Goal: Information Seeking & Learning: Learn about a topic

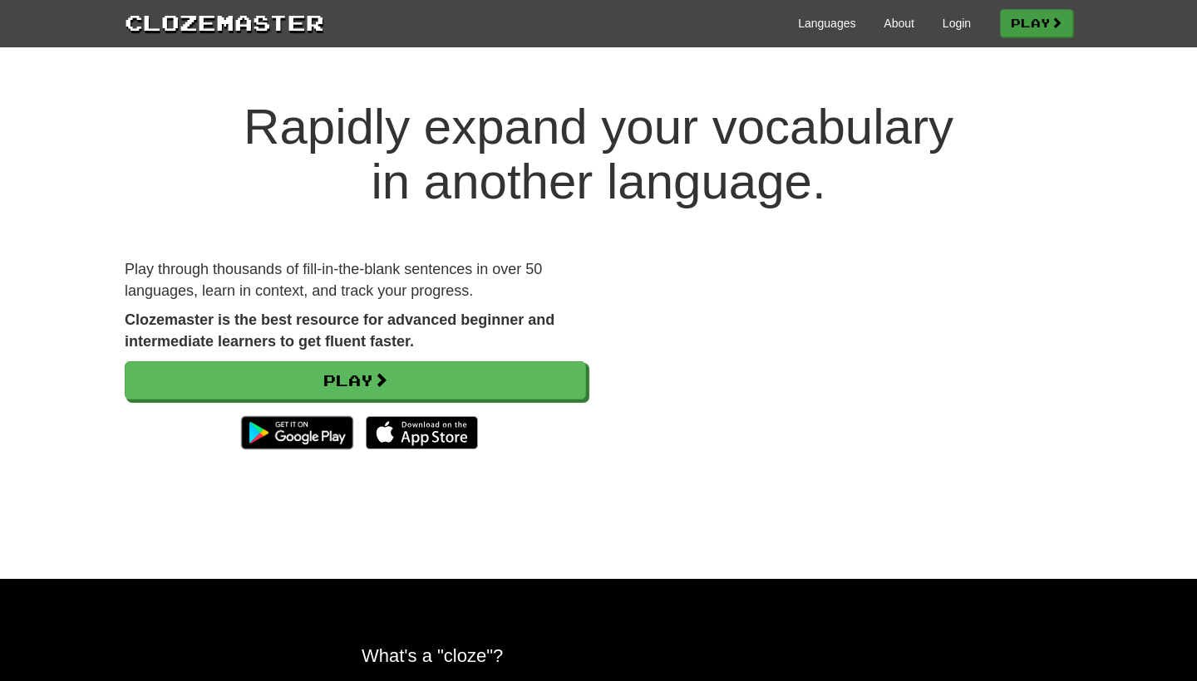
click at [1035, 17] on link "Play" at bounding box center [1036, 23] width 73 height 28
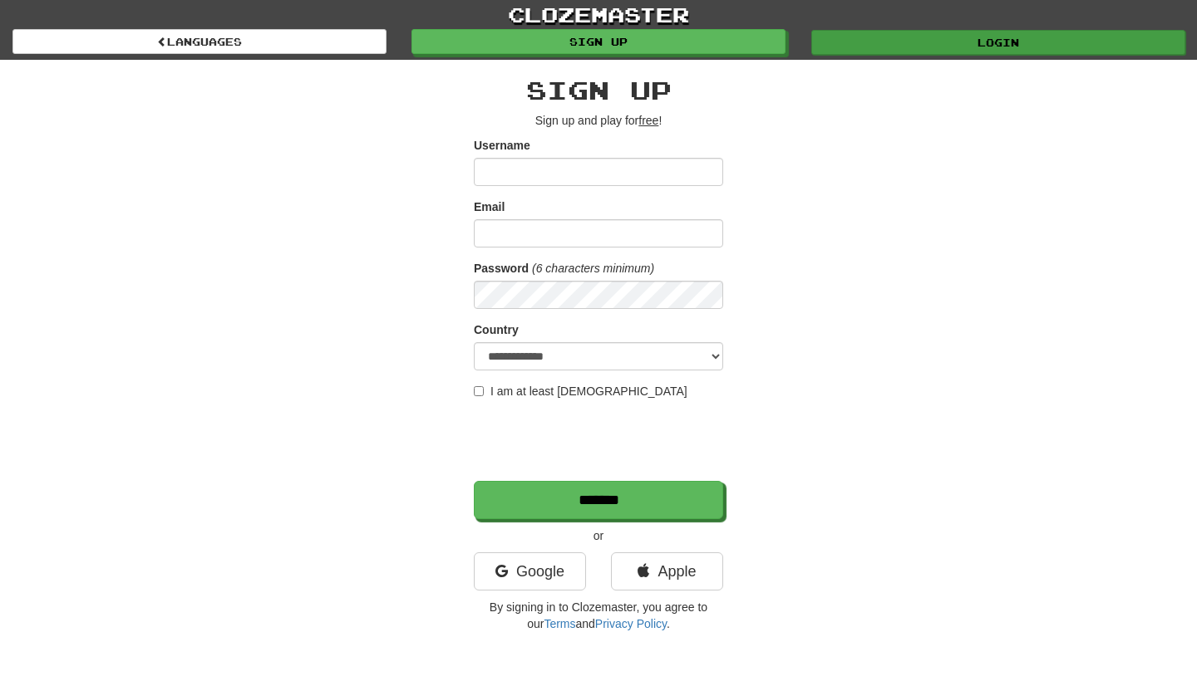
click at [1021, 33] on link "Login" at bounding box center [998, 42] width 374 height 25
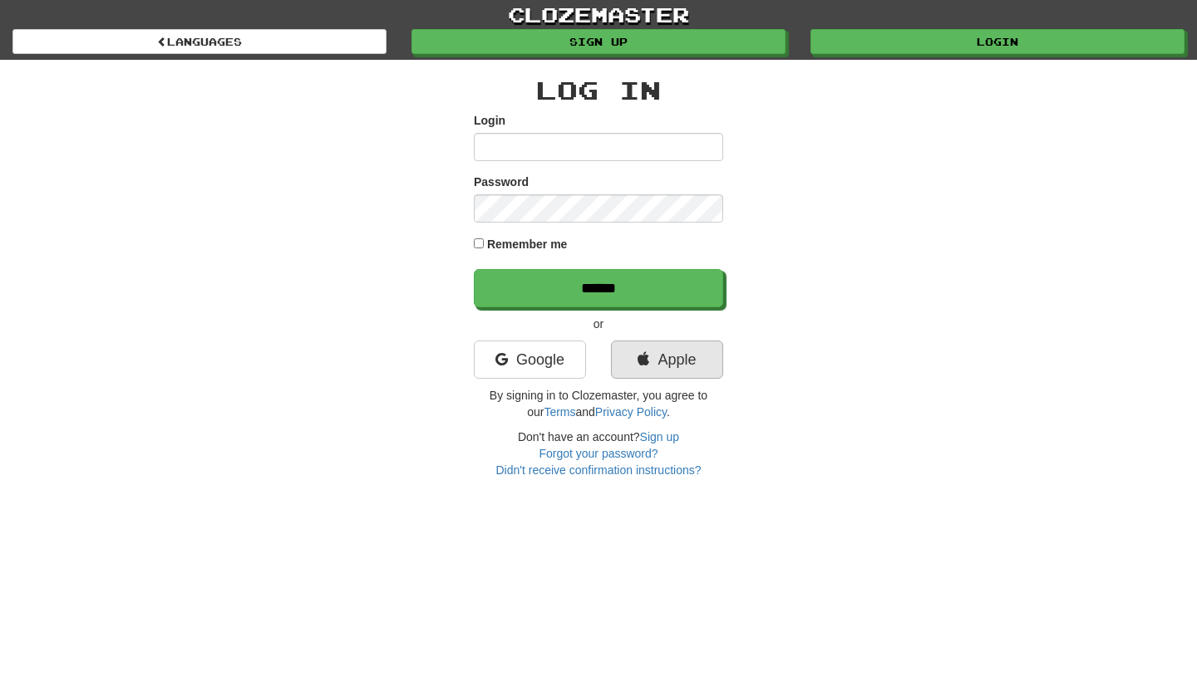
click at [648, 359] on link "Apple" at bounding box center [667, 360] width 112 height 38
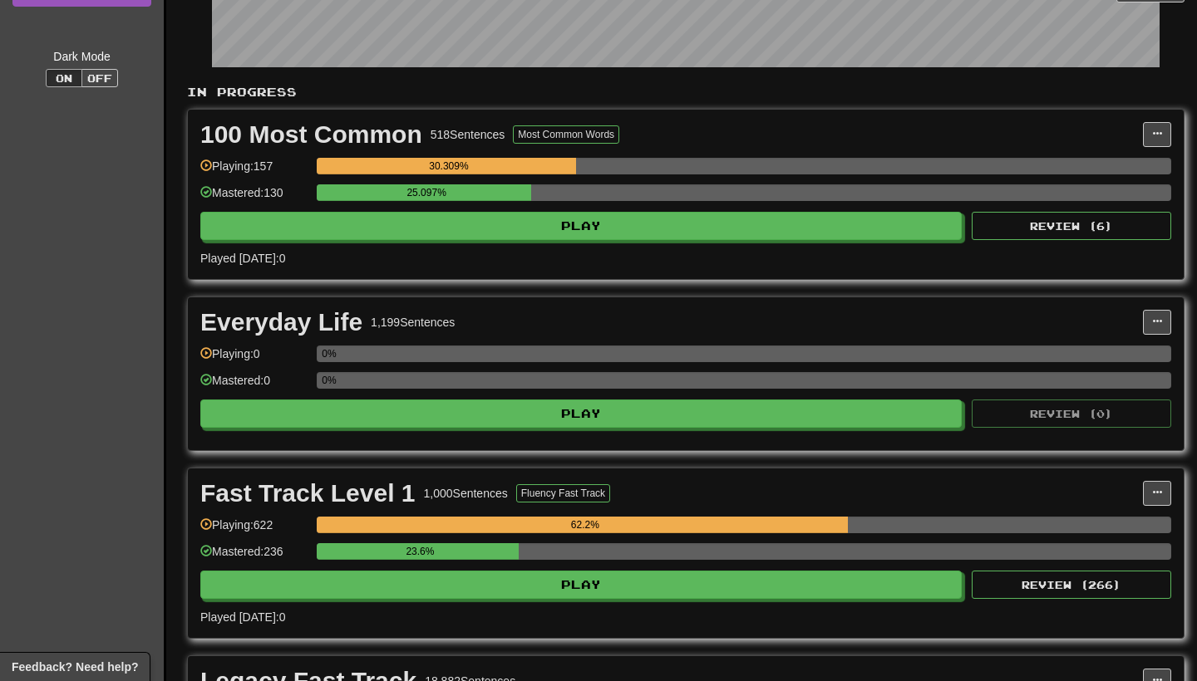
scroll to position [278, 0]
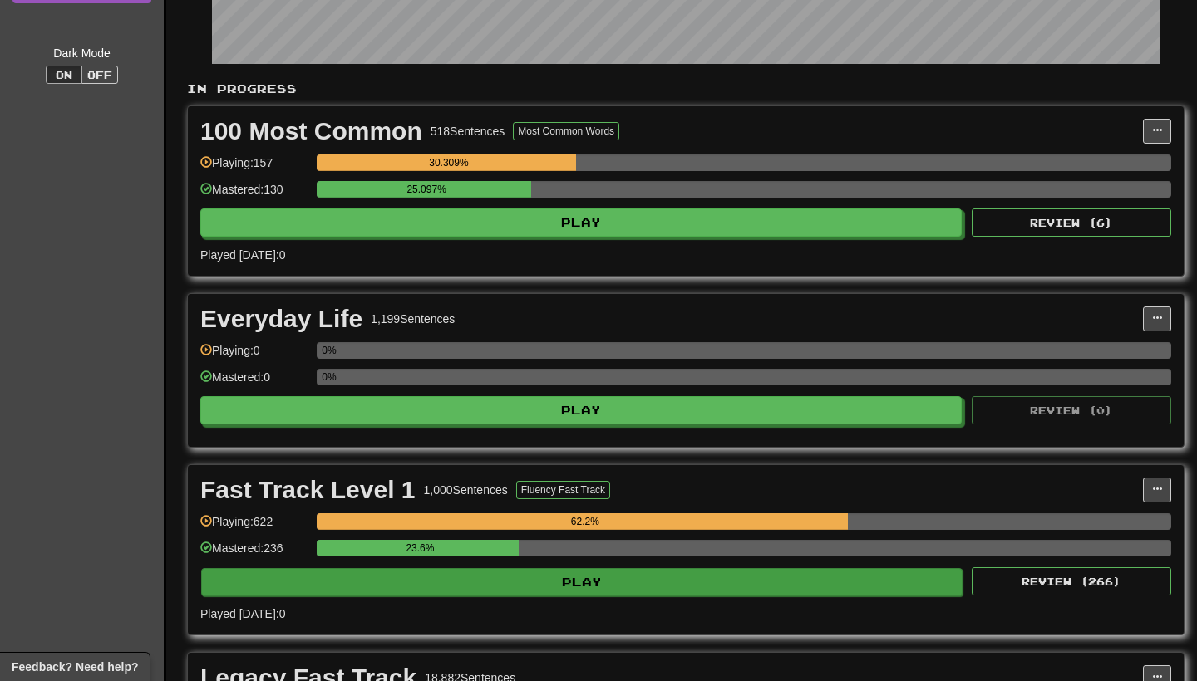
click at [931, 578] on button "Play" at bounding box center [581, 582] width 761 height 28
select select "**"
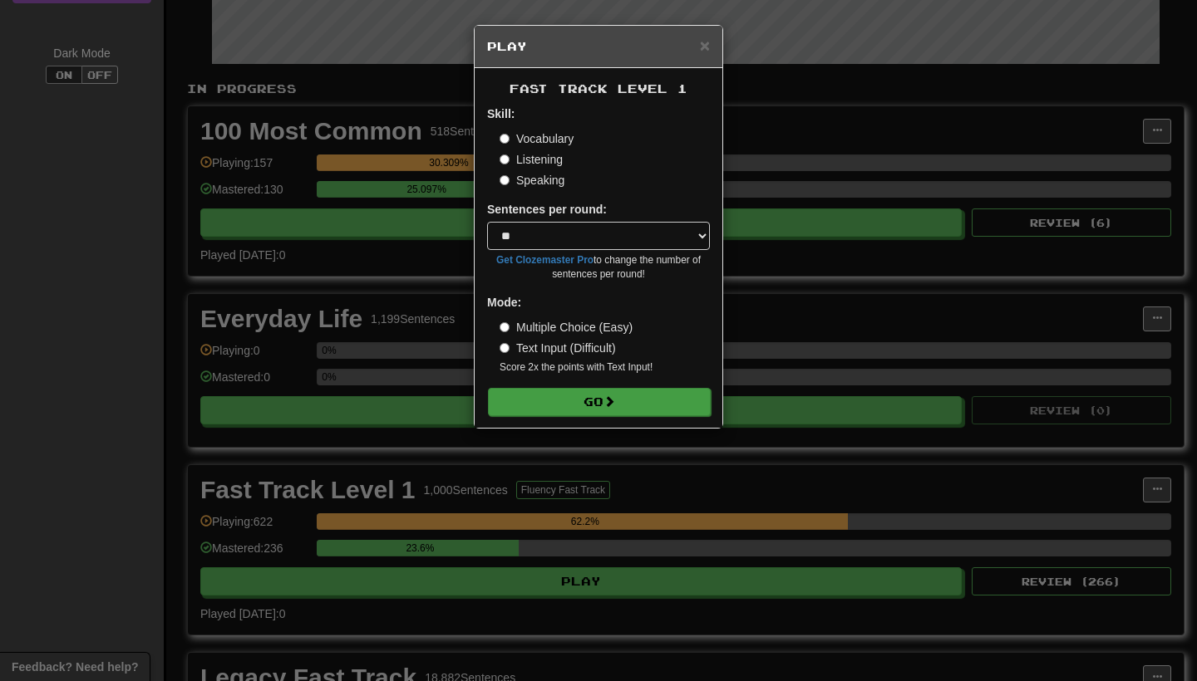
click at [634, 407] on button "Go" at bounding box center [599, 402] width 223 height 28
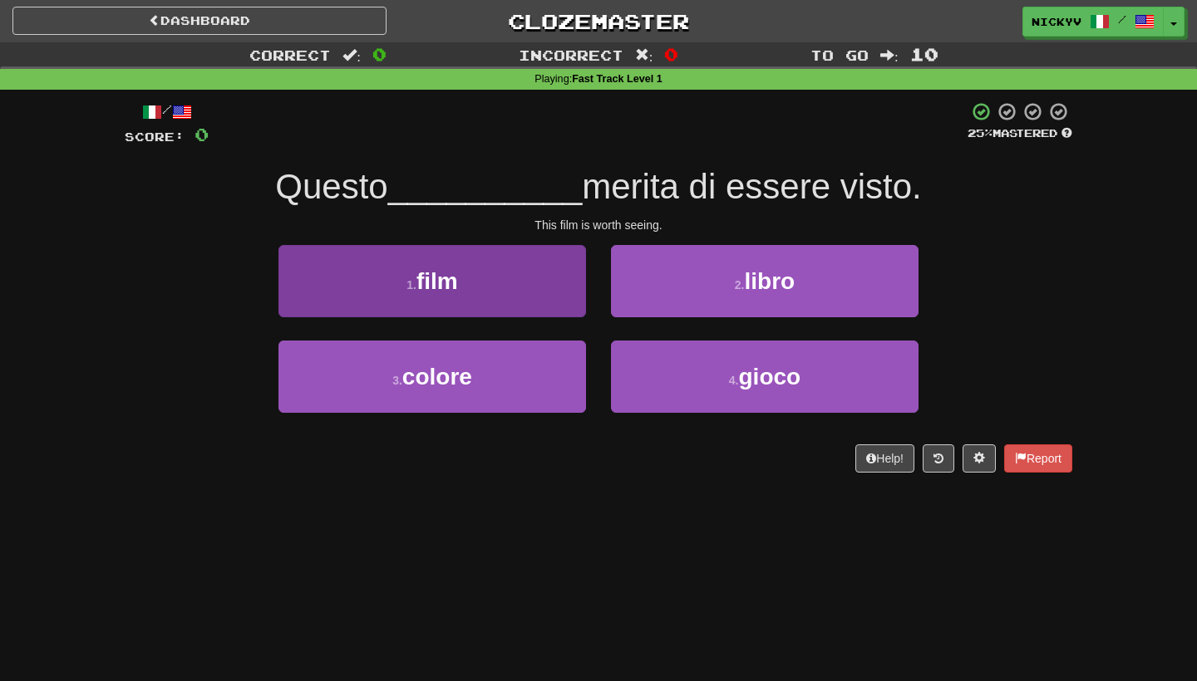
click at [542, 292] on button "1 . film" at bounding box center [431, 281] width 307 height 72
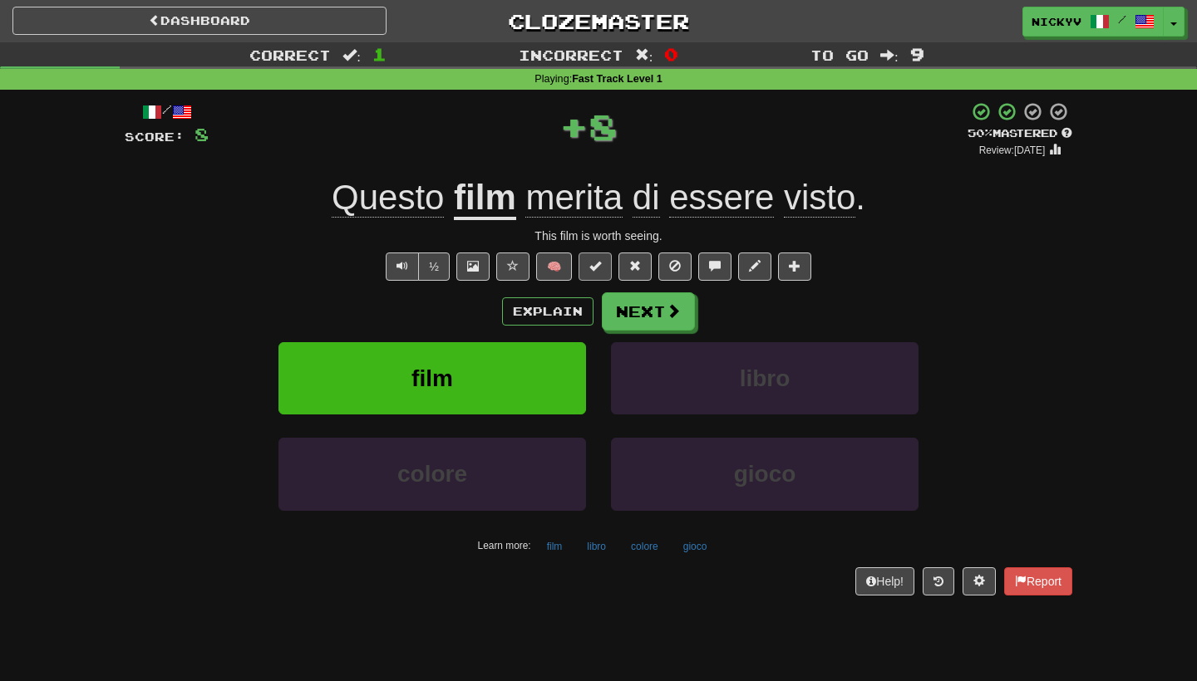
click at [594, 266] on span at bounding box center [595, 266] width 12 height 12
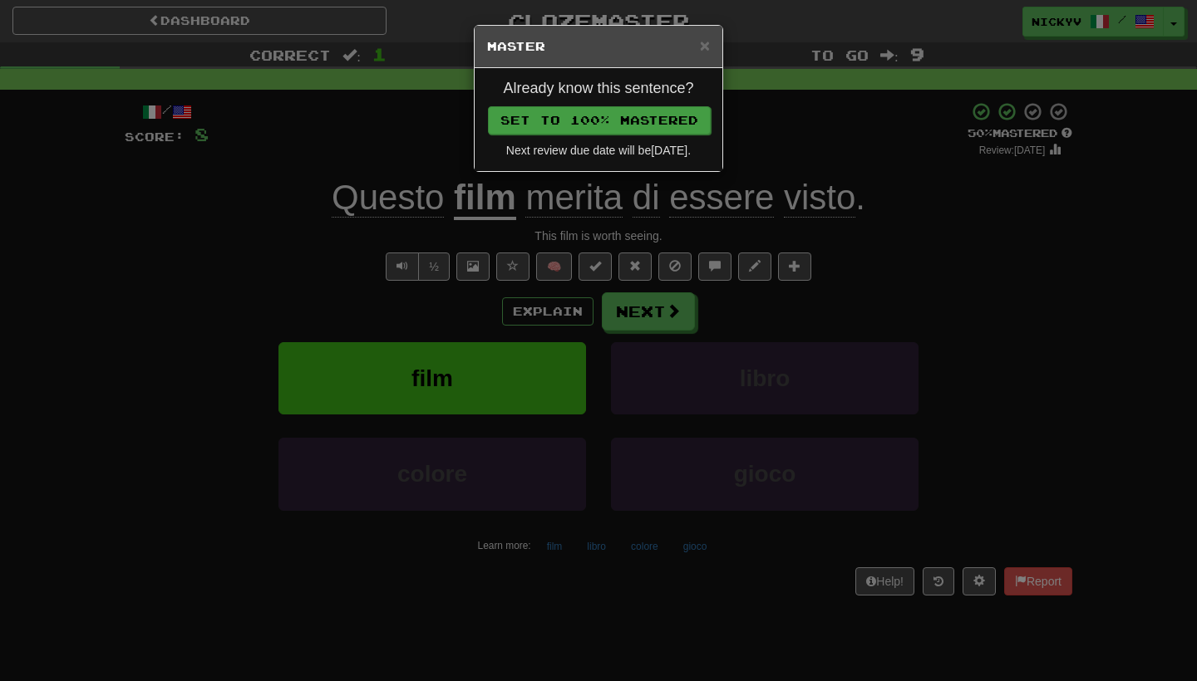
click at [628, 131] on button "Set to 100% Mastered" at bounding box center [599, 120] width 223 height 28
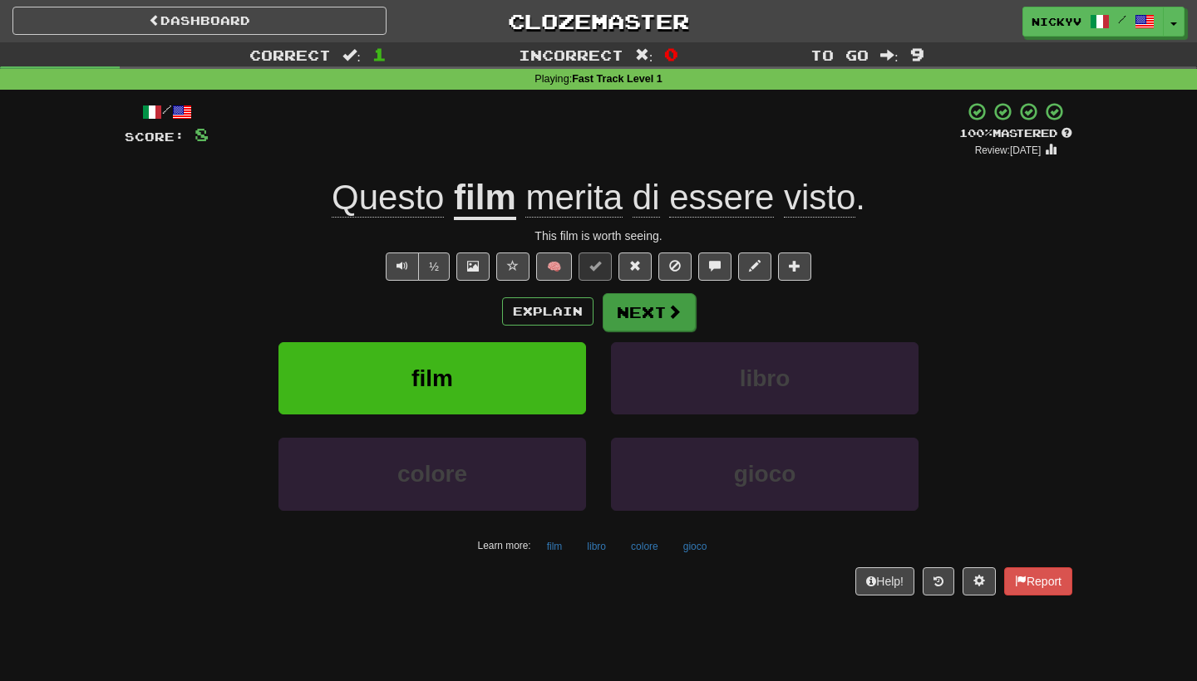
click at [645, 321] on button "Next" at bounding box center [648, 312] width 93 height 38
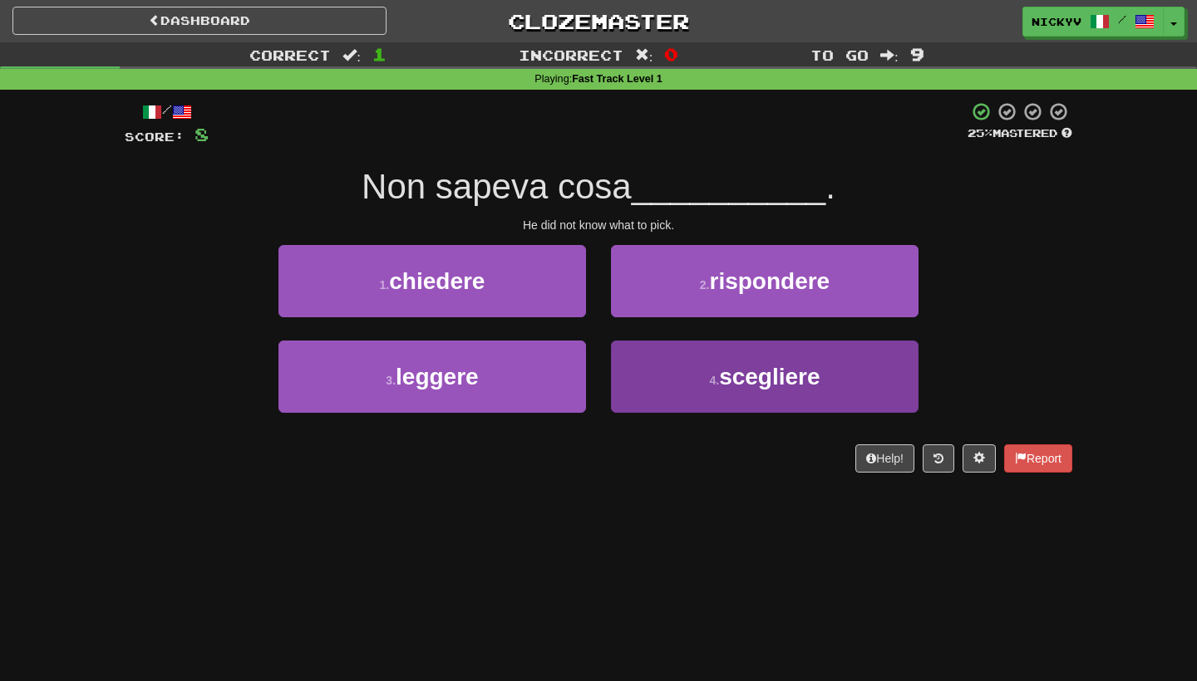
click at [644, 357] on button "4 . scegliere" at bounding box center [764, 377] width 307 height 72
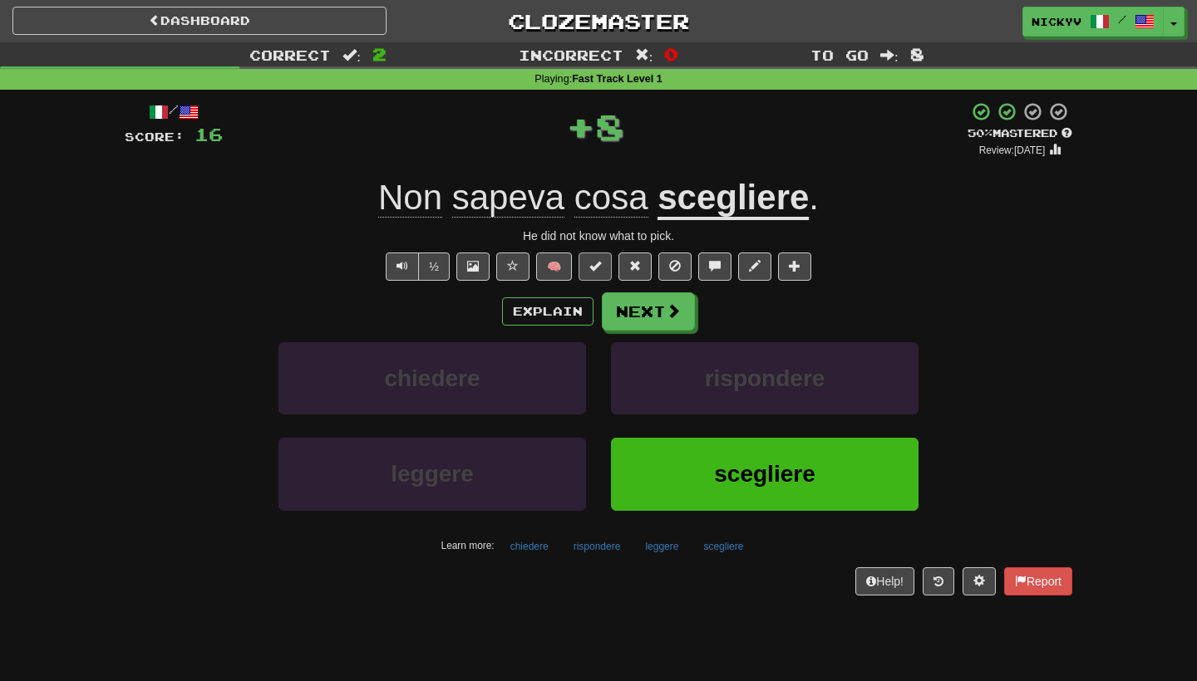
click at [594, 262] on span at bounding box center [595, 266] width 12 height 12
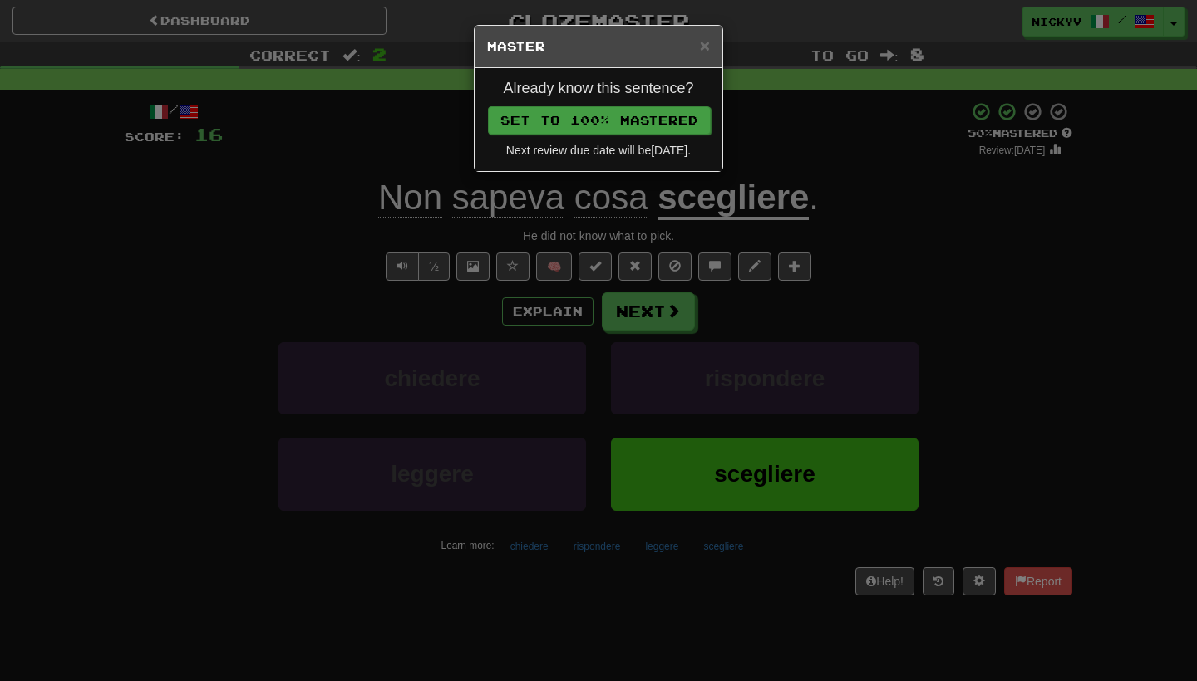
click at [609, 125] on button "Set to 100% Mastered" at bounding box center [599, 120] width 223 height 28
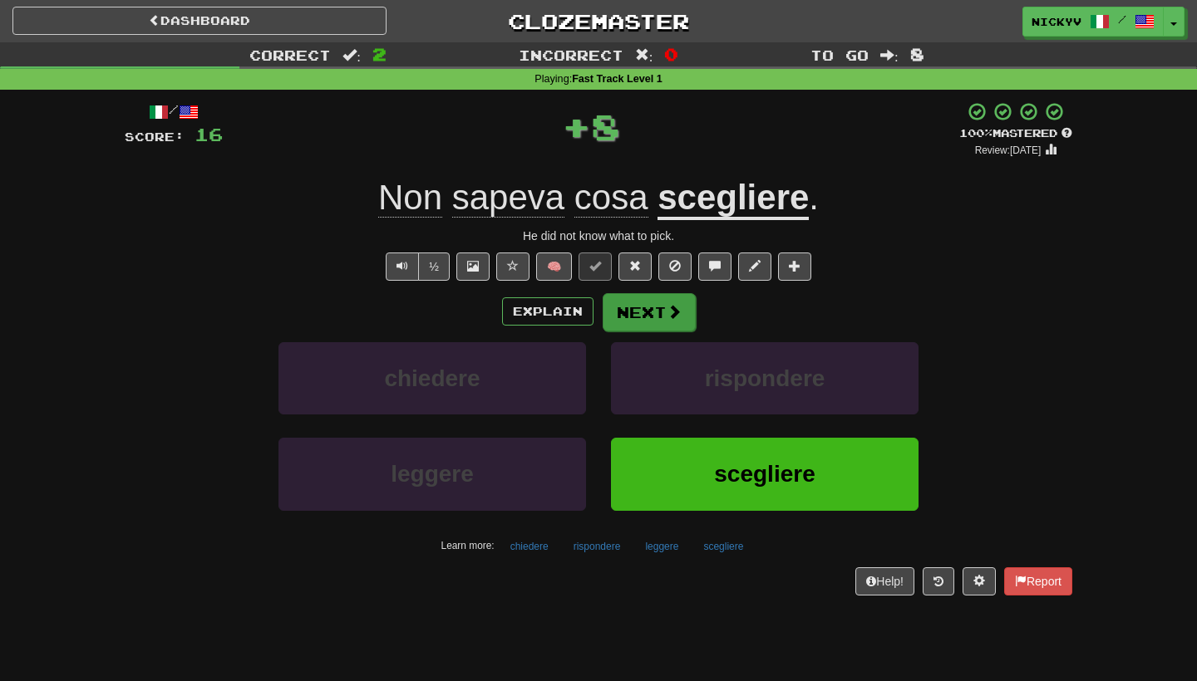
click at [645, 316] on button "Next" at bounding box center [648, 312] width 93 height 38
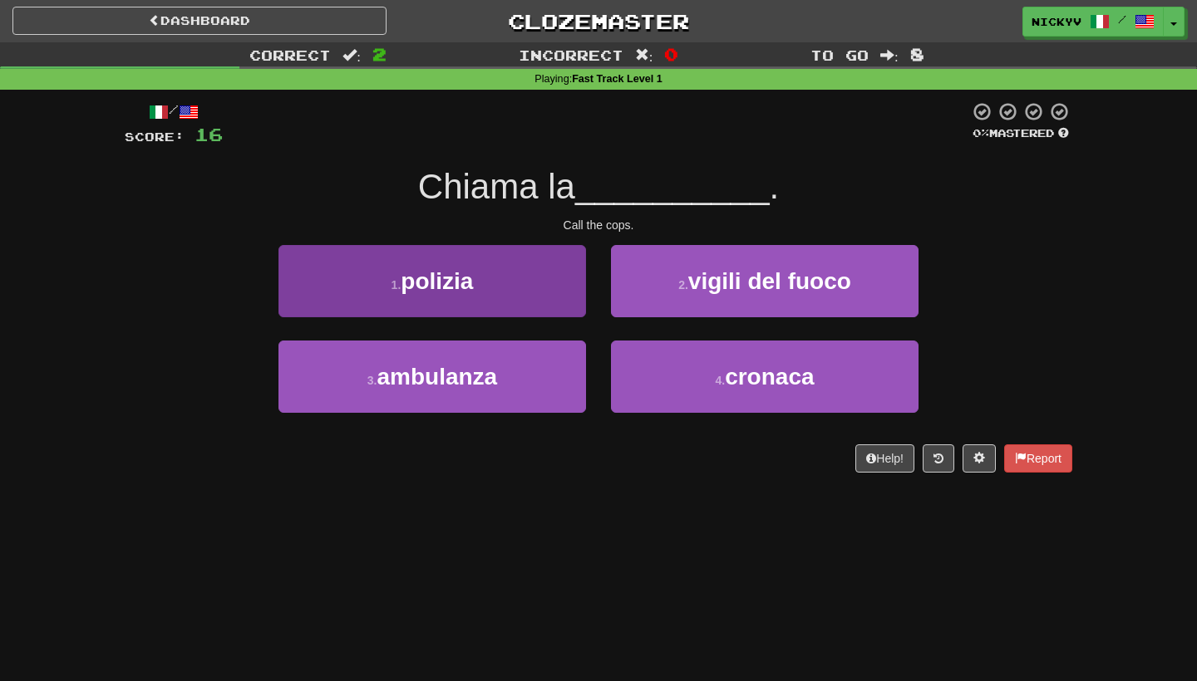
click at [562, 299] on button "1 . polizia" at bounding box center [431, 281] width 307 height 72
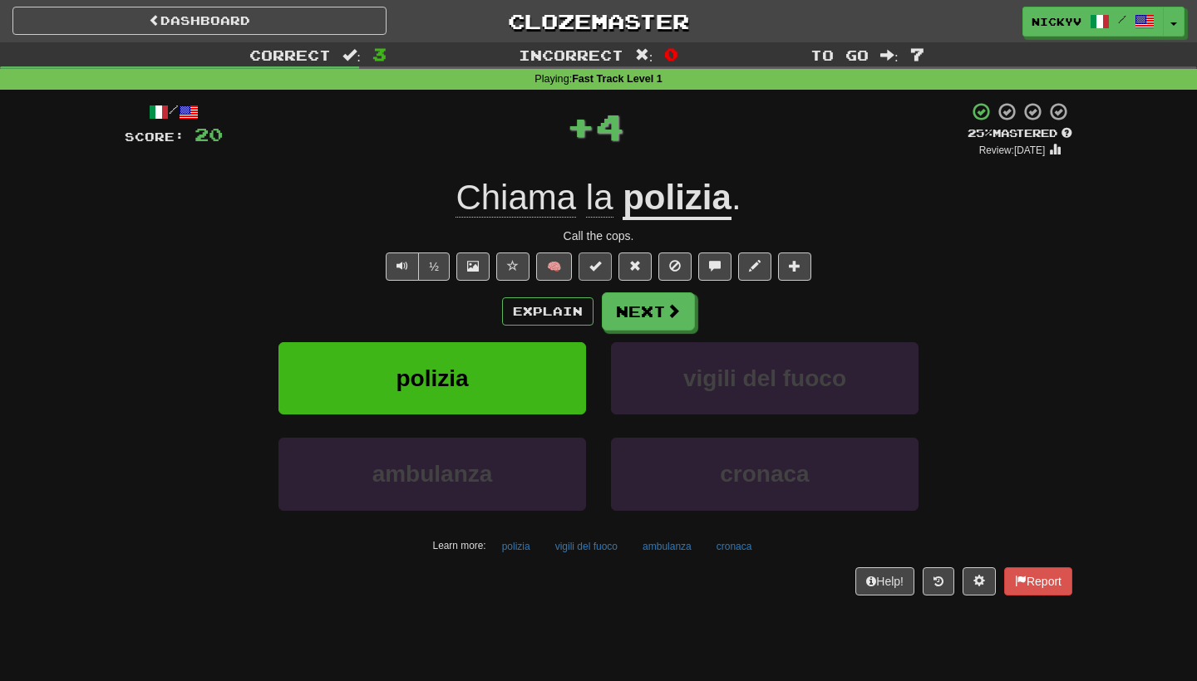
click at [606, 253] on button at bounding box center [594, 267] width 33 height 28
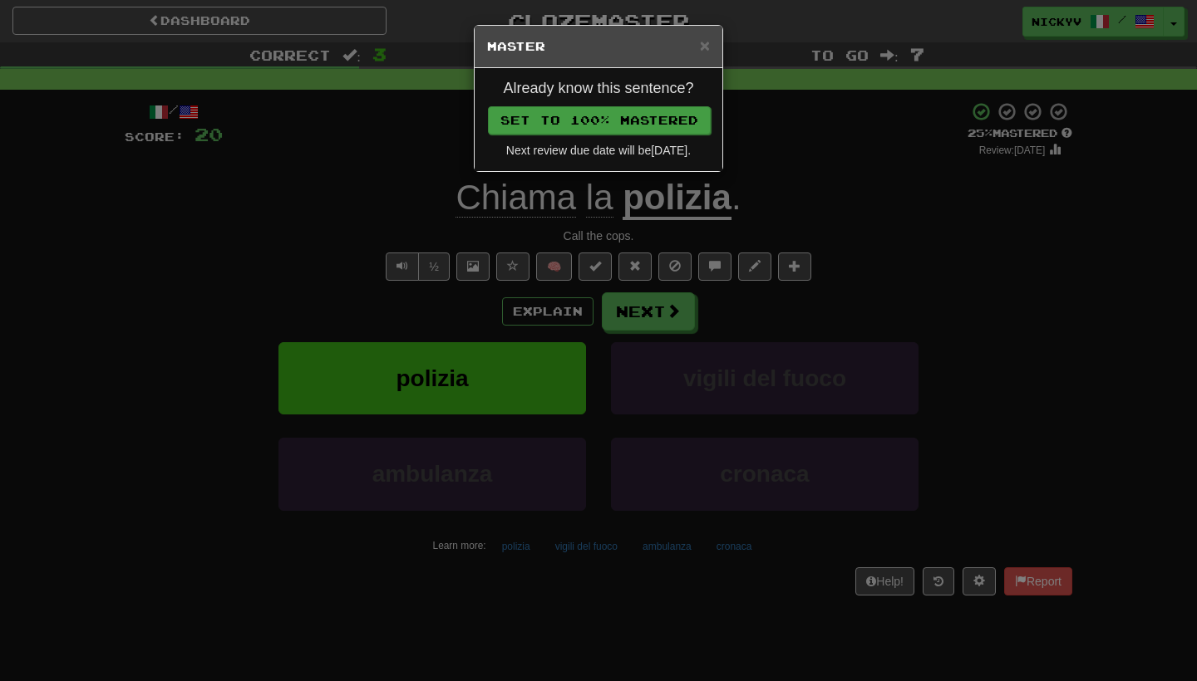
click at [691, 126] on button "Set to 100% Mastered" at bounding box center [599, 120] width 223 height 28
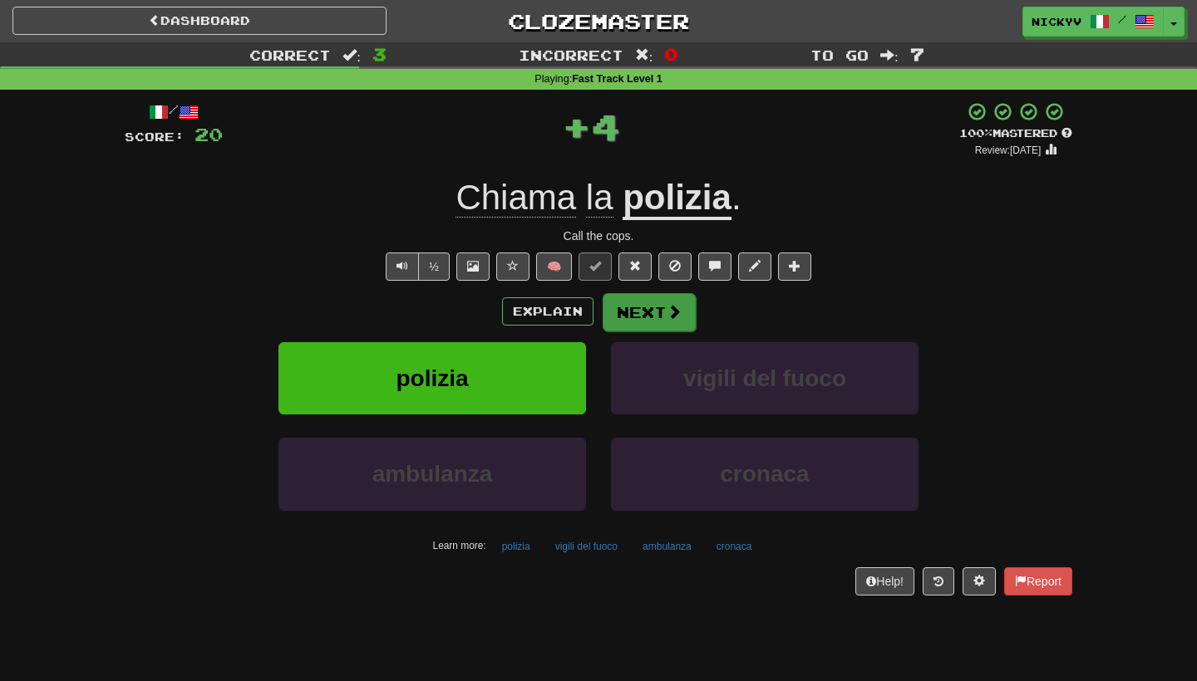
click at [656, 305] on button "Next" at bounding box center [648, 312] width 93 height 38
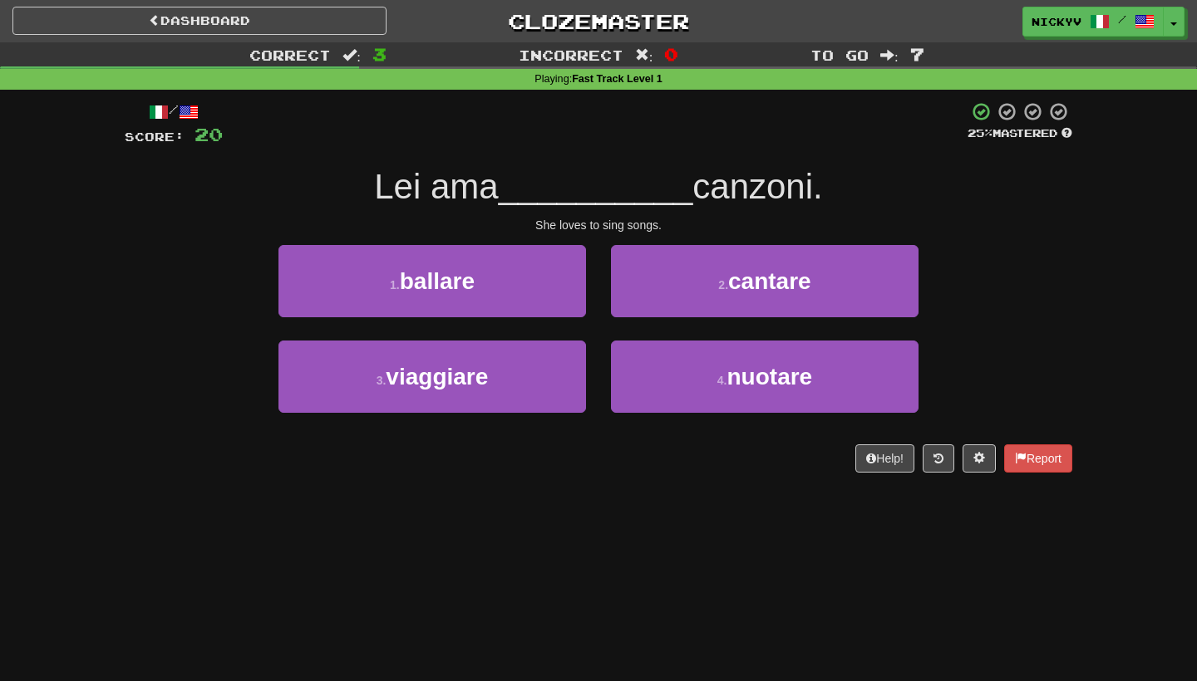
click at [656, 305] on button "2 . cantare" at bounding box center [764, 281] width 307 height 72
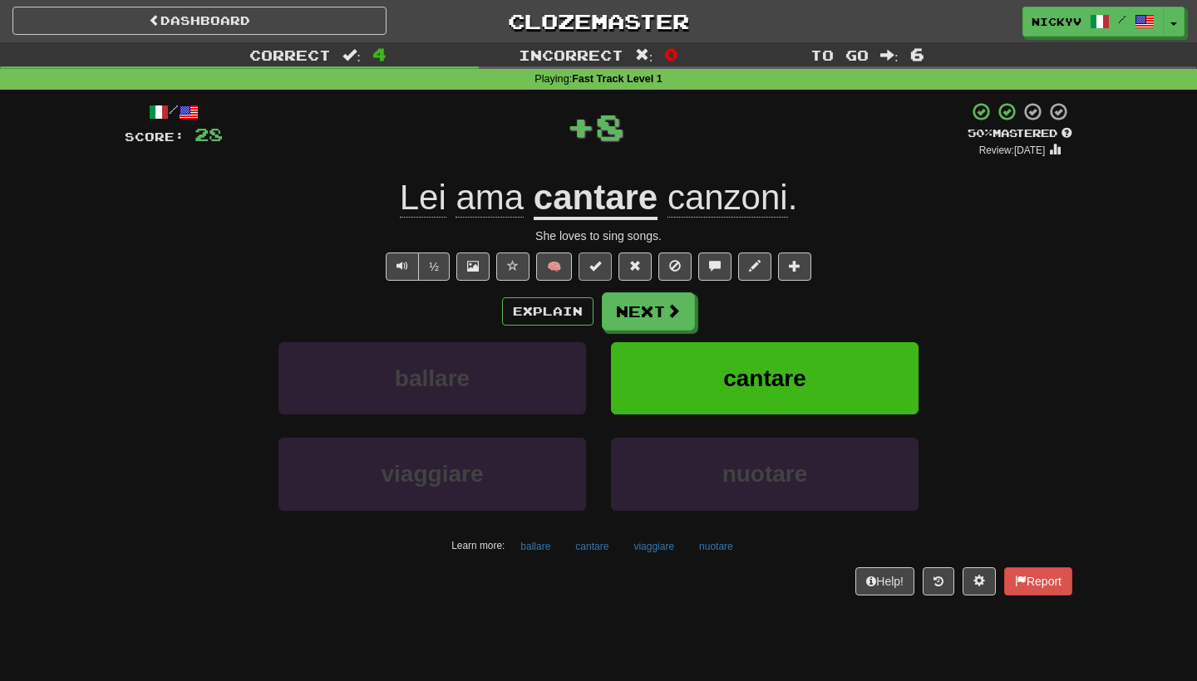
click at [607, 269] on button at bounding box center [594, 267] width 33 height 28
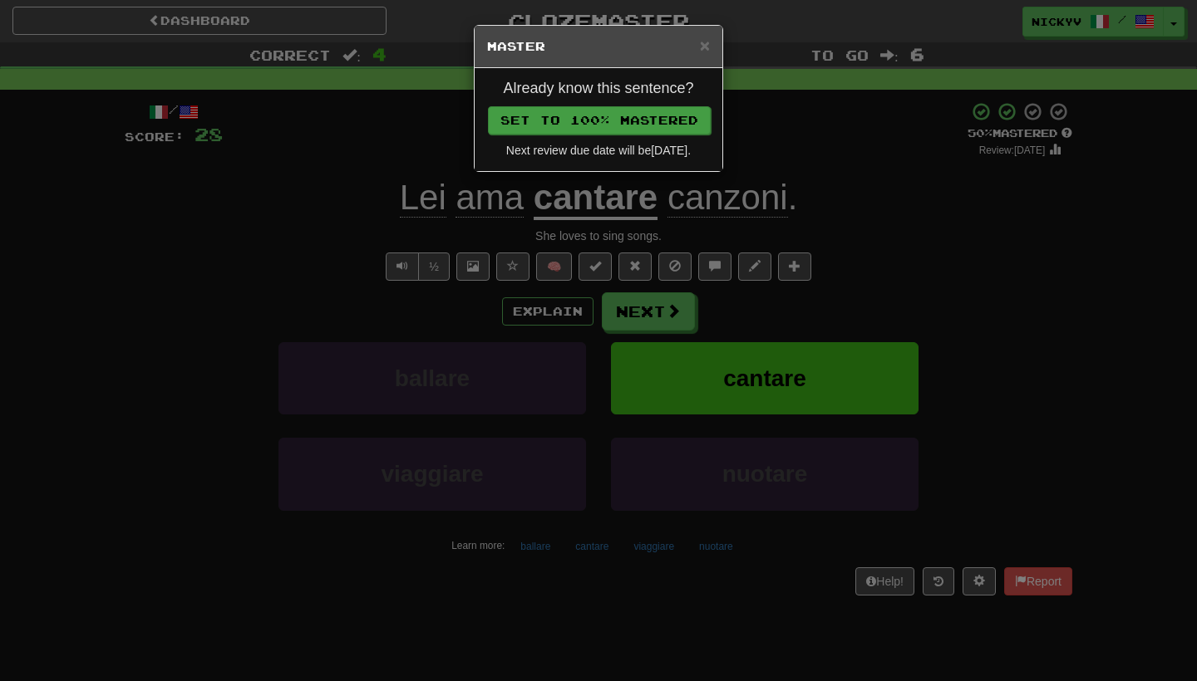
click at [669, 128] on button "Set to 100% Mastered" at bounding box center [599, 120] width 223 height 28
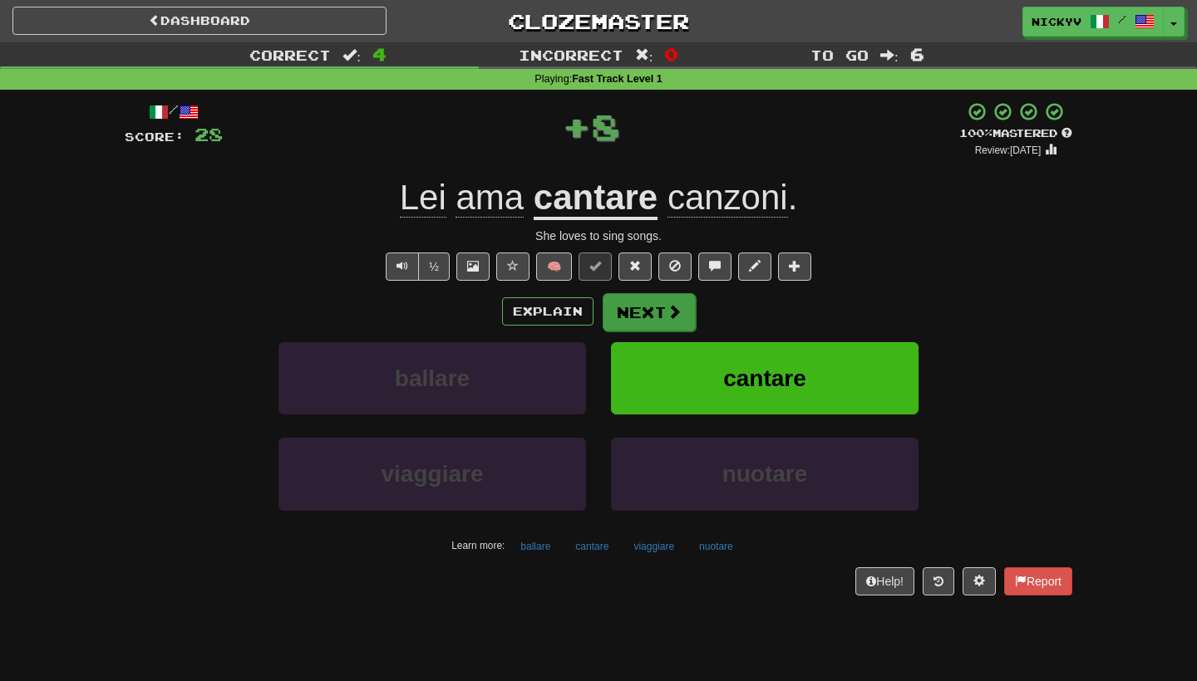
click at [641, 319] on button "Next" at bounding box center [648, 312] width 93 height 38
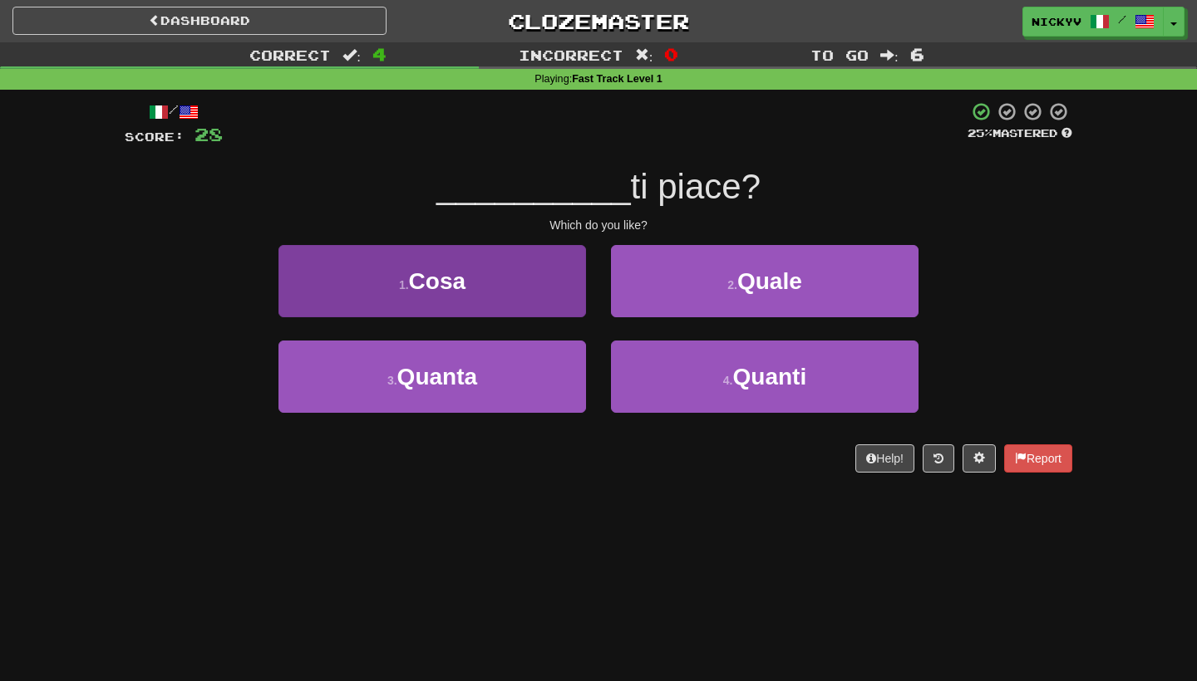
click at [582, 291] on button "1 . Cosa" at bounding box center [431, 281] width 307 height 72
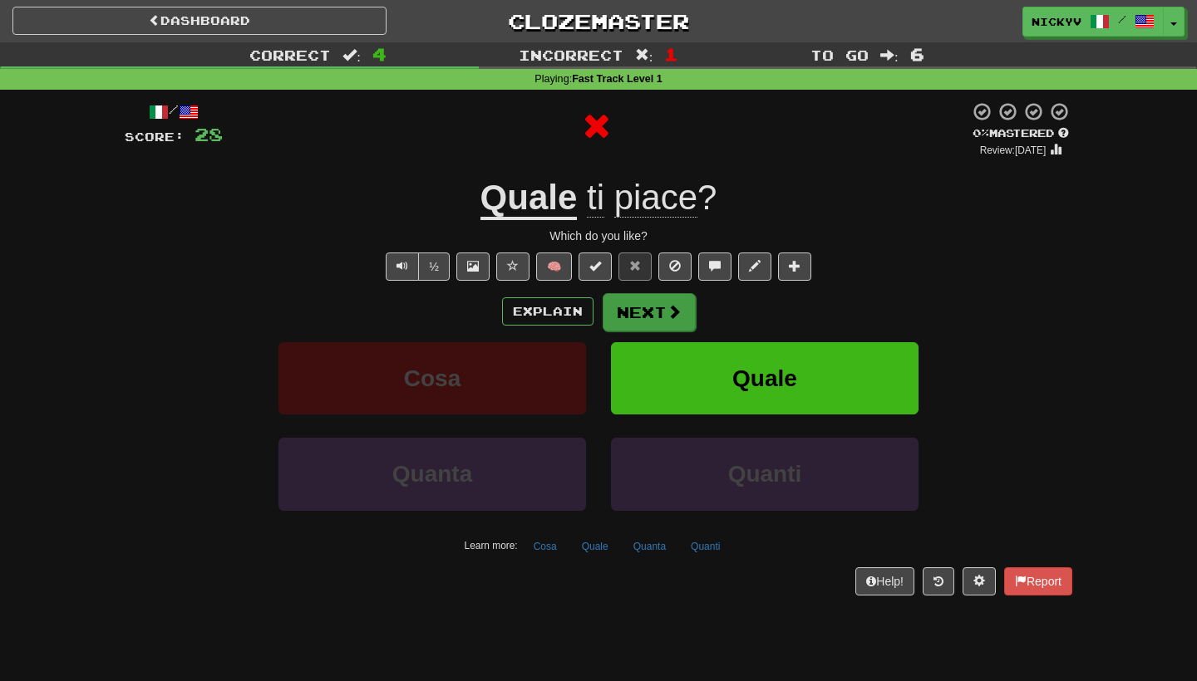
click at [636, 300] on button "Next" at bounding box center [648, 312] width 93 height 38
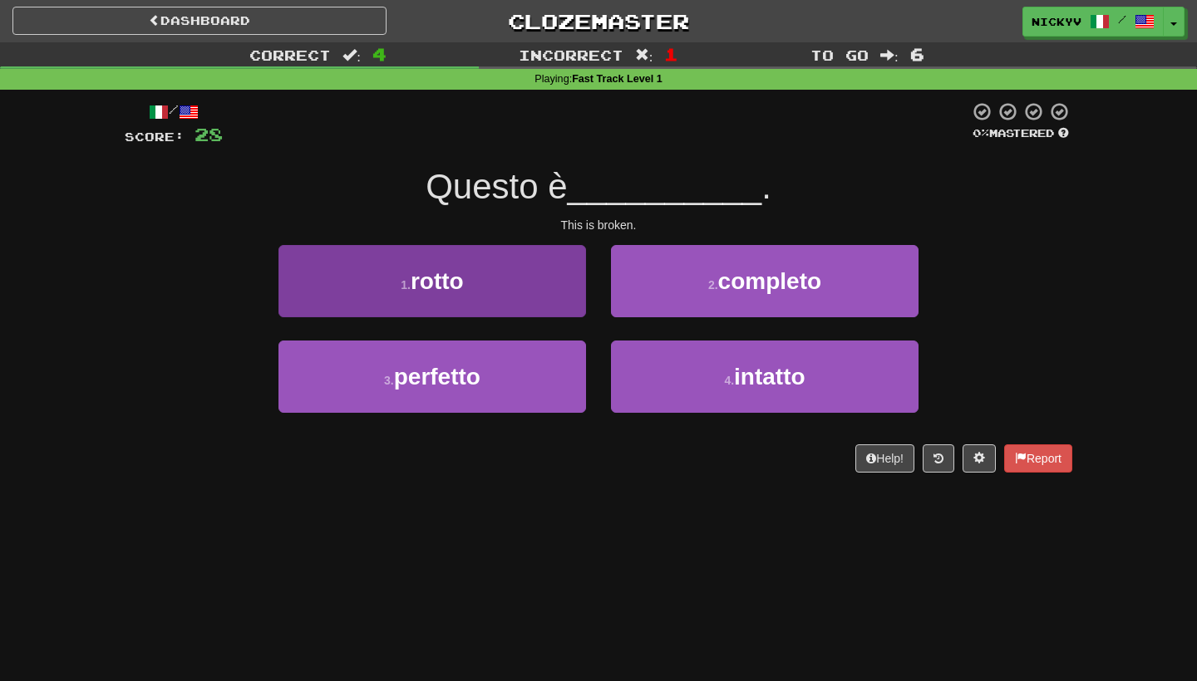
click at [568, 288] on button "1 . rotto" at bounding box center [431, 281] width 307 height 72
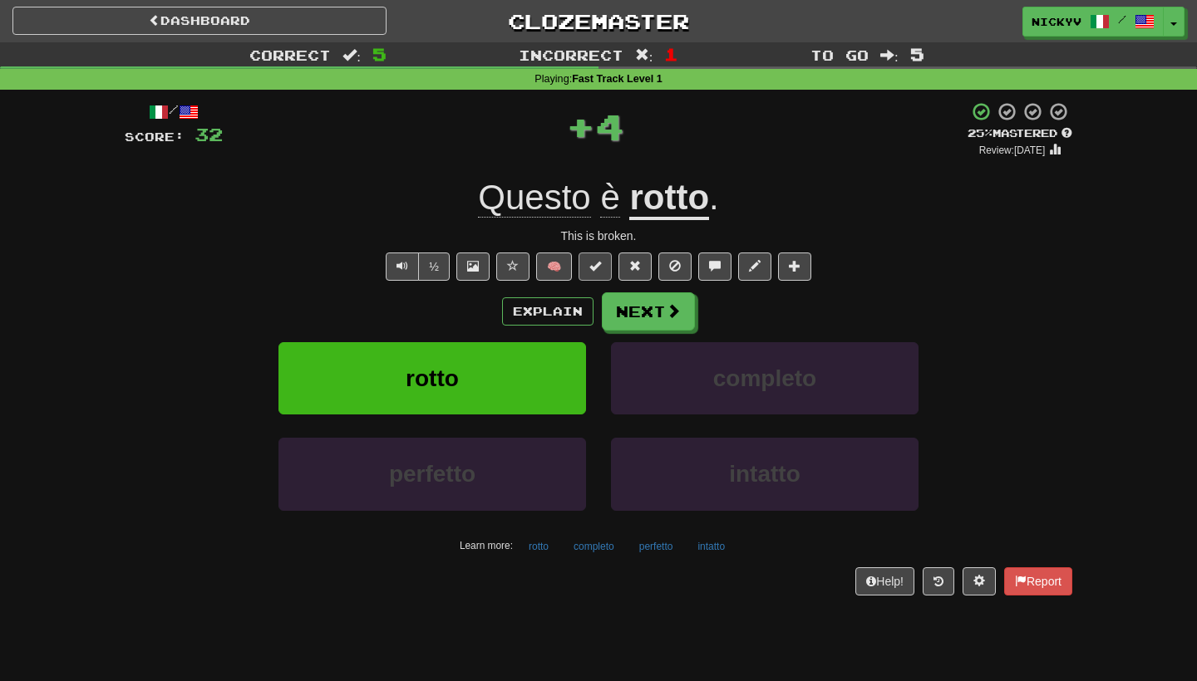
click at [596, 262] on span at bounding box center [595, 266] width 12 height 12
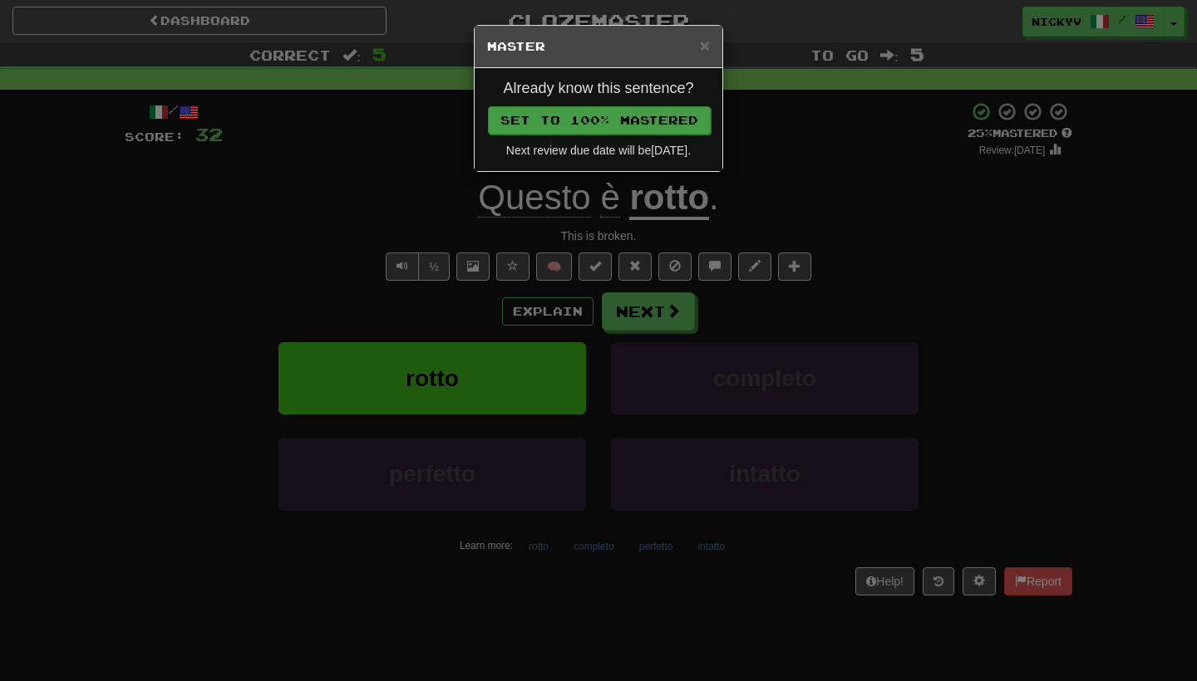
click at [640, 124] on button "Set to 100% Mastered" at bounding box center [599, 120] width 223 height 28
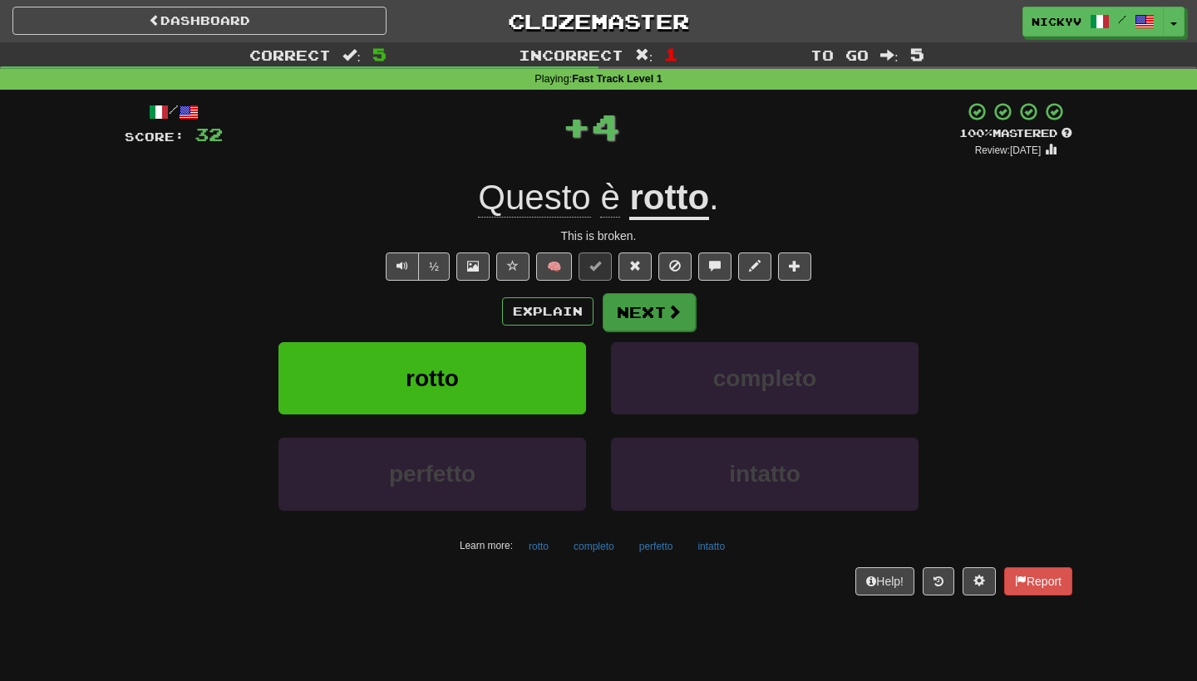
click at [657, 311] on button "Next" at bounding box center [648, 312] width 93 height 38
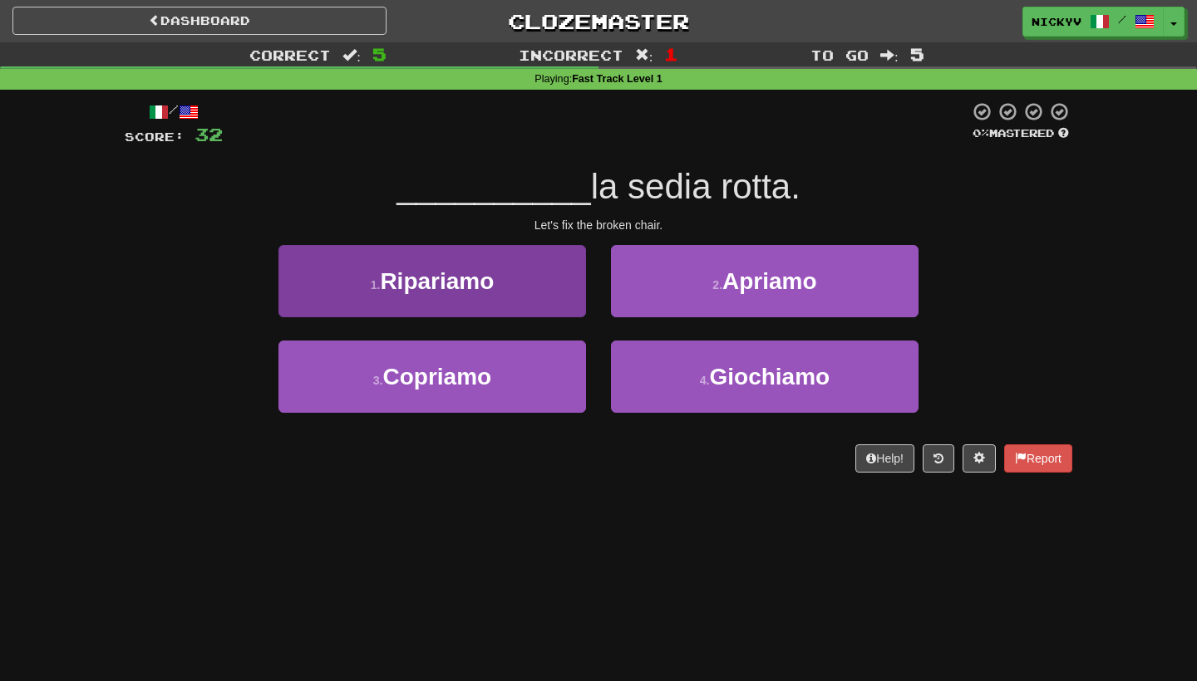
click at [531, 293] on button "1 . Ripariamo" at bounding box center [431, 281] width 307 height 72
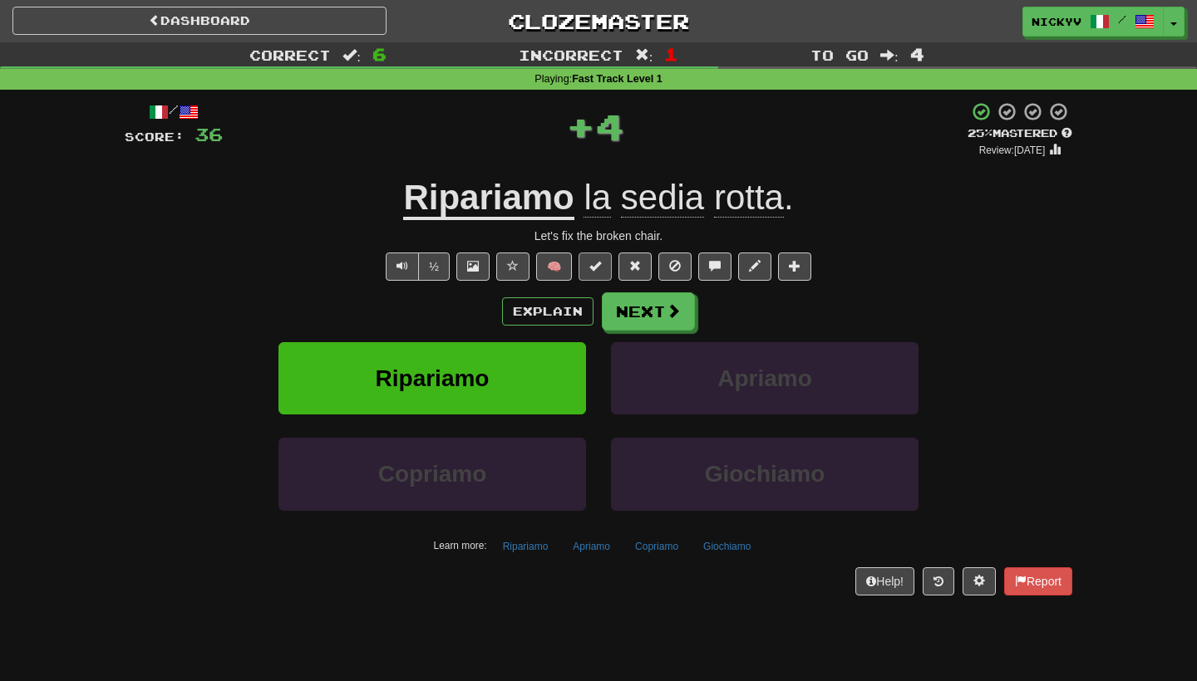
click at [608, 260] on button at bounding box center [594, 267] width 33 height 28
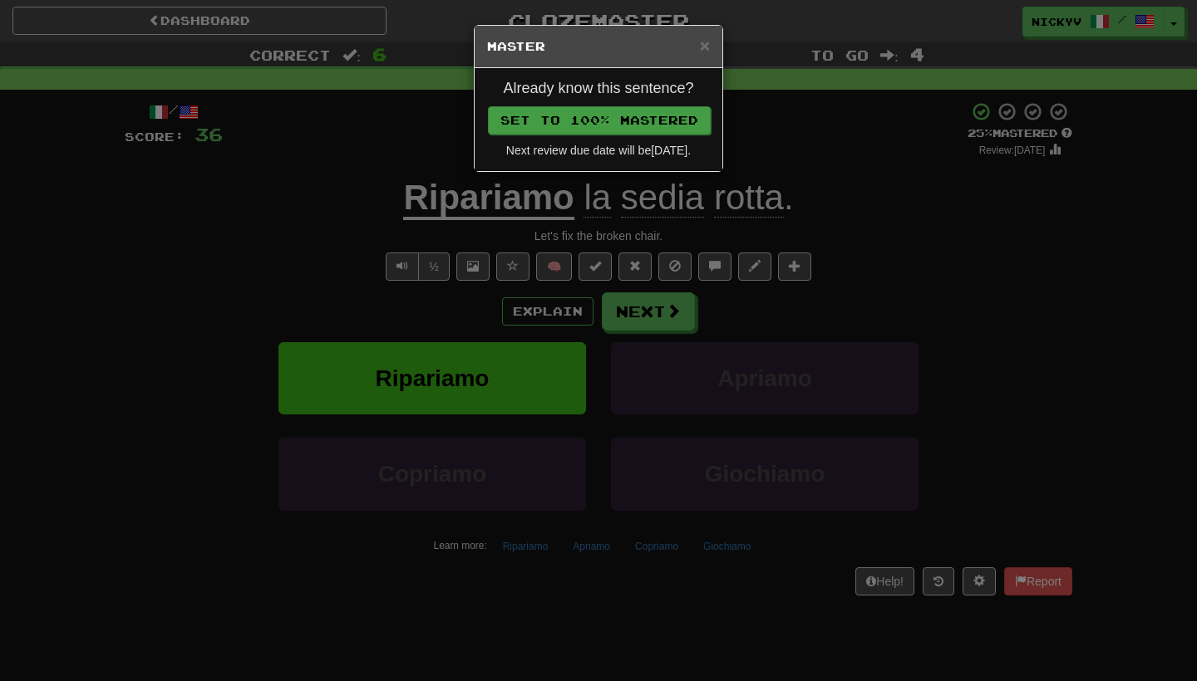
click at [645, 117] on button "Set to 100% Mastered" at bounding box center [599, 120] width 223 height 28
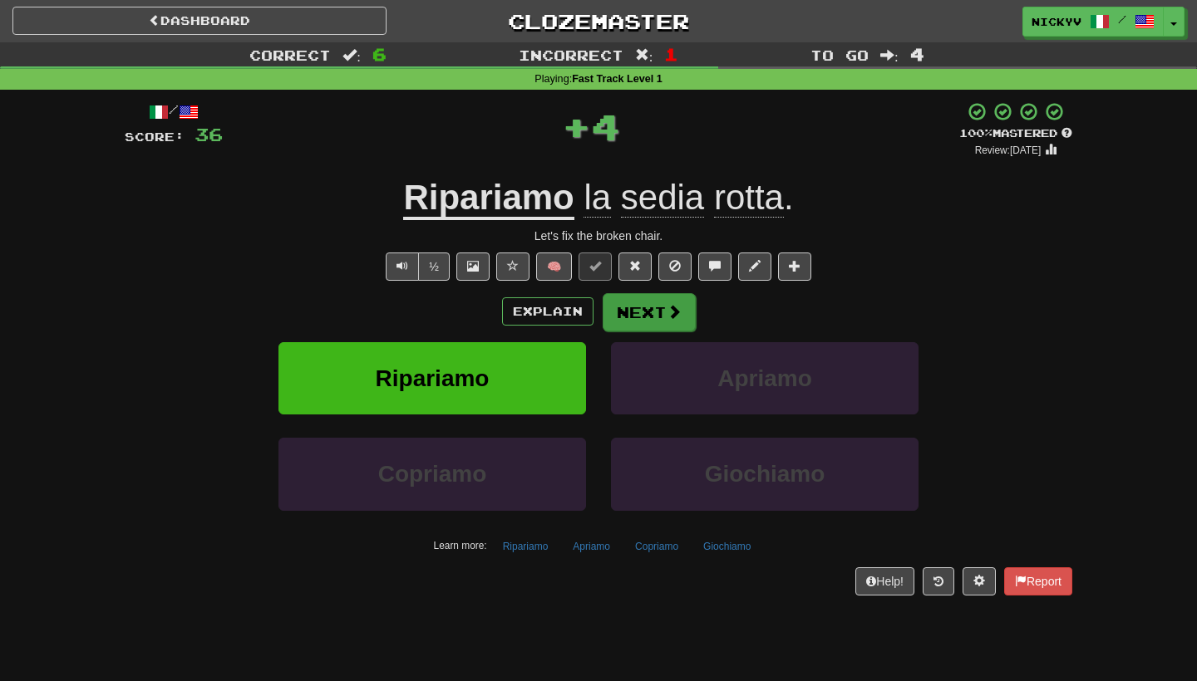
click at [657, 305] on button "Next" at bounding box center [648, 312] width 93 height 38
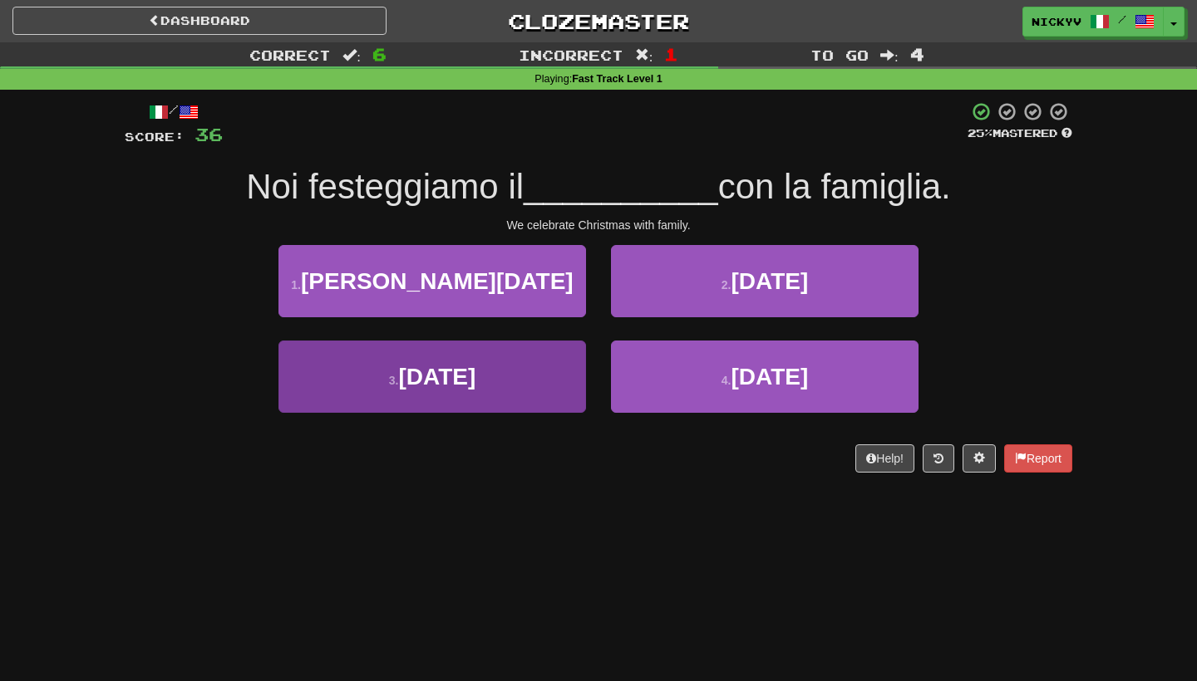
click at [567, 367] on button "3 . Natale" at bounding box center [431, 377] width 307 height 72
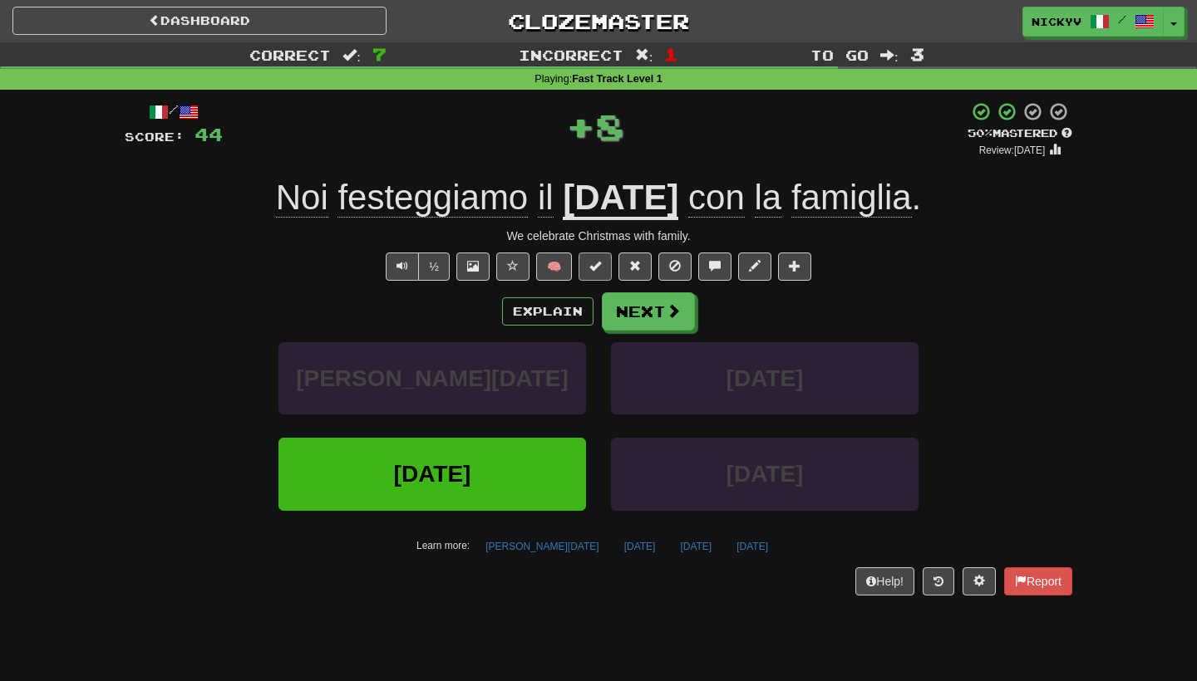
click at [598, 264] on span at bounding box center [595, 266] width 12 height 12
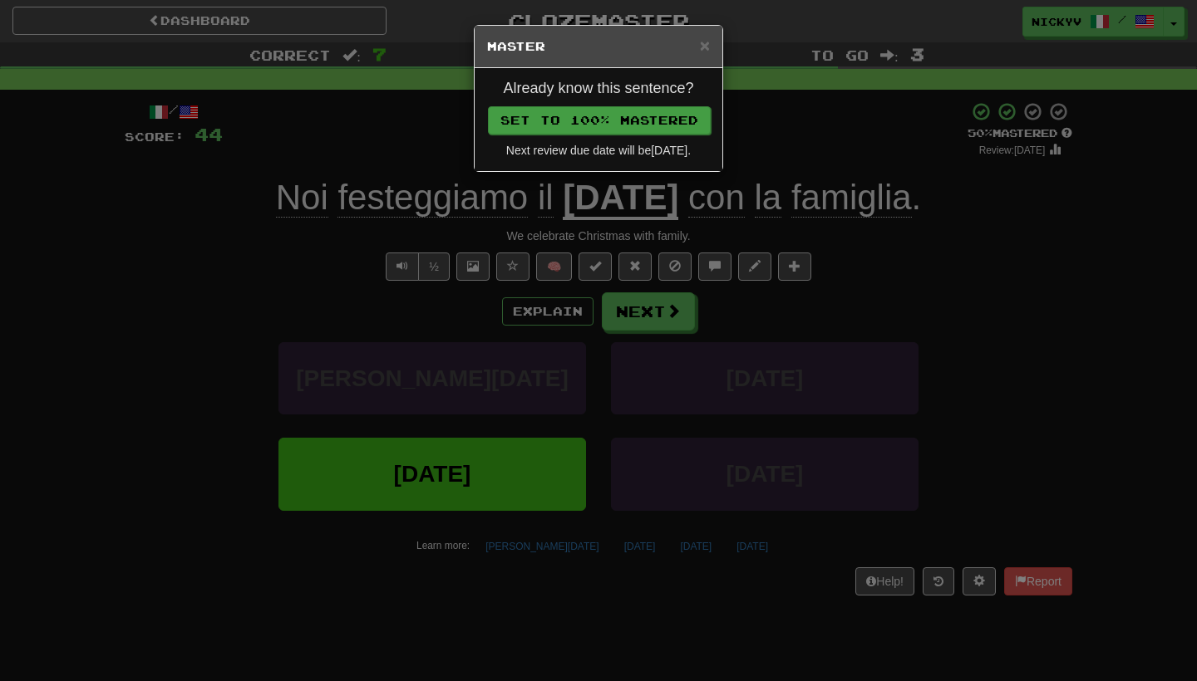
click at [639, 113] on button "Set to 100% Mastered" at bounding box center [599, 120] width 223 height 28
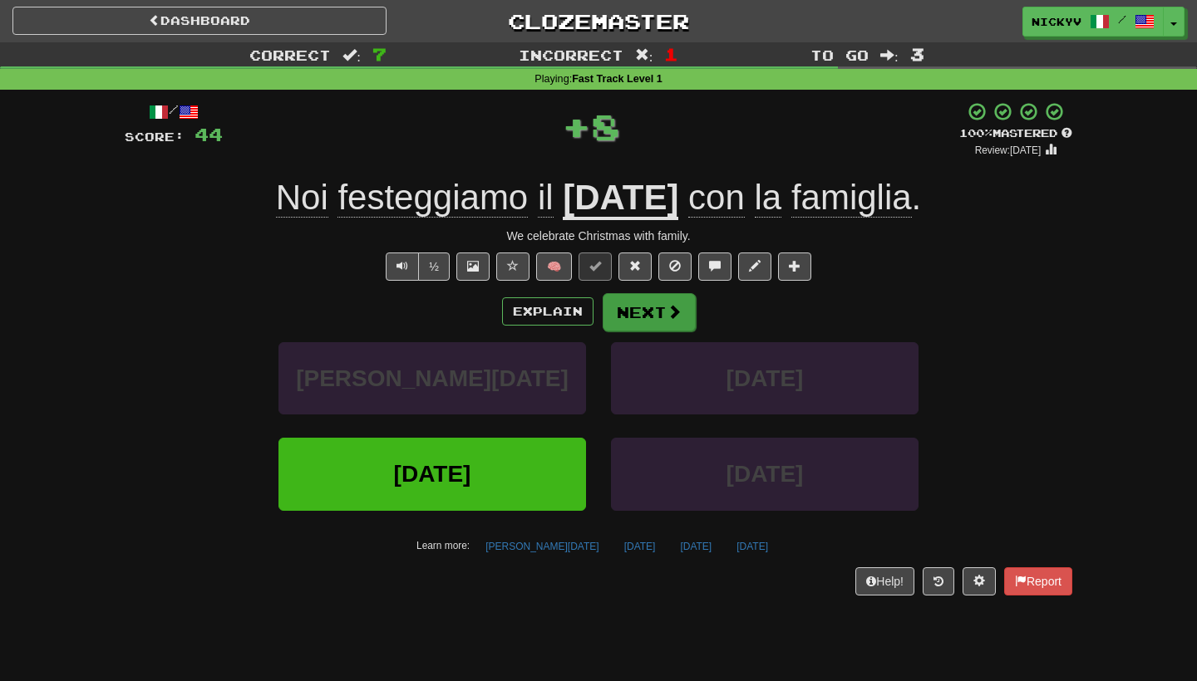
click at [652, 298] on button "Next" at bounding box center [648, 312] width 93 height 38
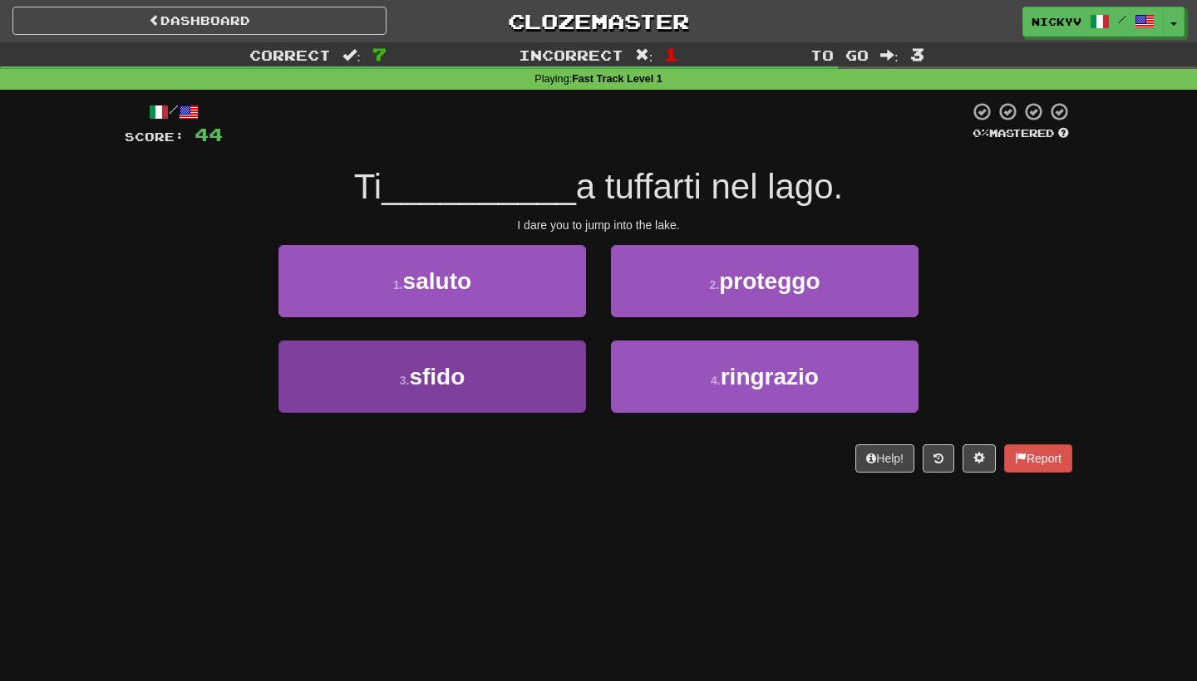
click at [555, 378] on button "3 . sfido" at bounding box center [431, 377] width 307 height 72
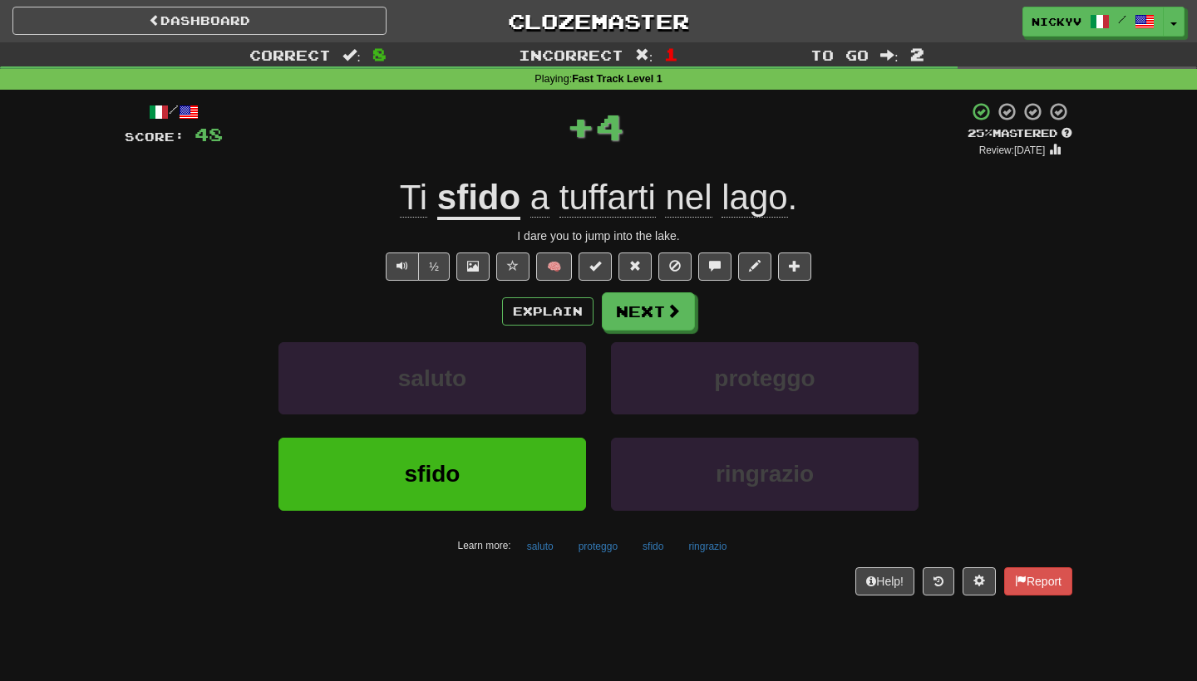
click at [500, 206] on u "sfido" at bounding box center [478, 199] width 83 height 42
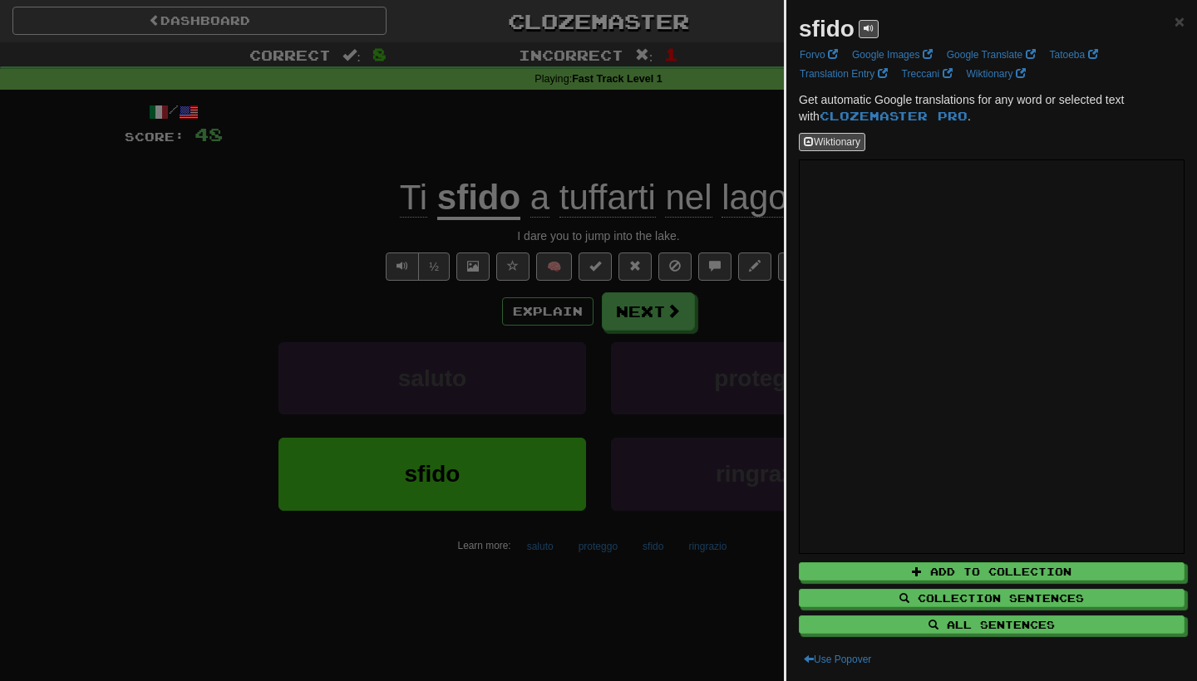
click at [695, 175] on div at bounding box center [598, 340] width 1197 height 681
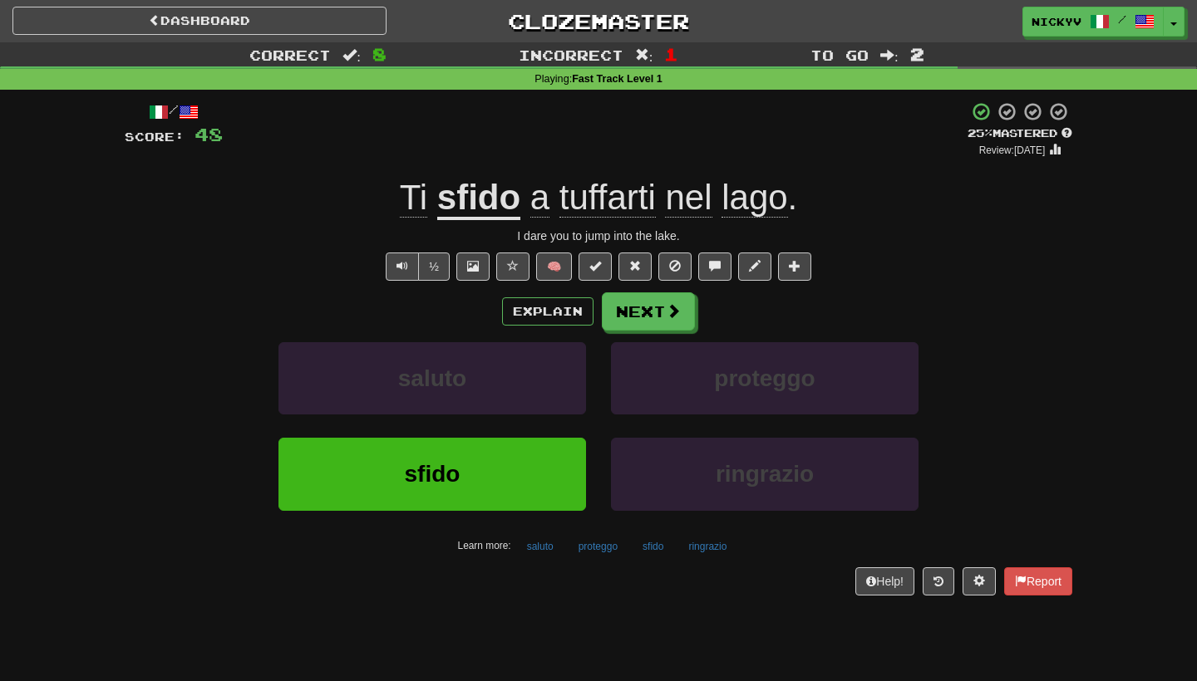
click at [491, 194] on u "sfido" at bounding box center [478, 199] width 83 height 42
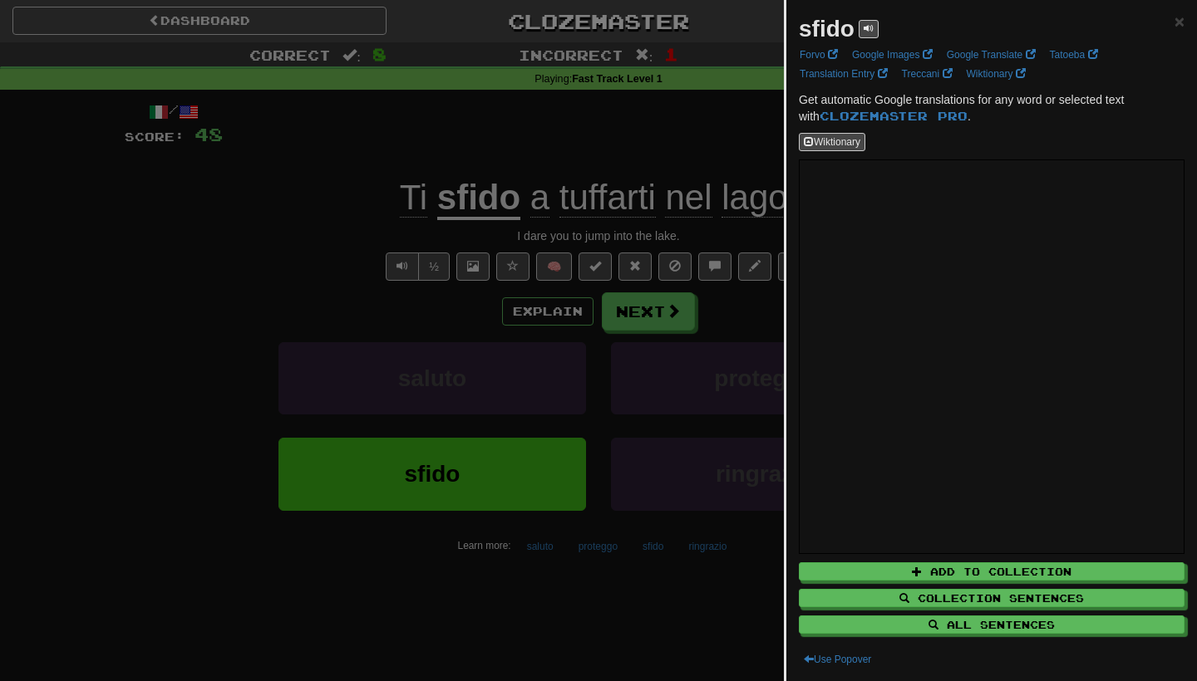
click at [605, 261] on div at bounding box center [598, 340] width 1197 height 681
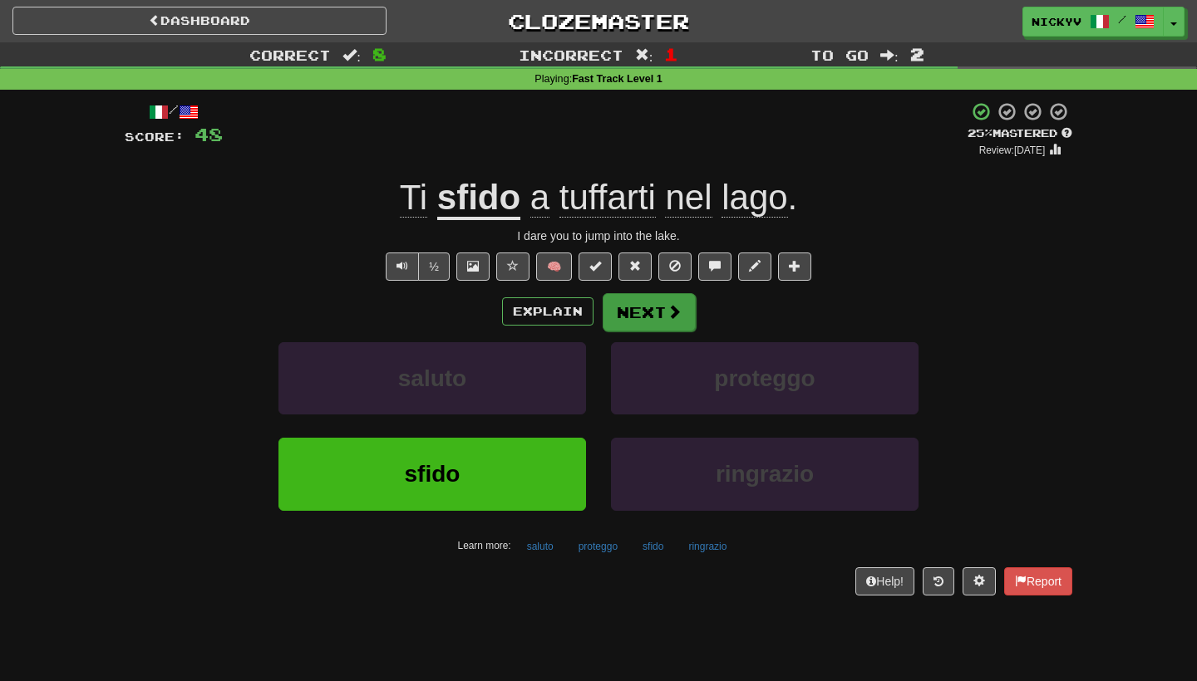
click at [653, 317] on button "Next" at bounding box center [648, 312] width 93 height 38
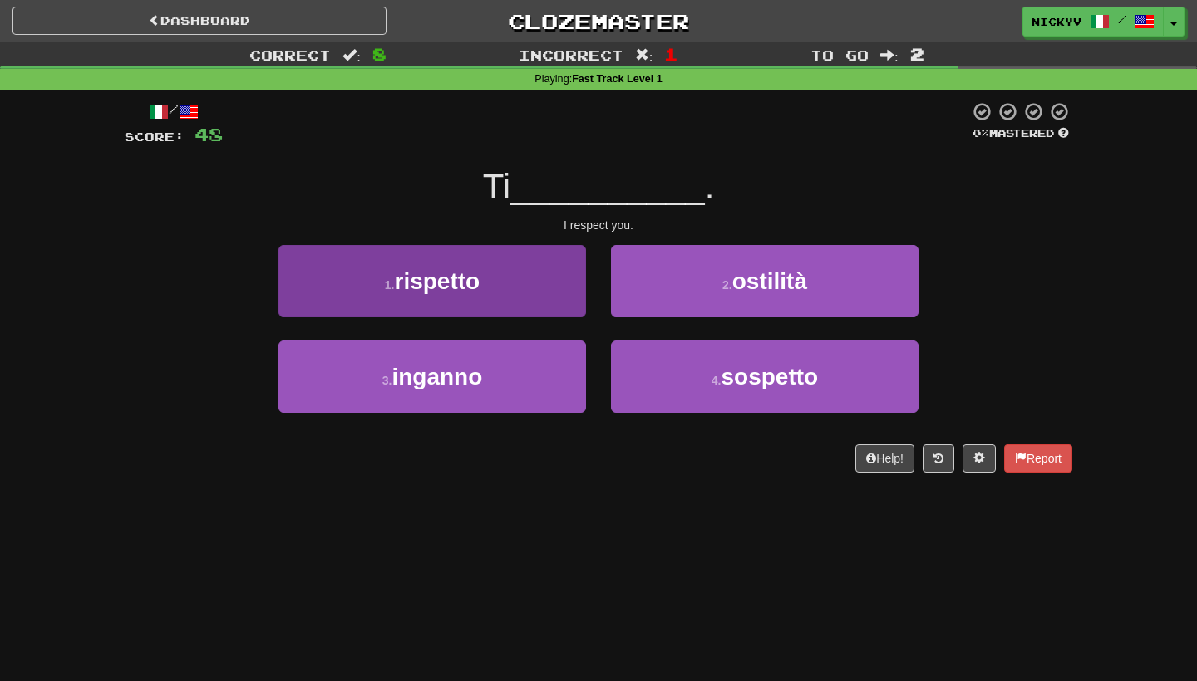
click at [537, 276] on button "1 . rispetto" at bounding box center [431, 281] width 307 height 72
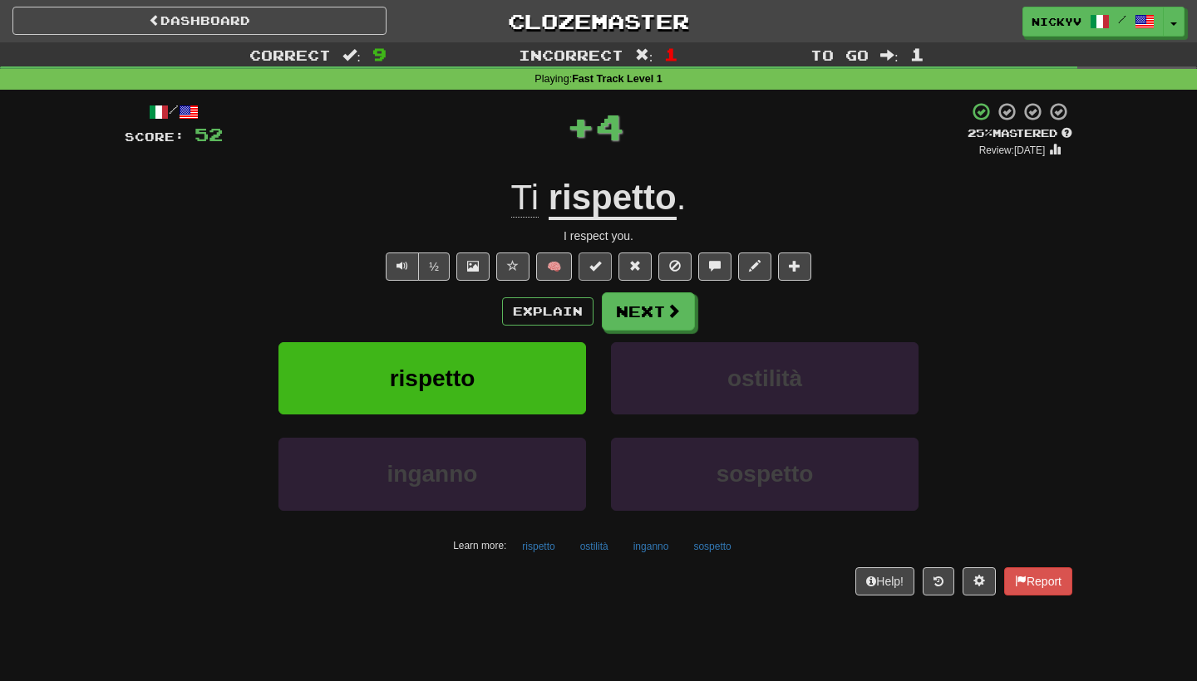
click at [597, 262] on span at bounding box center [595, 266] width 12 height 12
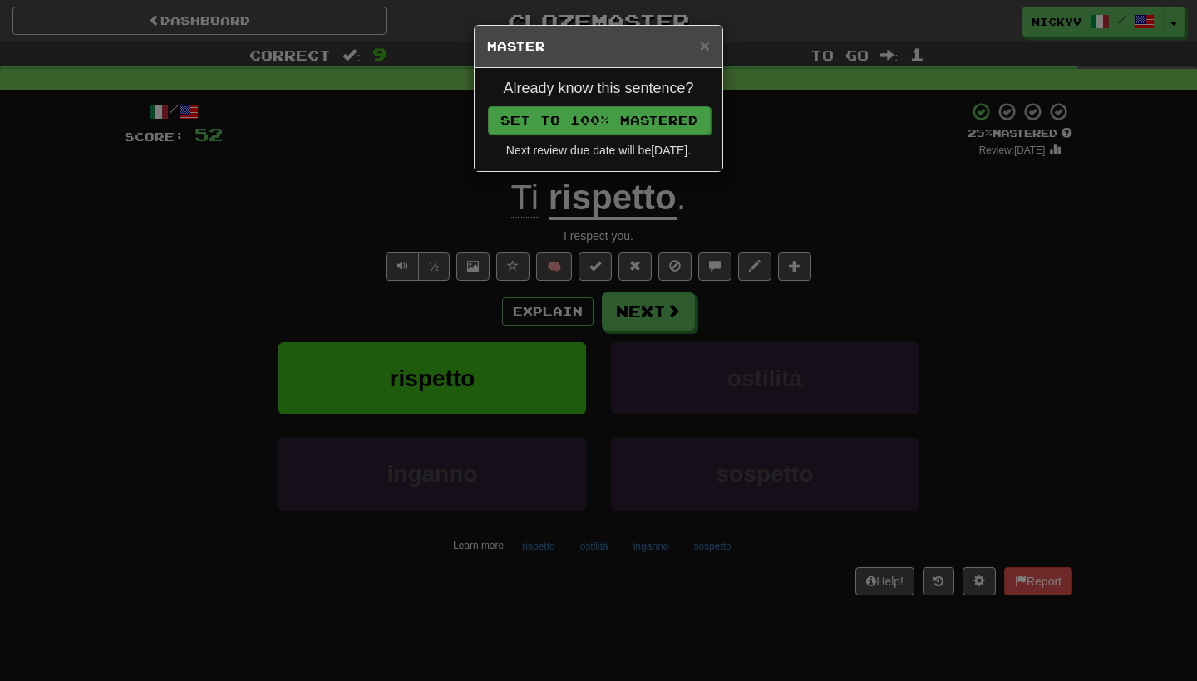
click at [632, 125] on button "Set to 100% Mastered" at bounding box center [599, 120] width 223 height 28
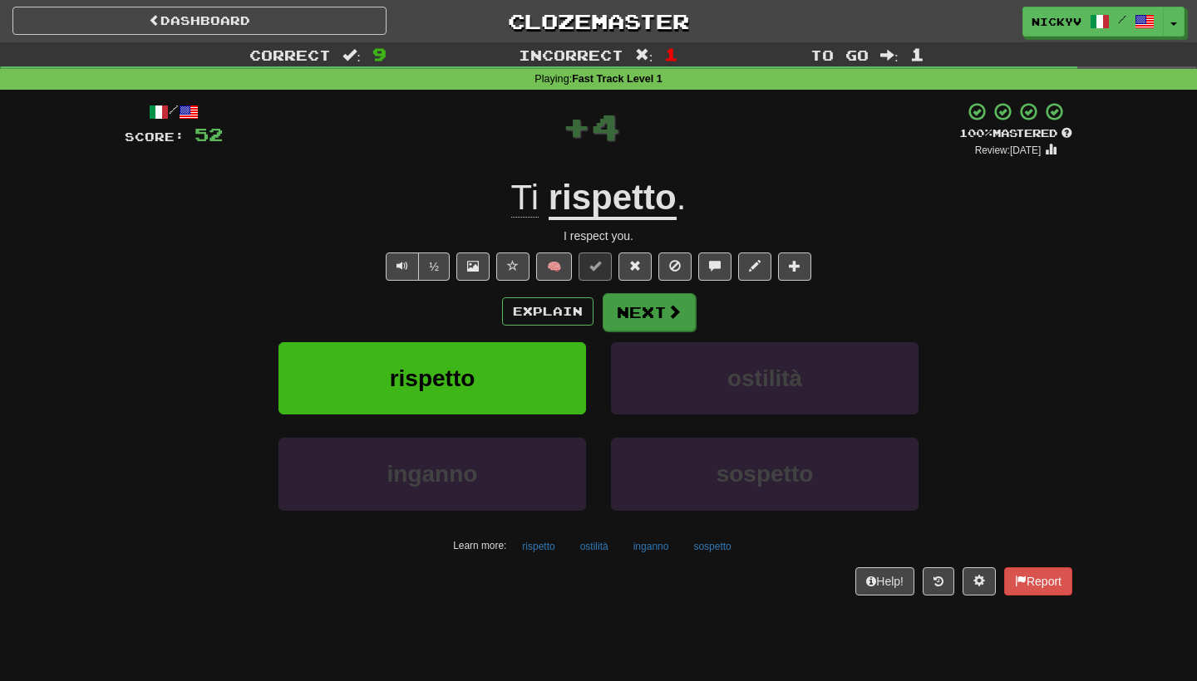
click at [662, 316] on button "Next" at bounding box center [648, 312] width 93 height 38
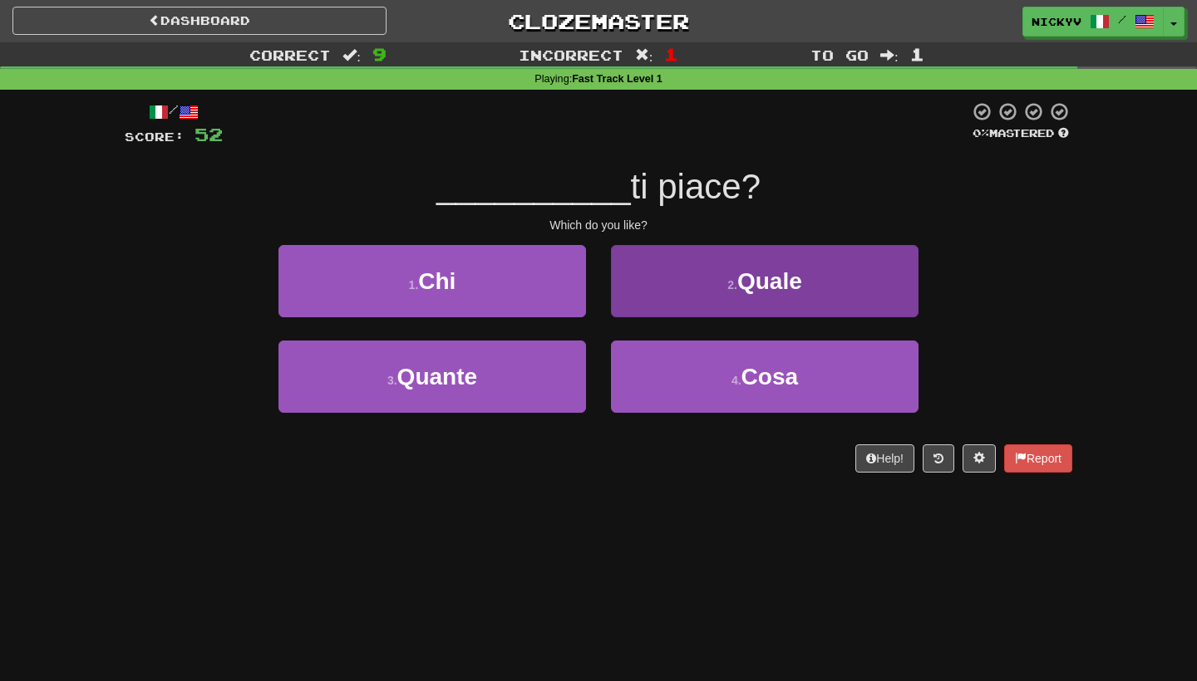
click at [676, 307] on button "2 . Quale" at bounding box center [764, 281] width 307 height 72
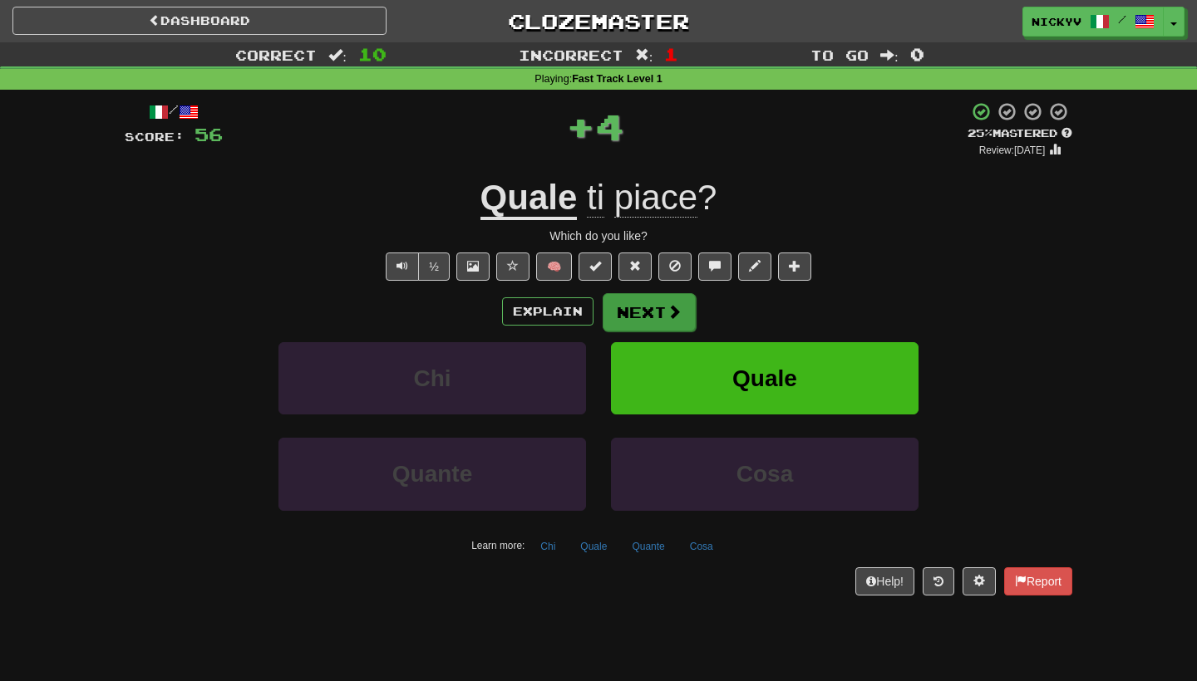
click at [666, 307] on span at bounding box center [673, 311] width 15 height 15
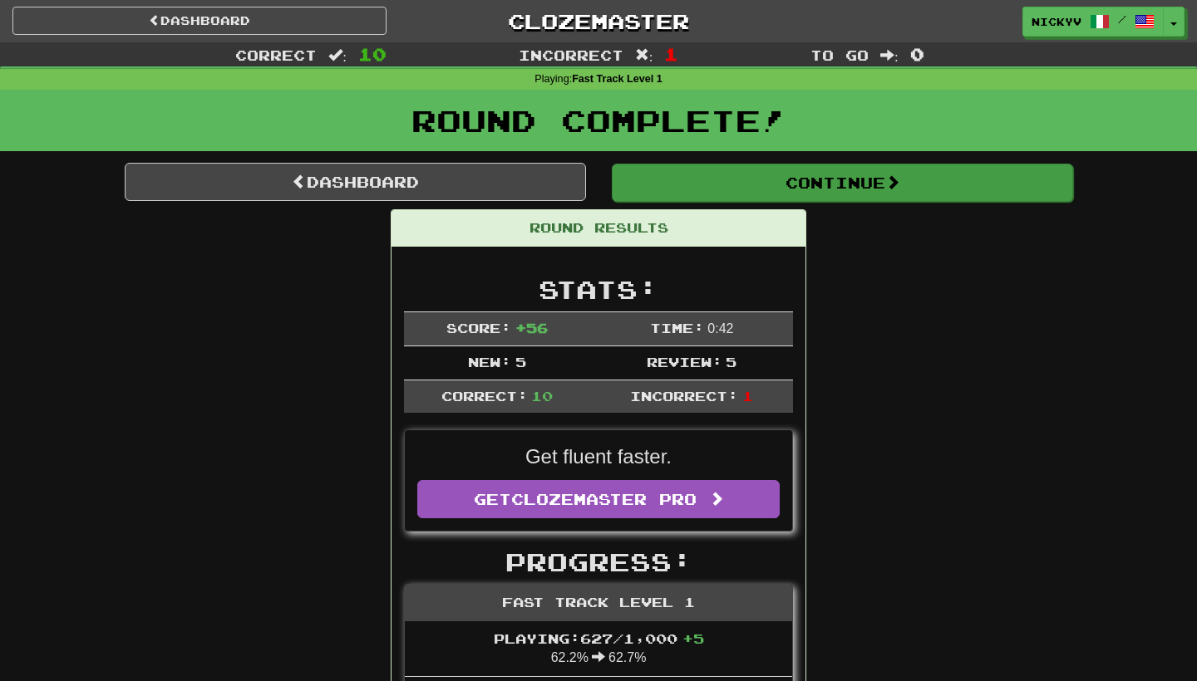
click at [716, 184] on button "Continue" at bounding box center [842, 183] width 461 height 38
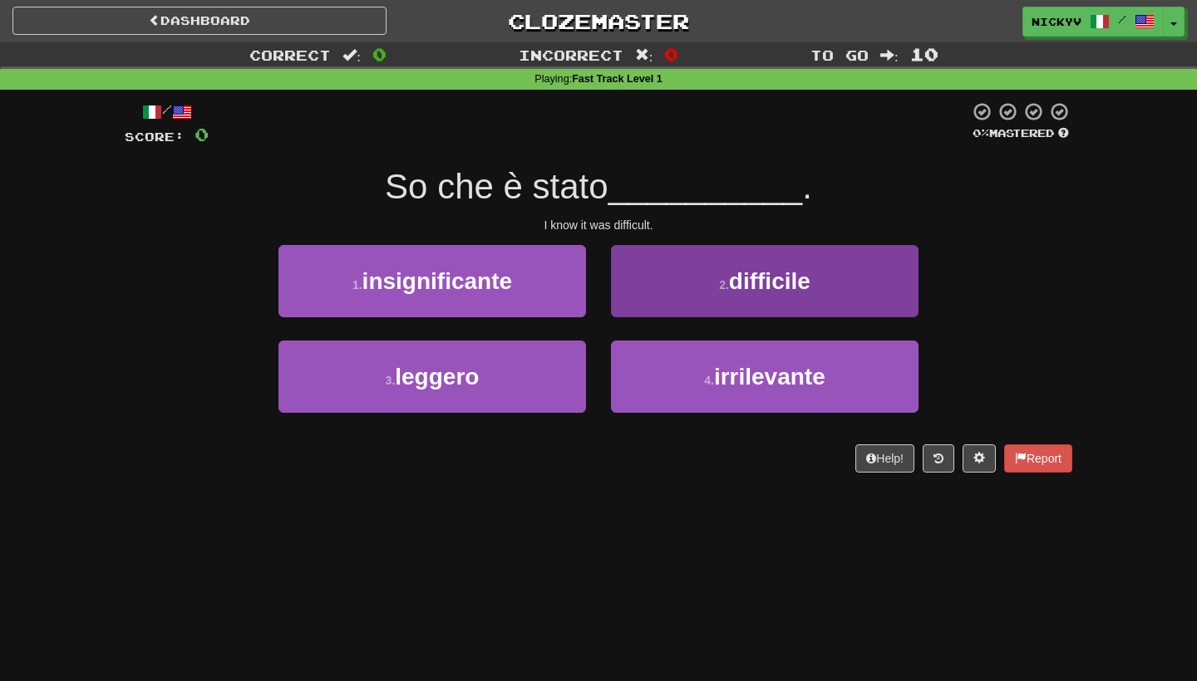
click at [646, 306] on button "2 . difficile" at bounding box center [764, 281] width 307 height 72
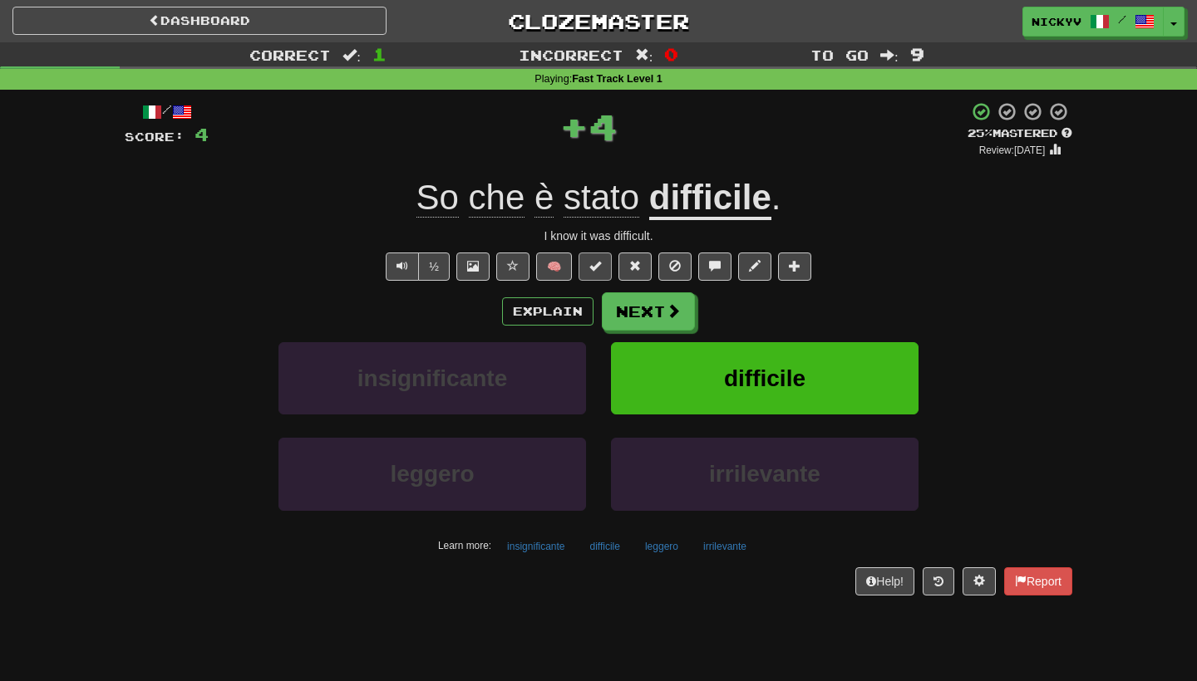
click at [598, 260] on span at bounding box center [595, 266] width 12 height 12
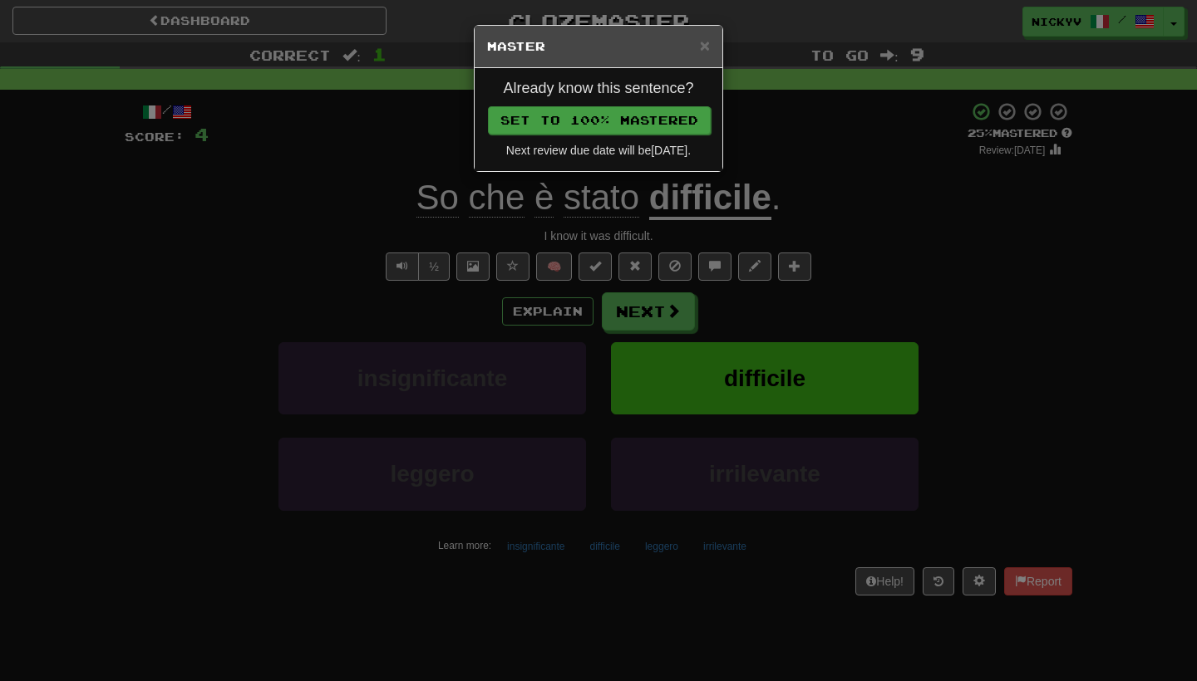
click at [652, 120] on button "Set to 100% Mastered" at bounding box center [599, 120] width 223 height 28
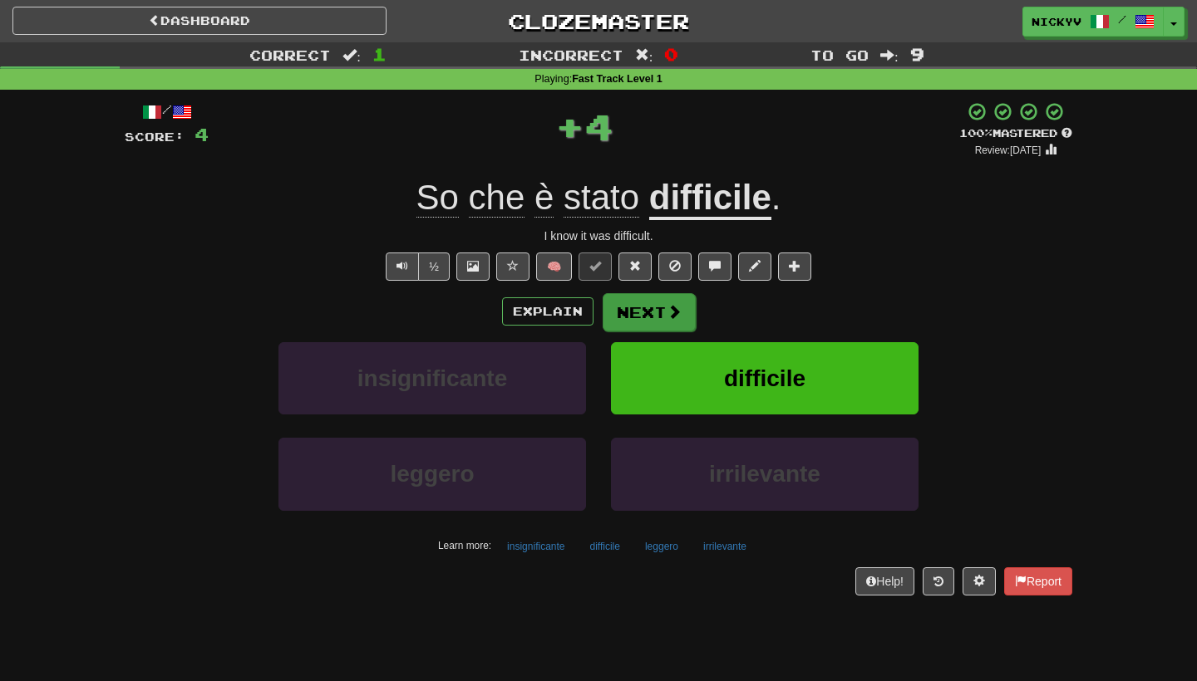
click at [631, 311] on button "Next" at bounding box center [648, 312] width 93 height 38
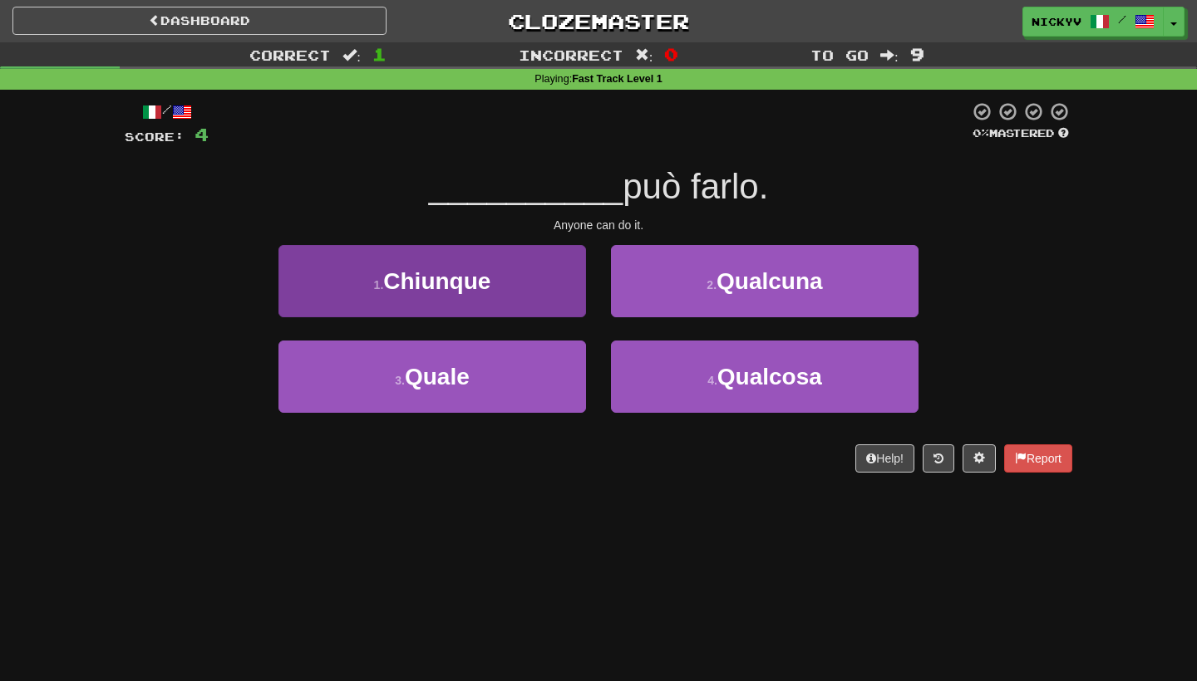
click at [549, 302] on button "1 . Chiunque" at bounding box center [431, 281] width 307 height 72
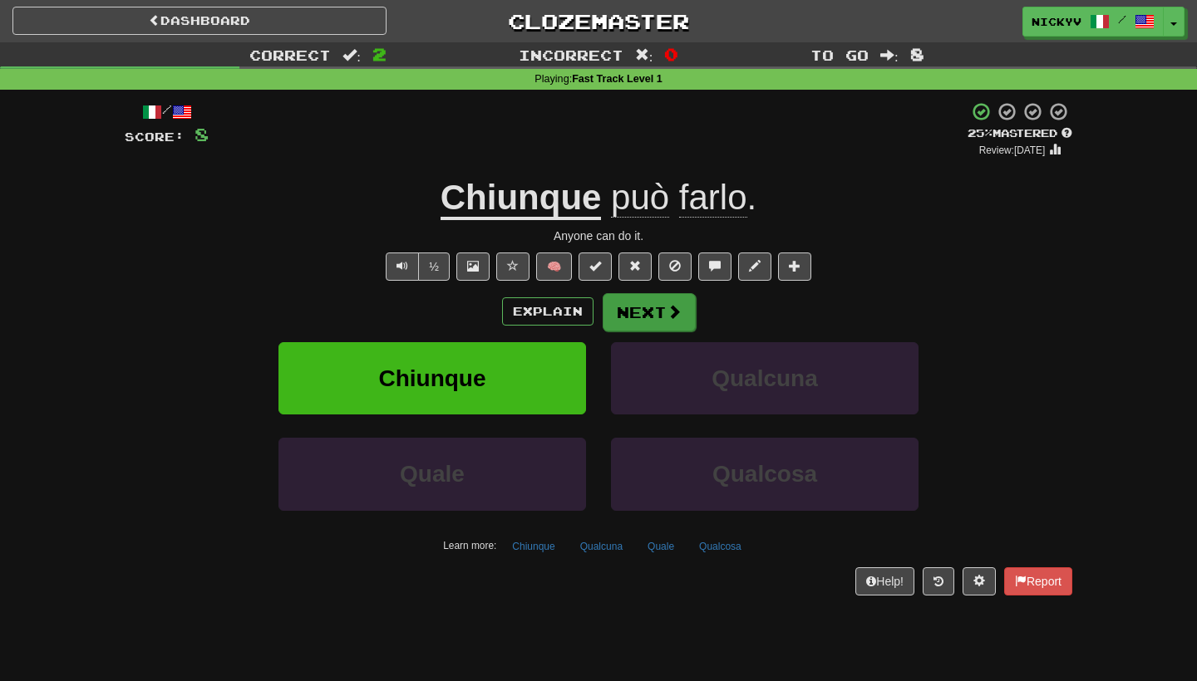
click at [647, 303] on button "Next" at bounding box center [648, 312] width 93 height 38
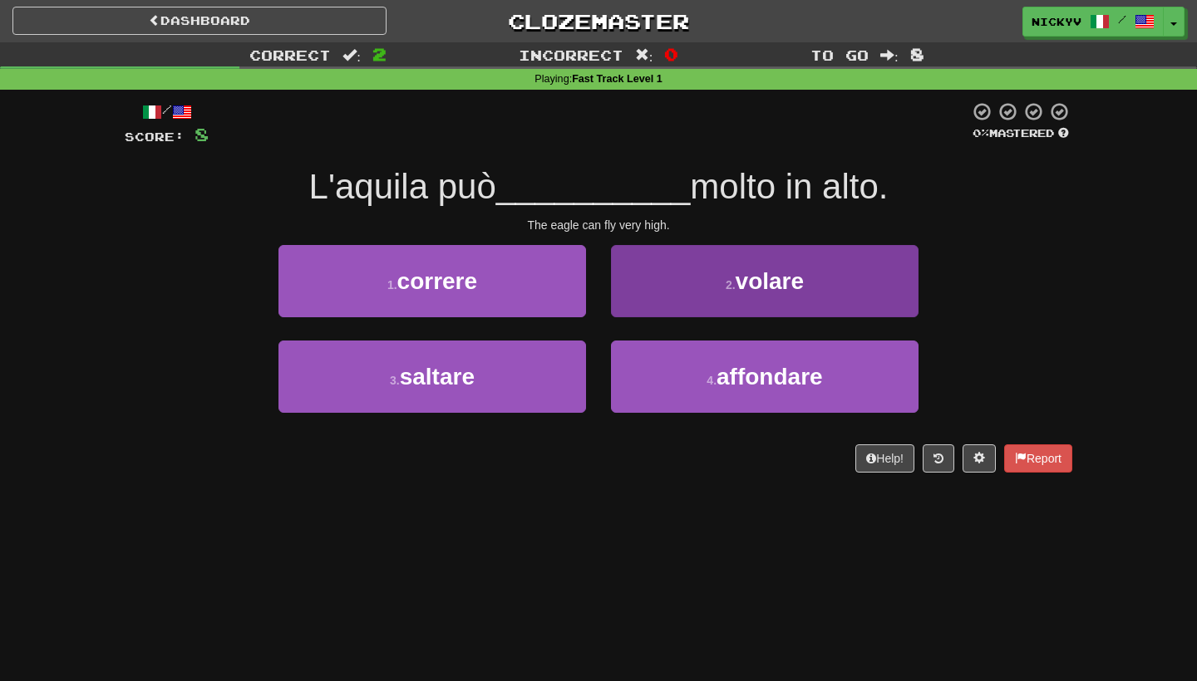
click at [689, 279] on button "2 . volare" at bounding box center [764, 281] width 307 height 72
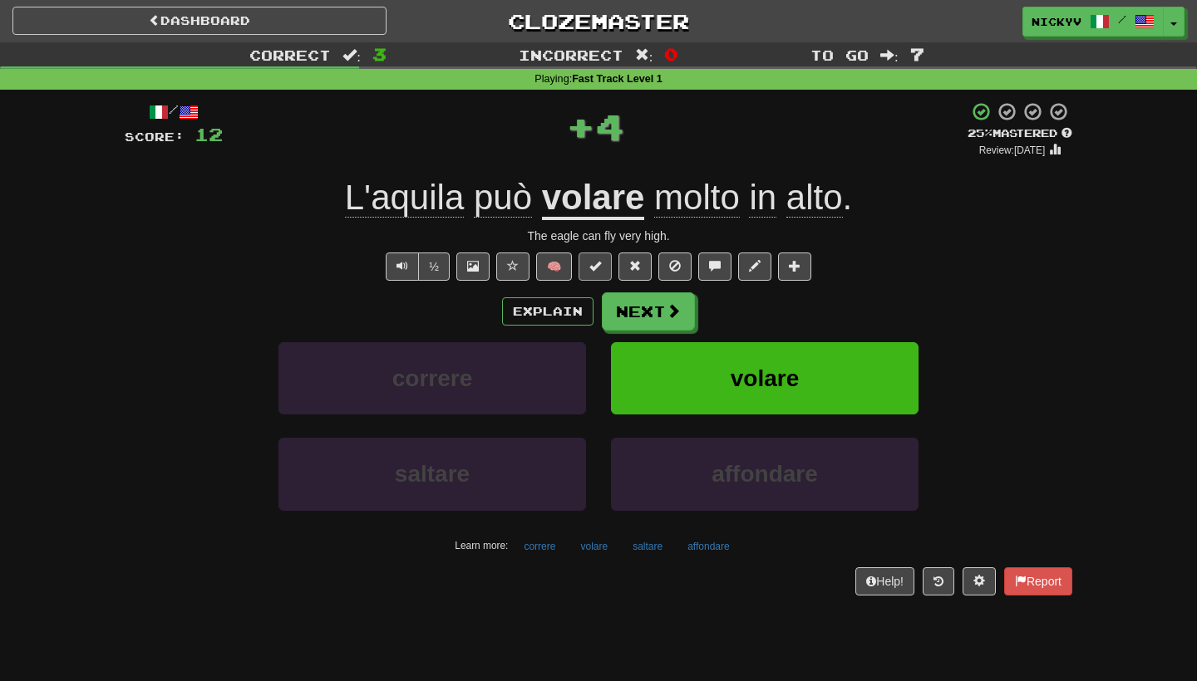
click at [599, 268] on span at bounding box center [595, 266] width 12 height 12
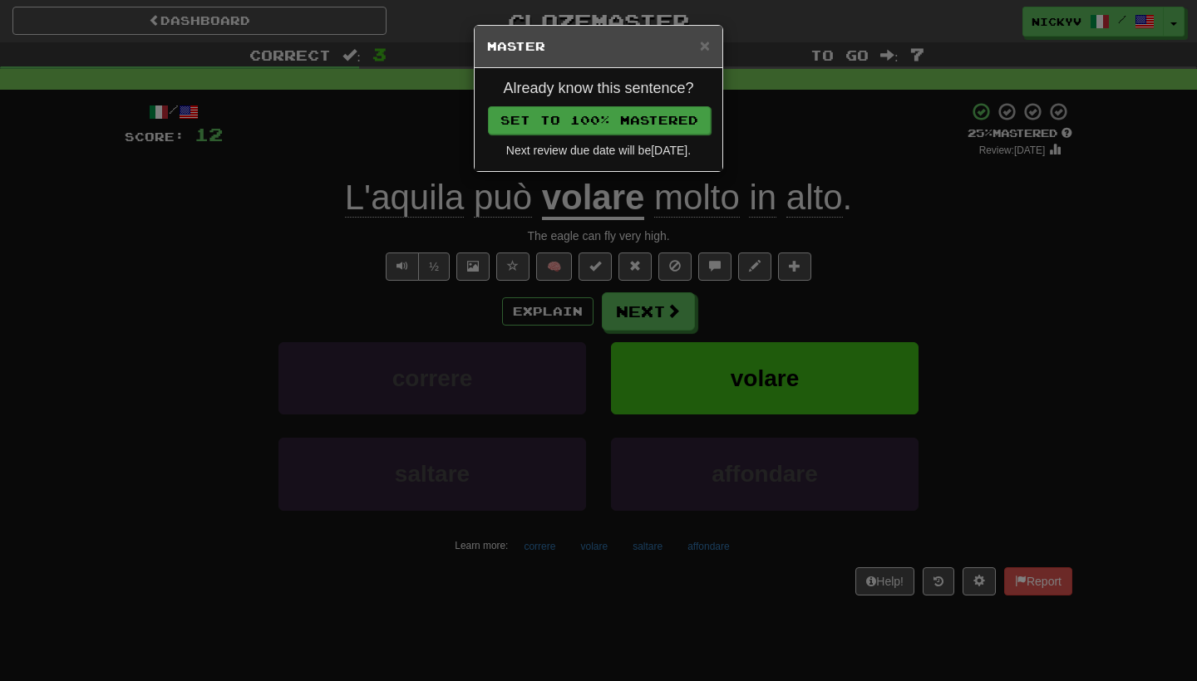
click at [587, 119] on button "Set to 100% Mastered" at bounding box center [599, 120] width 223 height 28
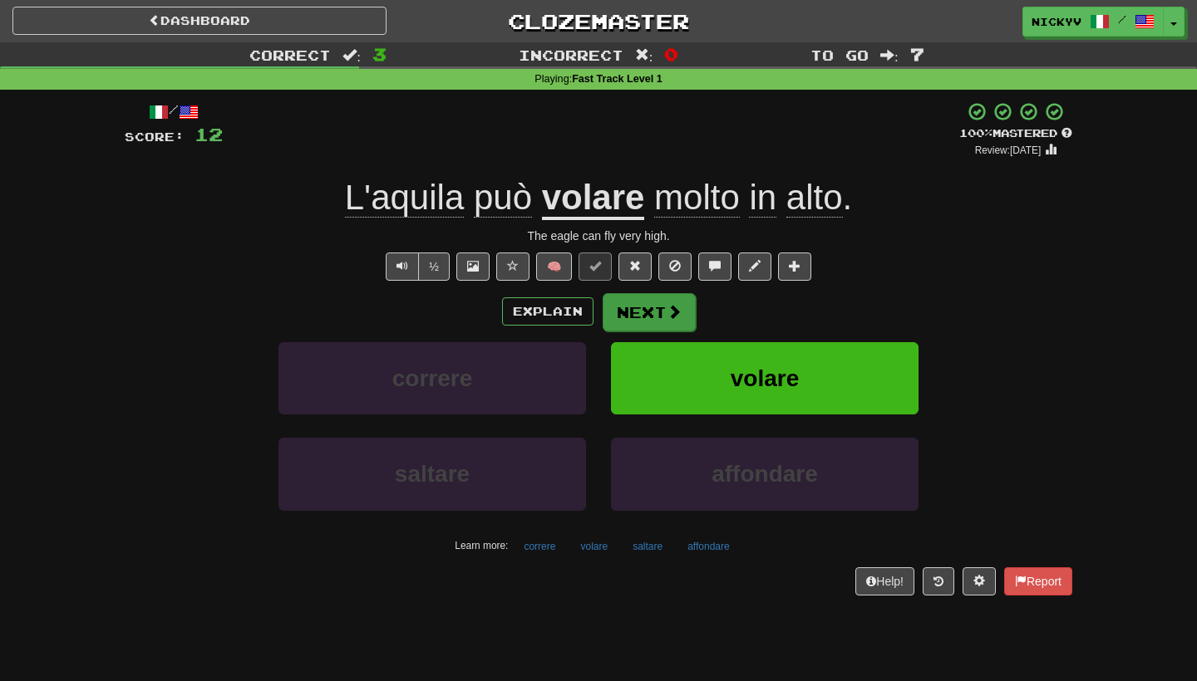
click at [656, 305] on button "Next" at bounding box center [648, 312] width 93 height 38
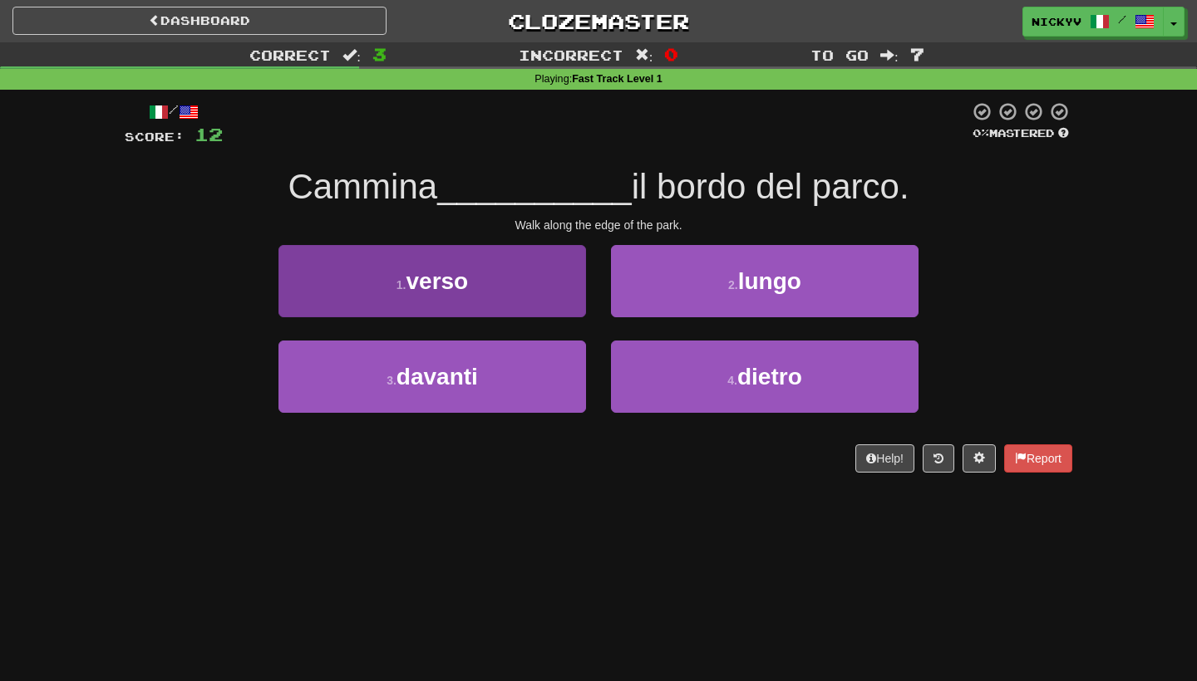
click at [561, 293] on button "1 . verso" at bounding box center [431, 281] width 307 height 72
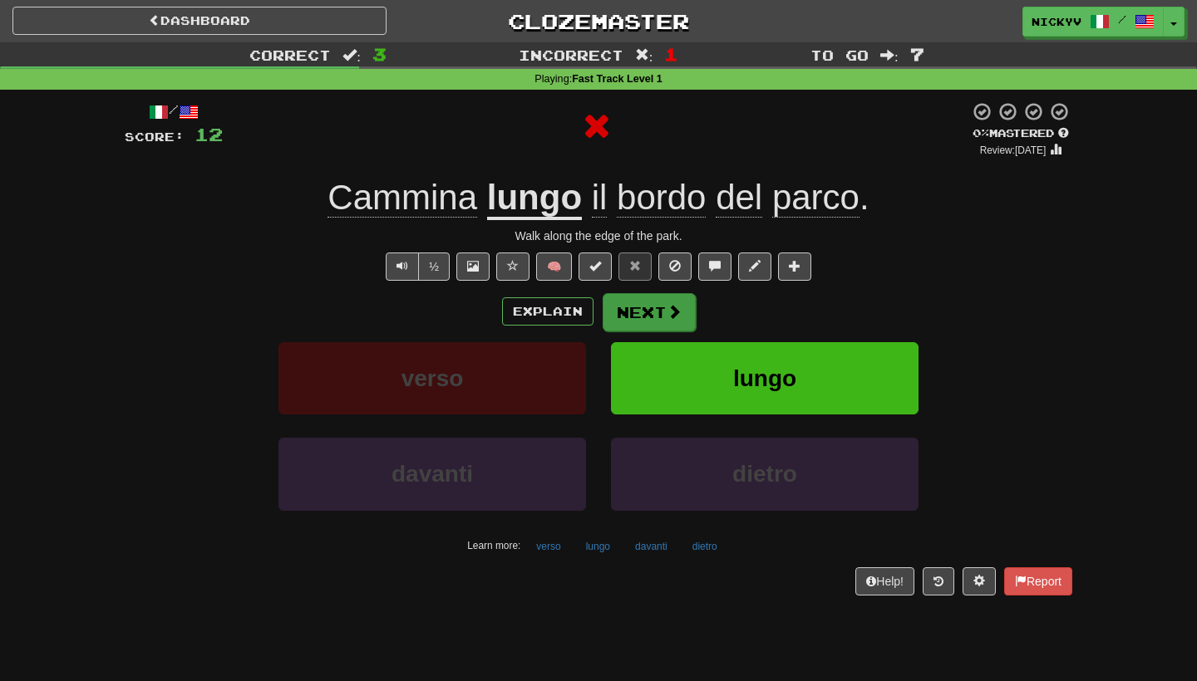
click at [642, 313] on button "Next" at bounding box center [648, 312] width 93 height 38
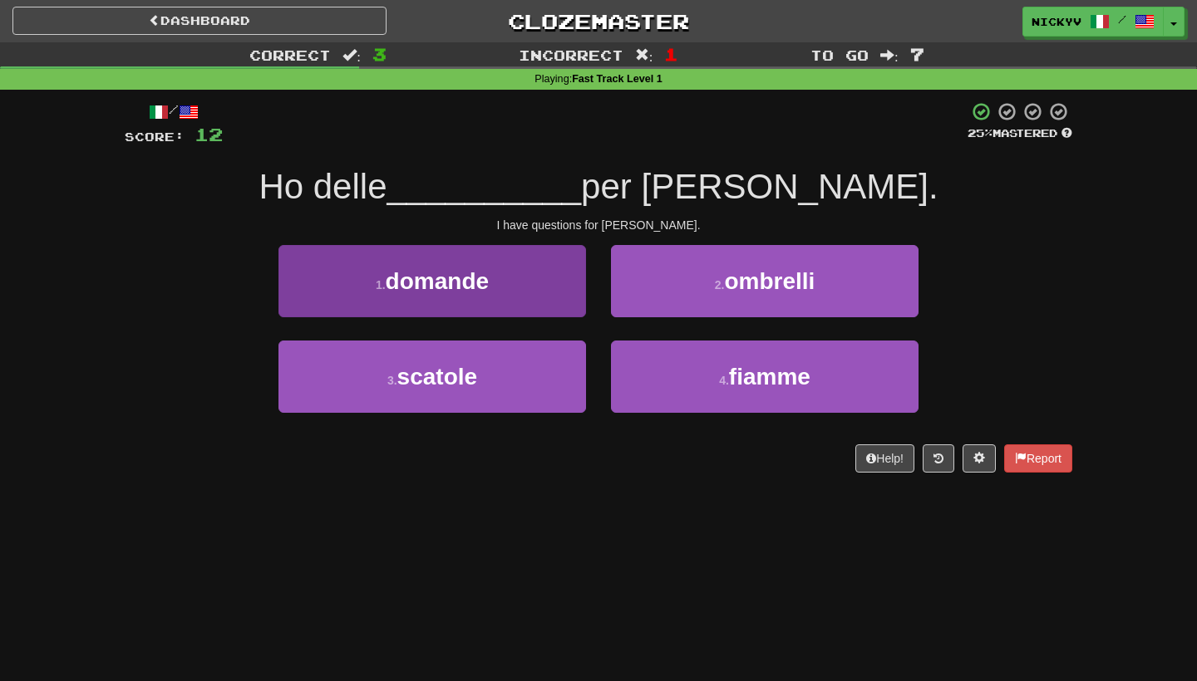
click at [524, 304] on button "1 . domande" at bounding box center [431, 281] width 307 height 72
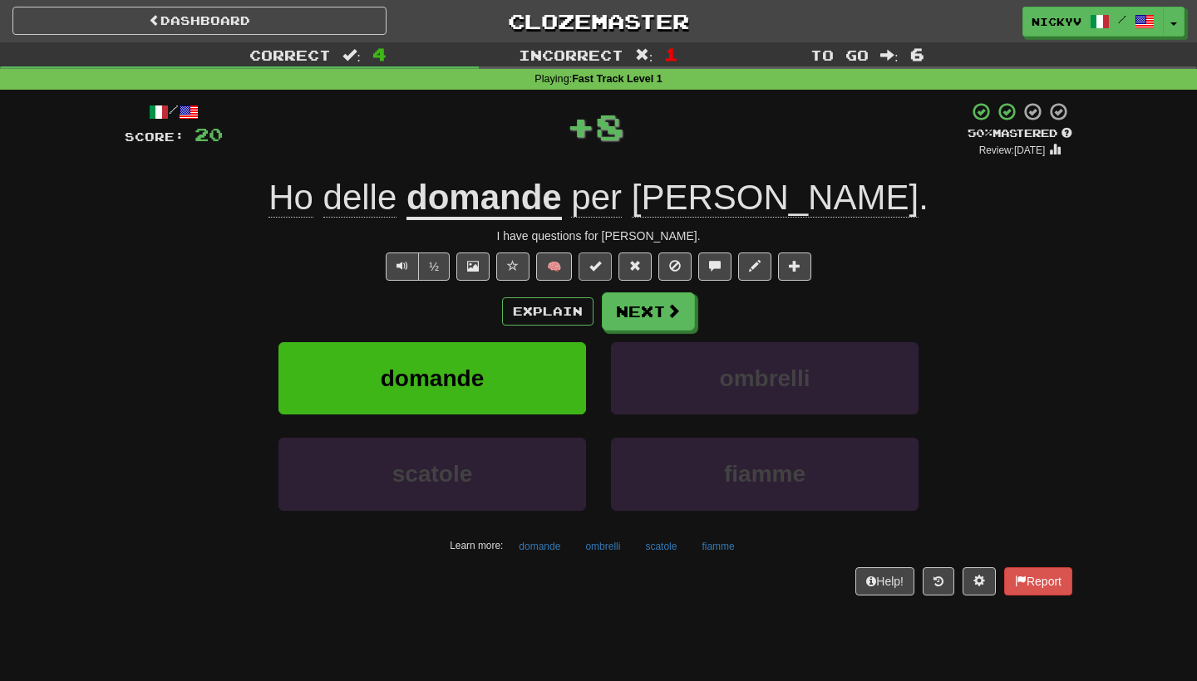
click at [596, 273] on button at bounding box center [594, 267] width 33 height 28
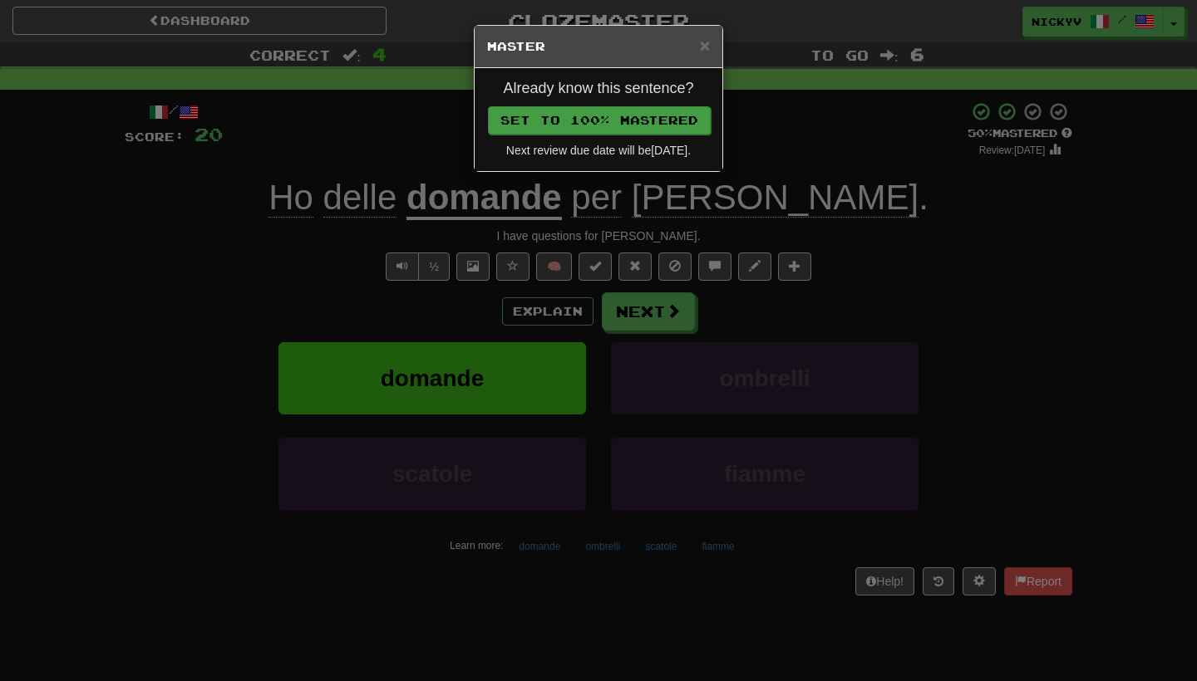
click at [621, 122] on button "Set to 100% Mastered" at bounding box center [599, 120] width 223 height 28
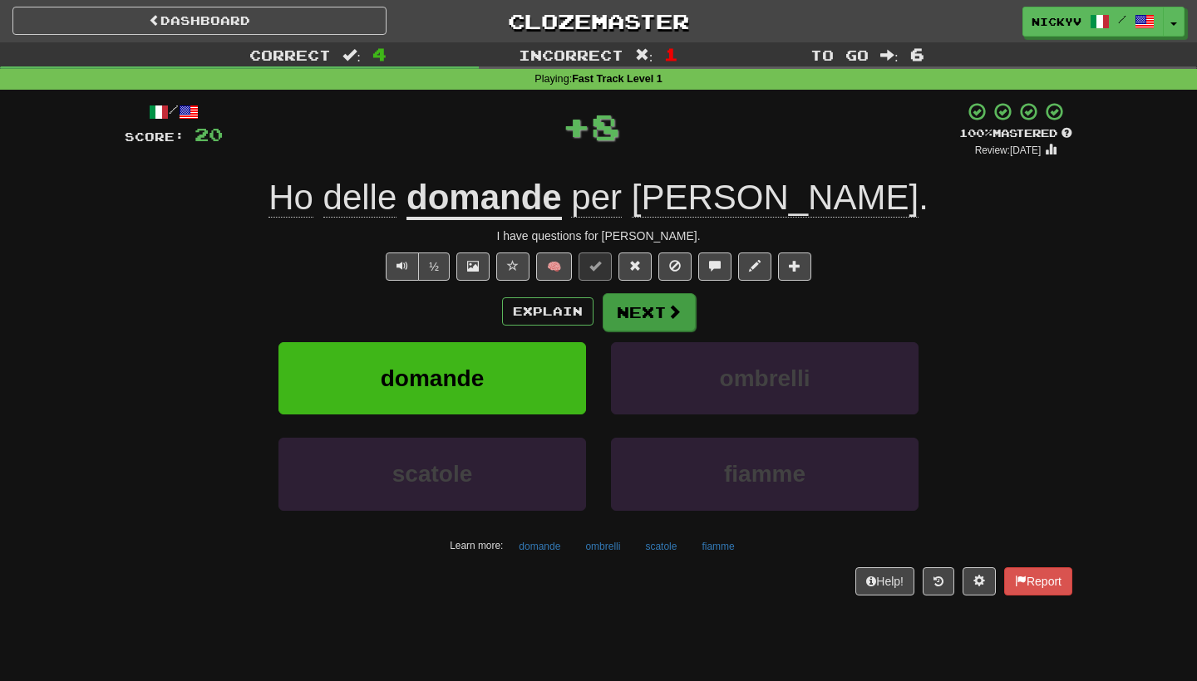
click at [626, 312] on button "Next" at bounding box center [648, 312] width 93 height 38
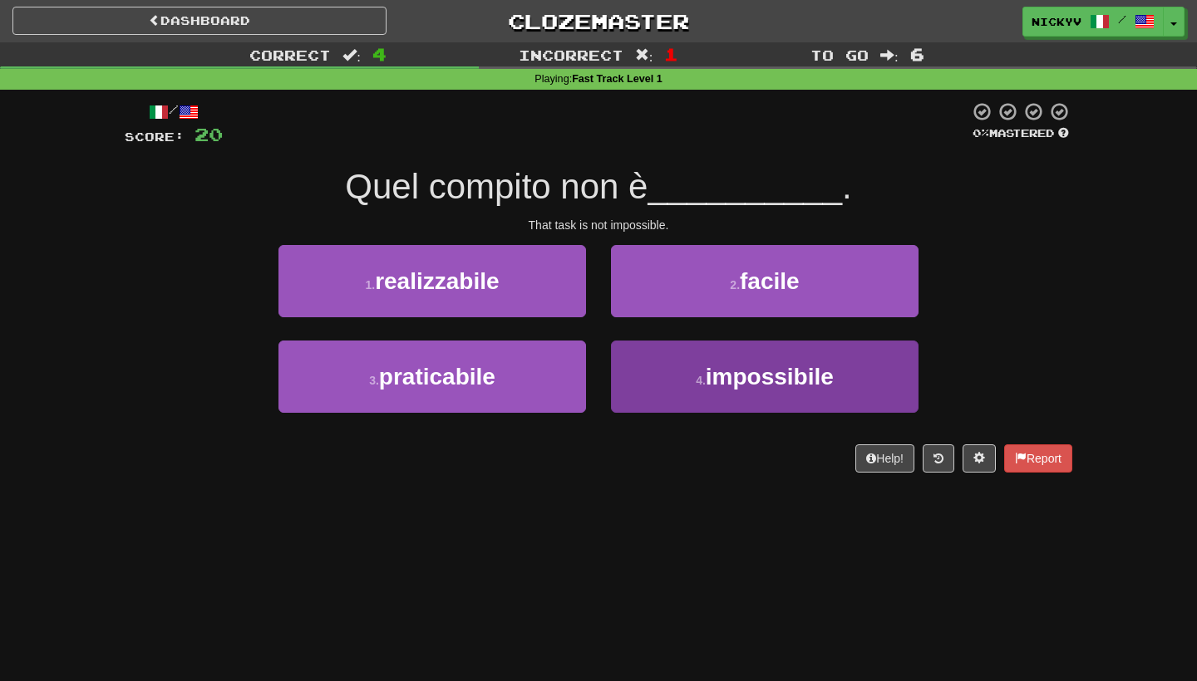
click at [631, 356] on button "4 . impossibile" at bounding box center [764, 377] width 307 height 72
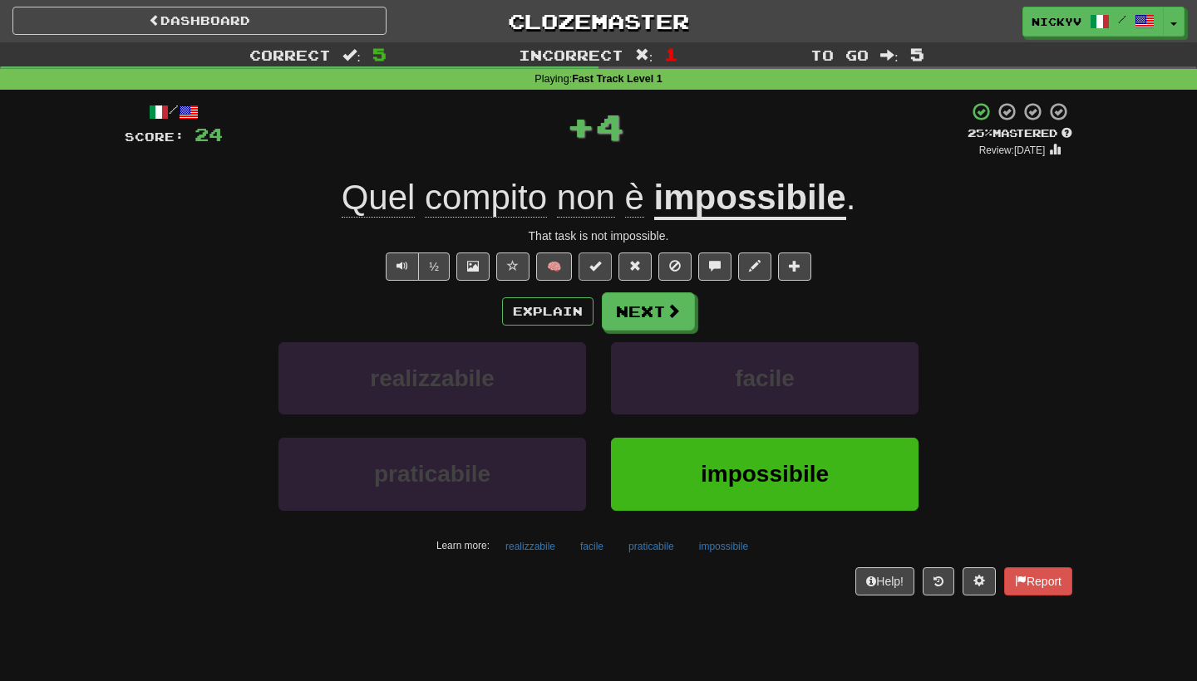
click at [601, 271] on button at bounding box center [594, 267] width 33 height 28
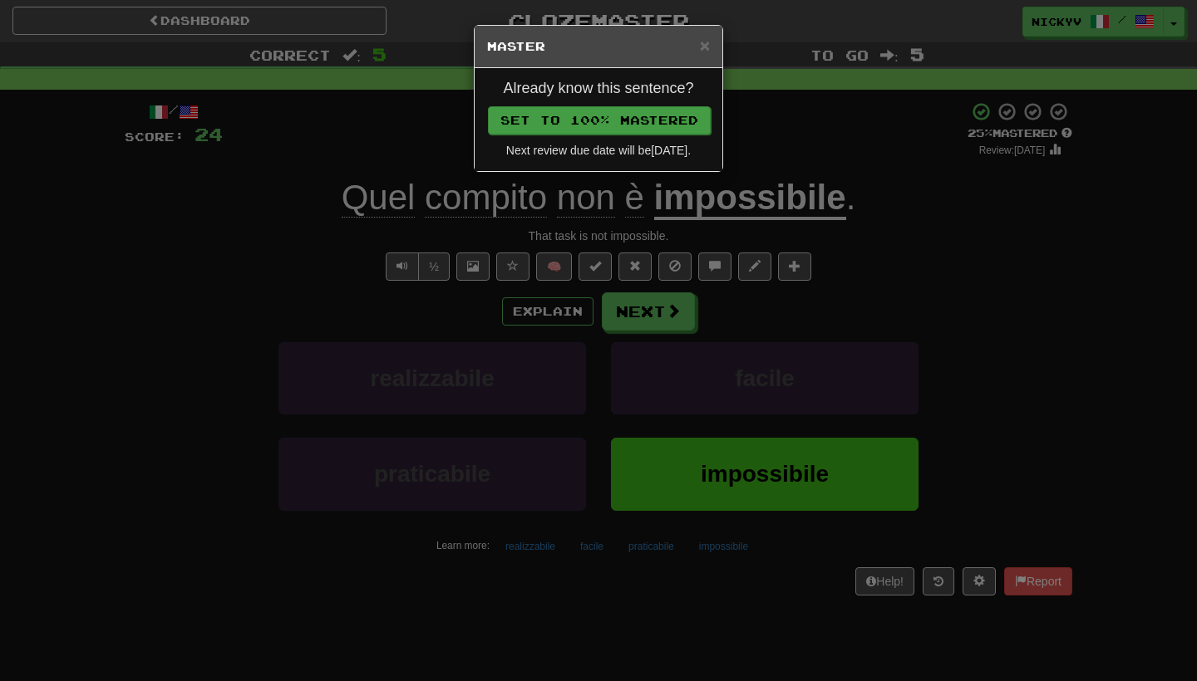
click at [643, 107] on button "Set to 100% Mastered" at bounding box center [599, 120] width 223 height 28
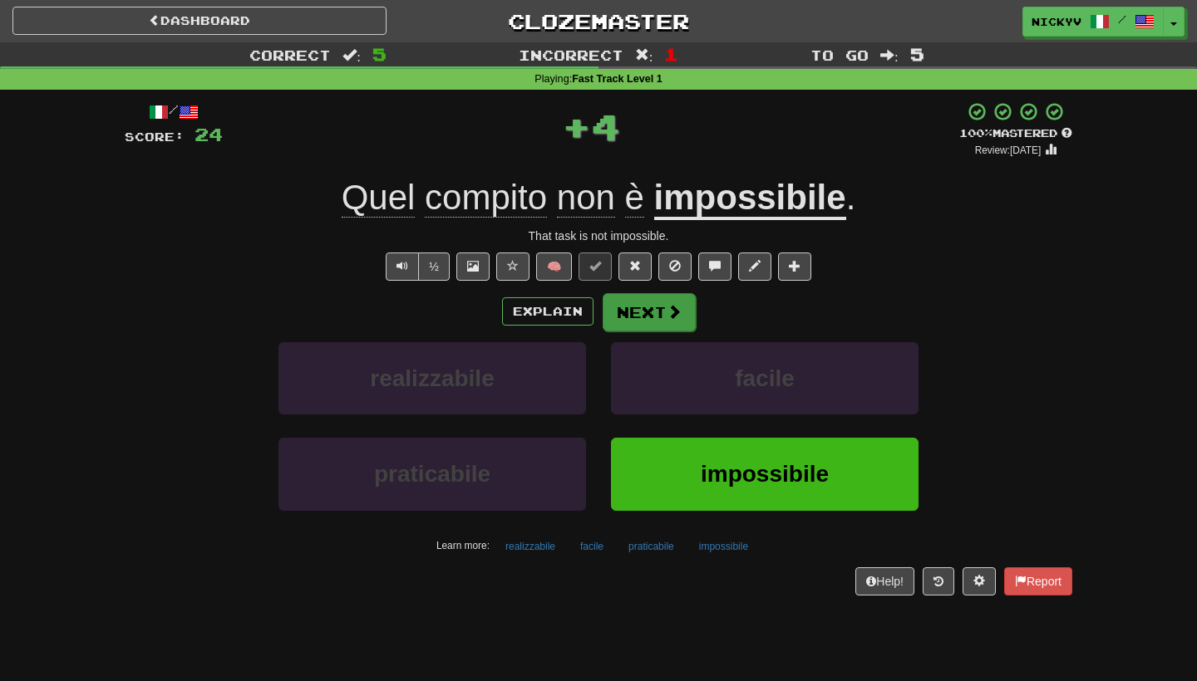
click at [647, 323] on button "Next" at bounding box center [648, 312] width 93 height 38
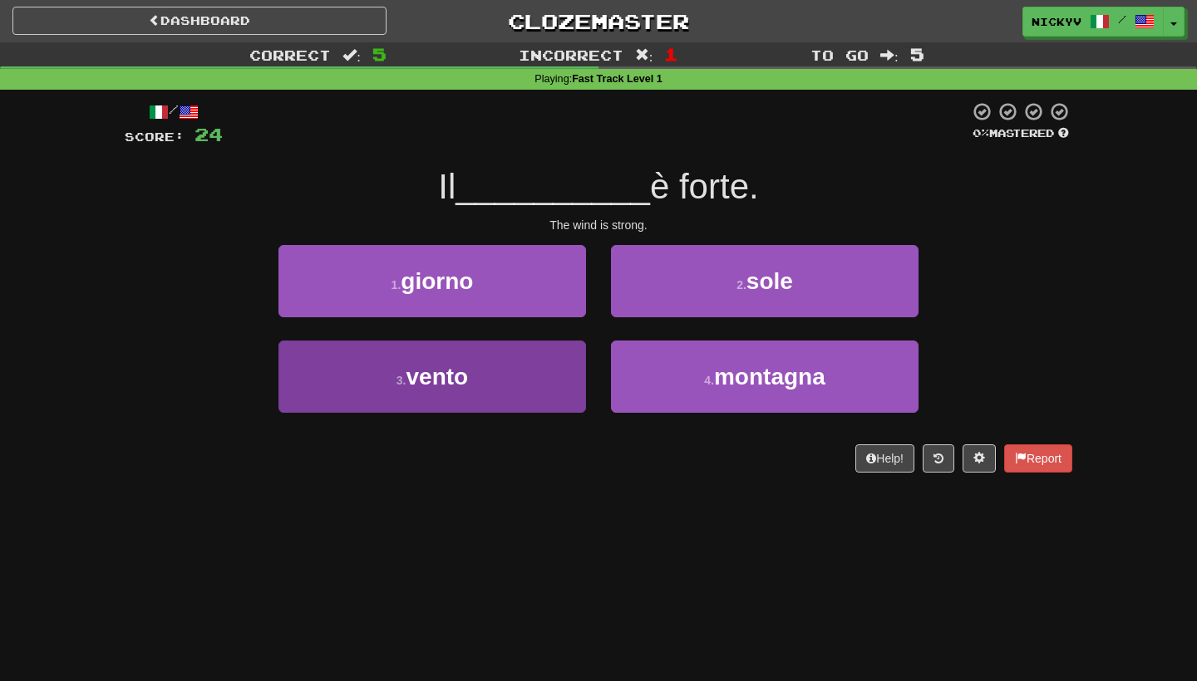
click at [566, 361] on button "3 . vento" at bounding box center [431, 377] width 307 height 72
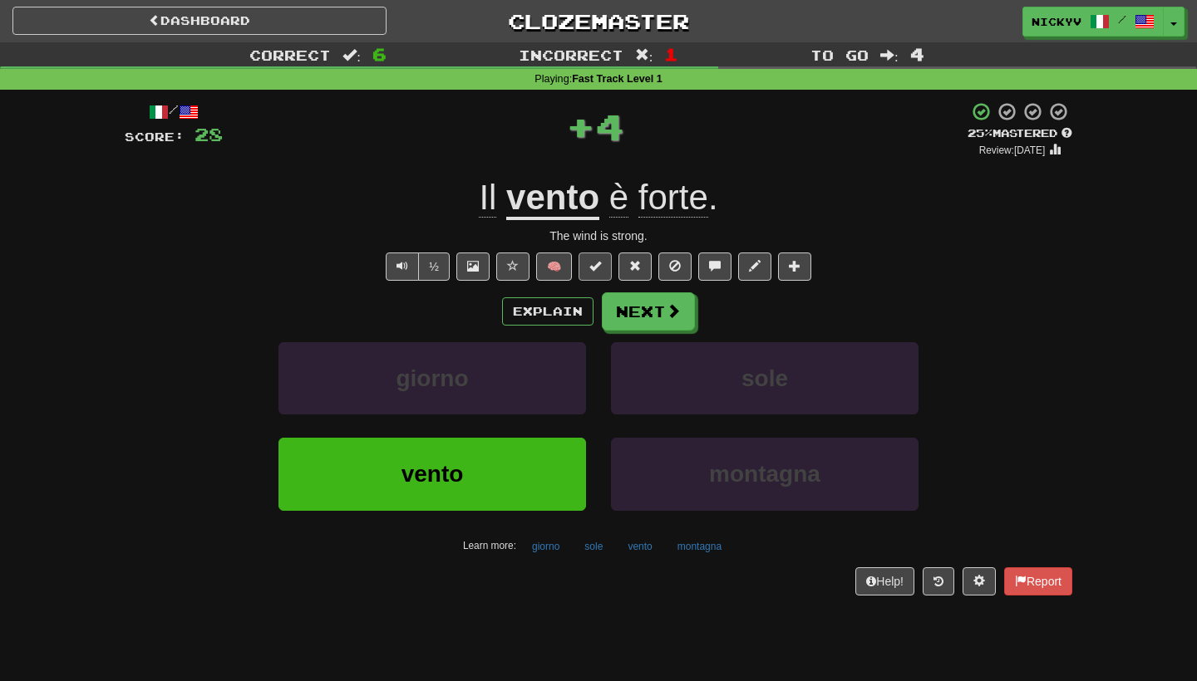
click at [606, 266] on button at bounding box center [594, 267] width 33 height 28
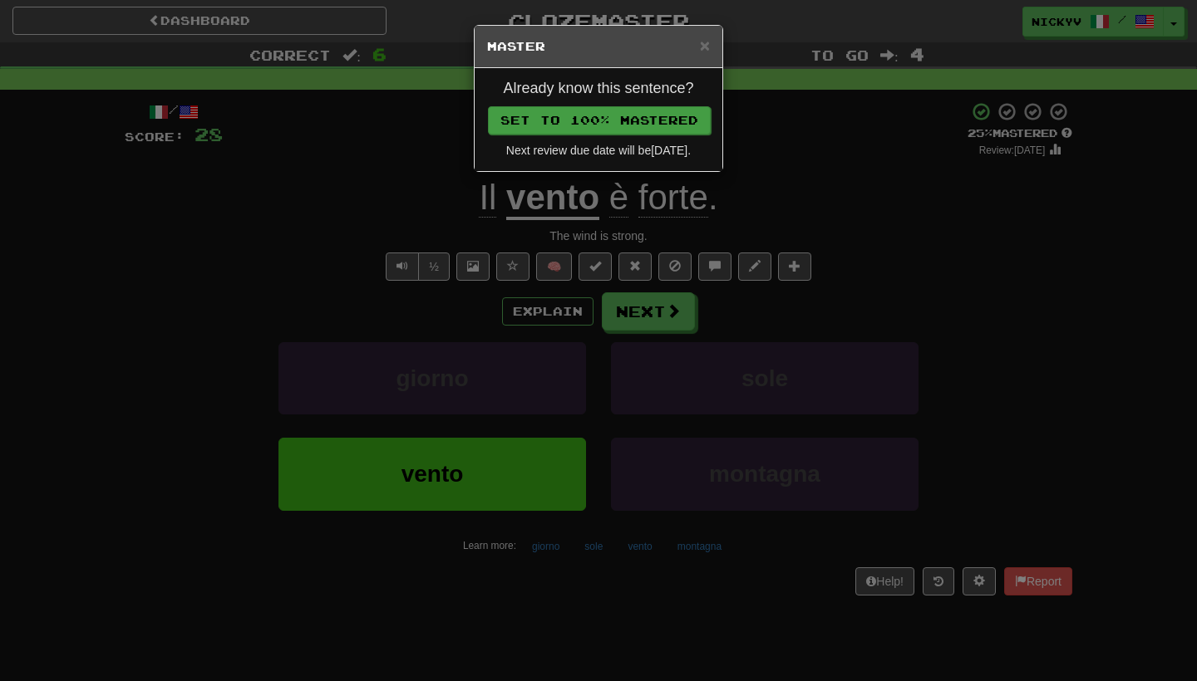
click at [676, 111] on button "Set to 100% Mastered" at bounding box center [599, 120] width 223 height 28
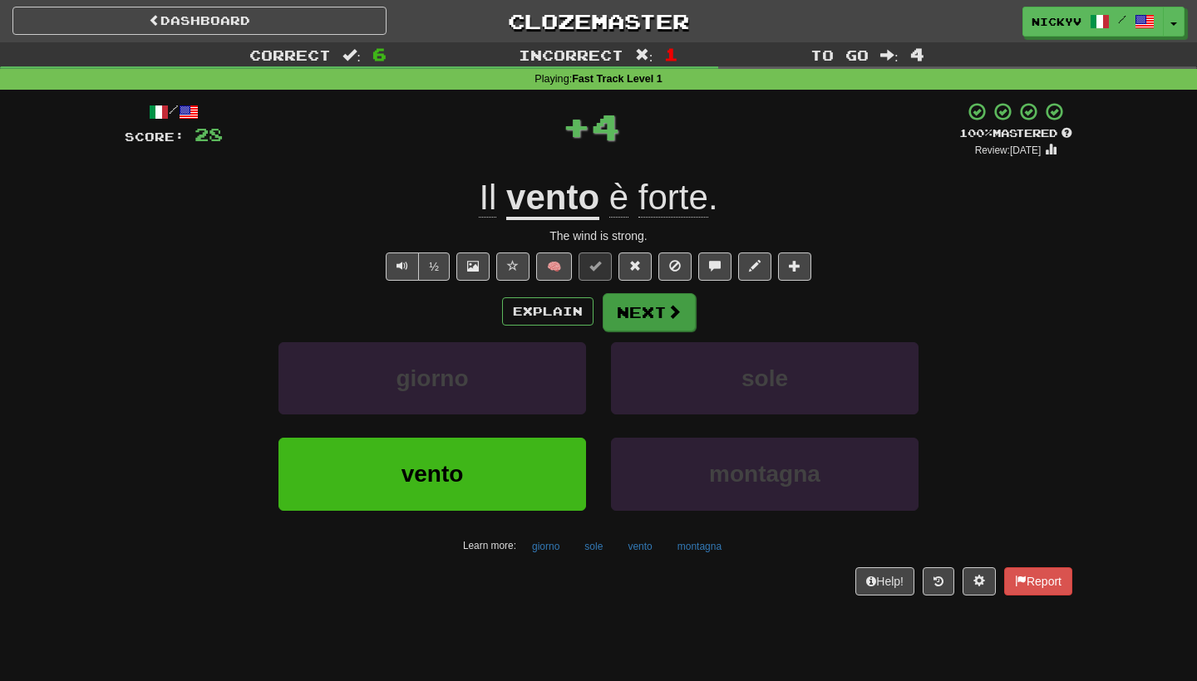
click at [676, 318] on span at bounding box center [673, 311] width 15 height 15
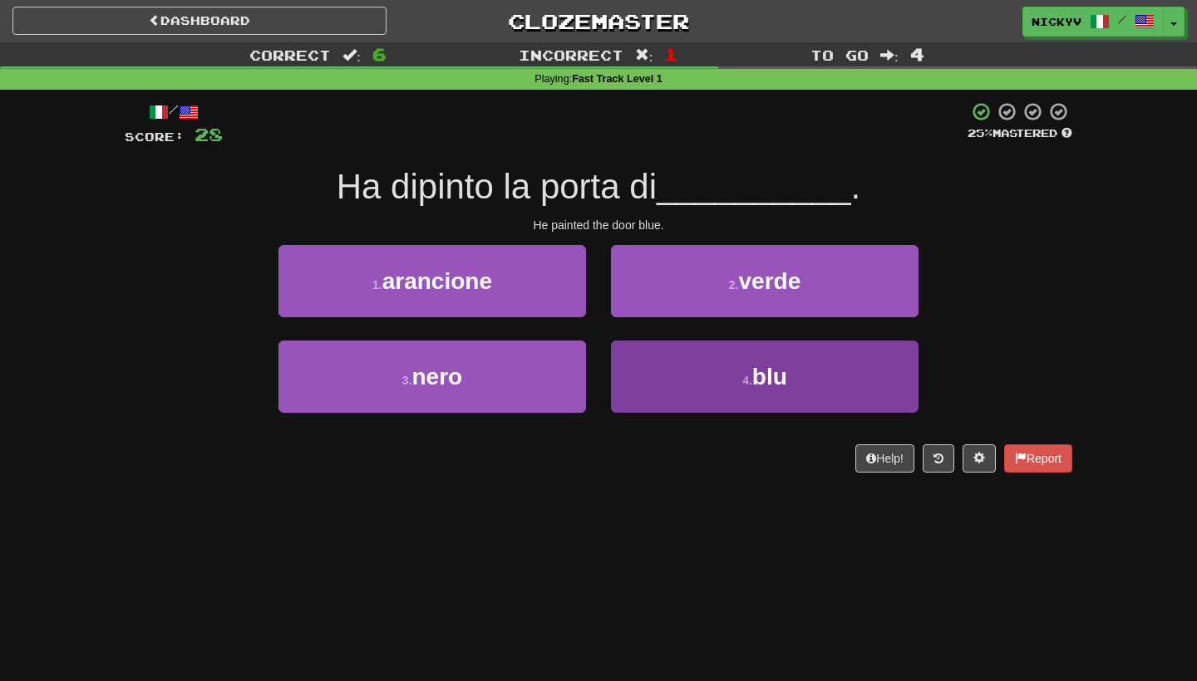
click at [669, 353] on button "4 . blu" at bounding box center [764, 377] width 307 height 72
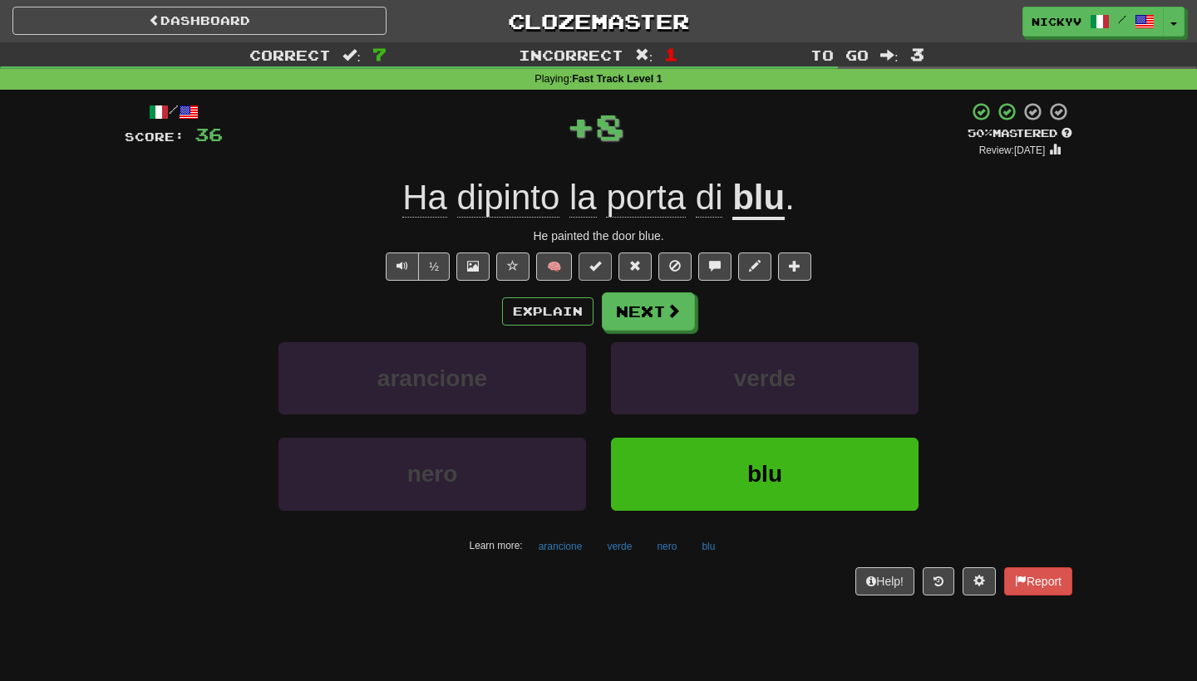
click at [602, 263] on button at bounding box center [594, 267] width 33 height 28
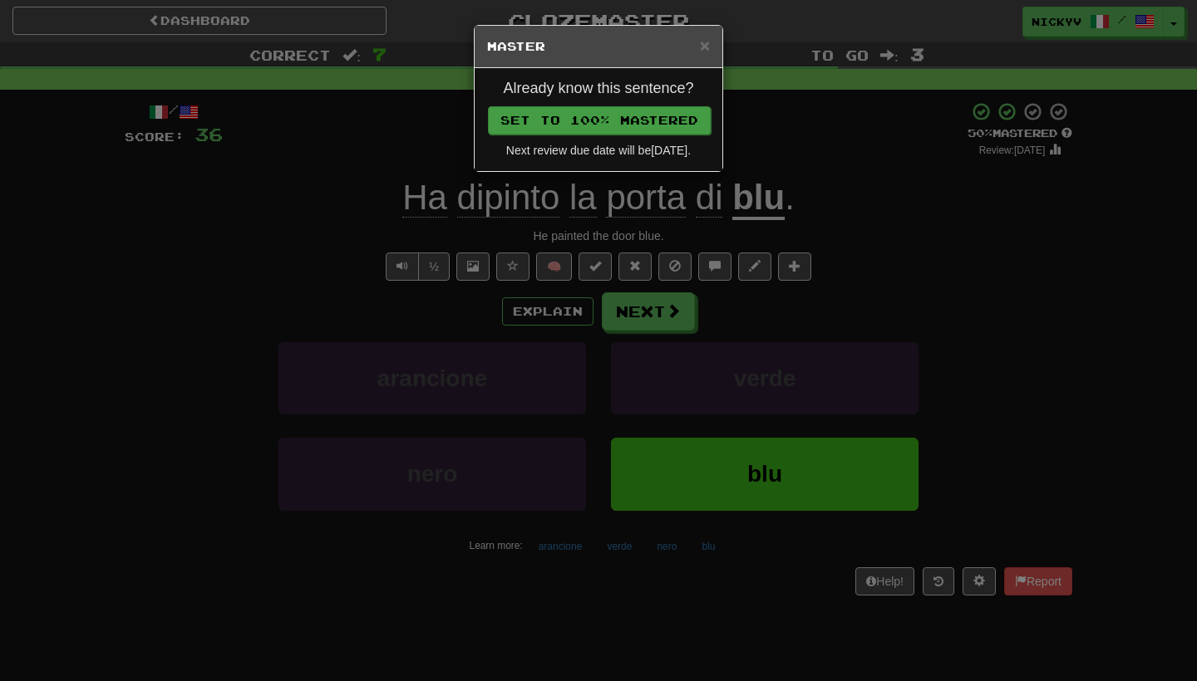
click at [666, 111] on button "Set to 100% Mastered" at bounding box center [599, 120] width 223 height 28
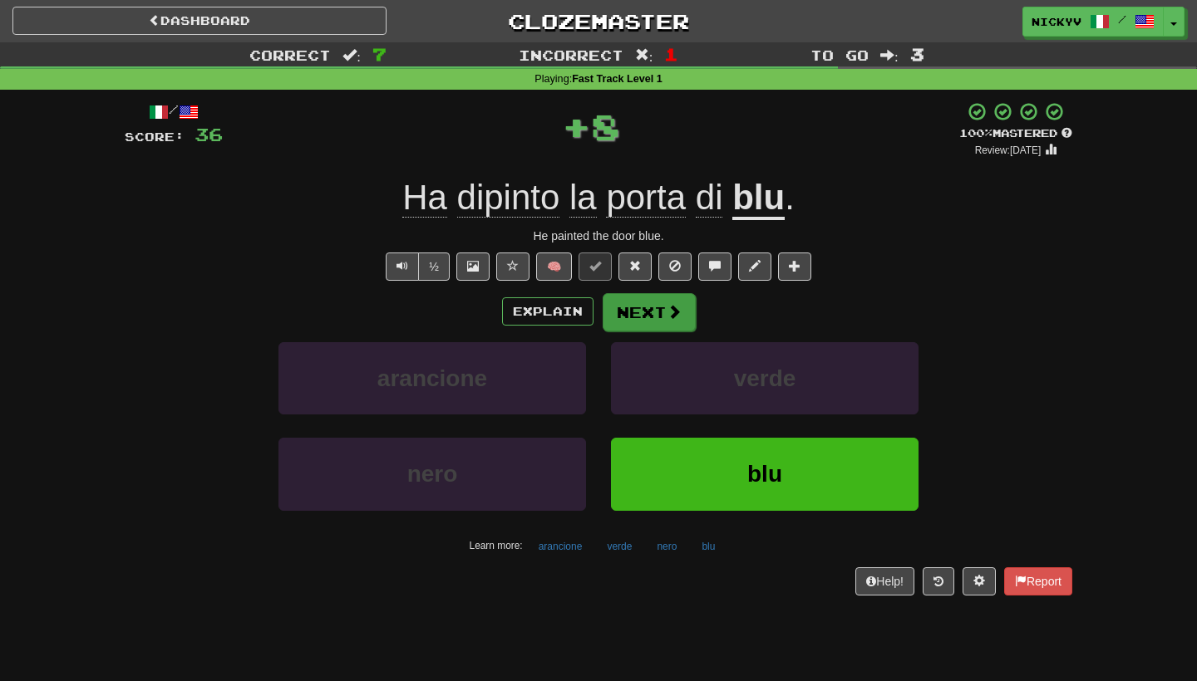
click at [642, 306] on button "Next" at bounding box center [648, 312] width 93 height 38
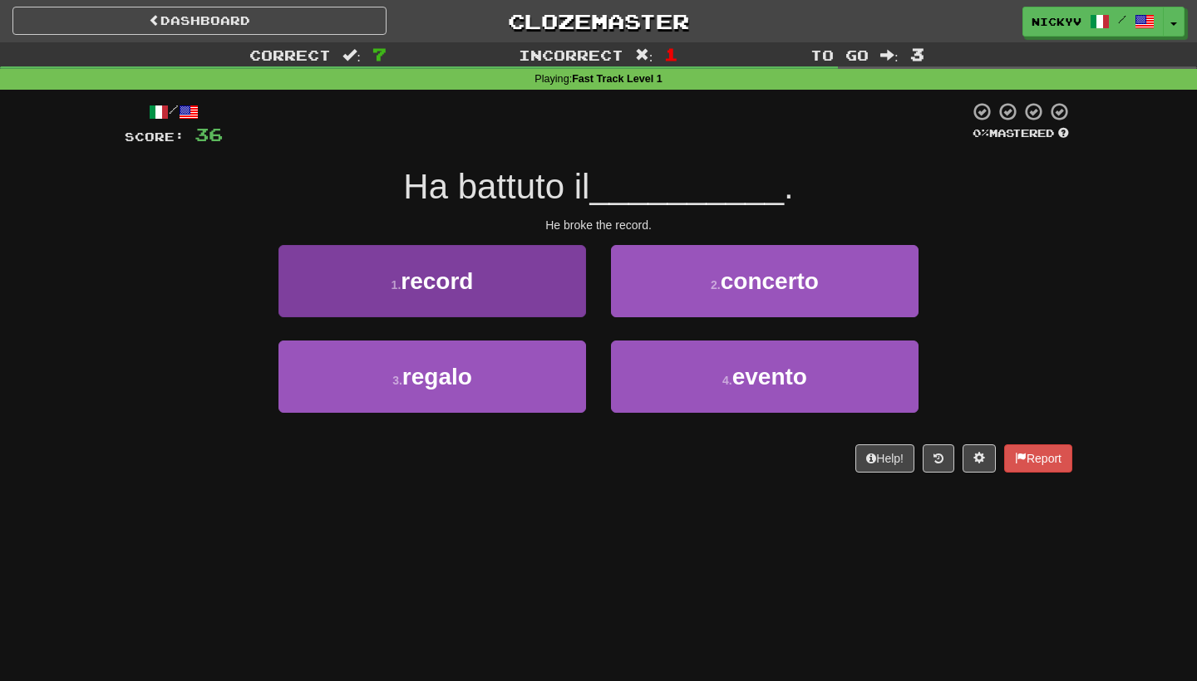
click at [509, 308] on button "1 . record" at bounding box center [431, 281] width 307 height 72
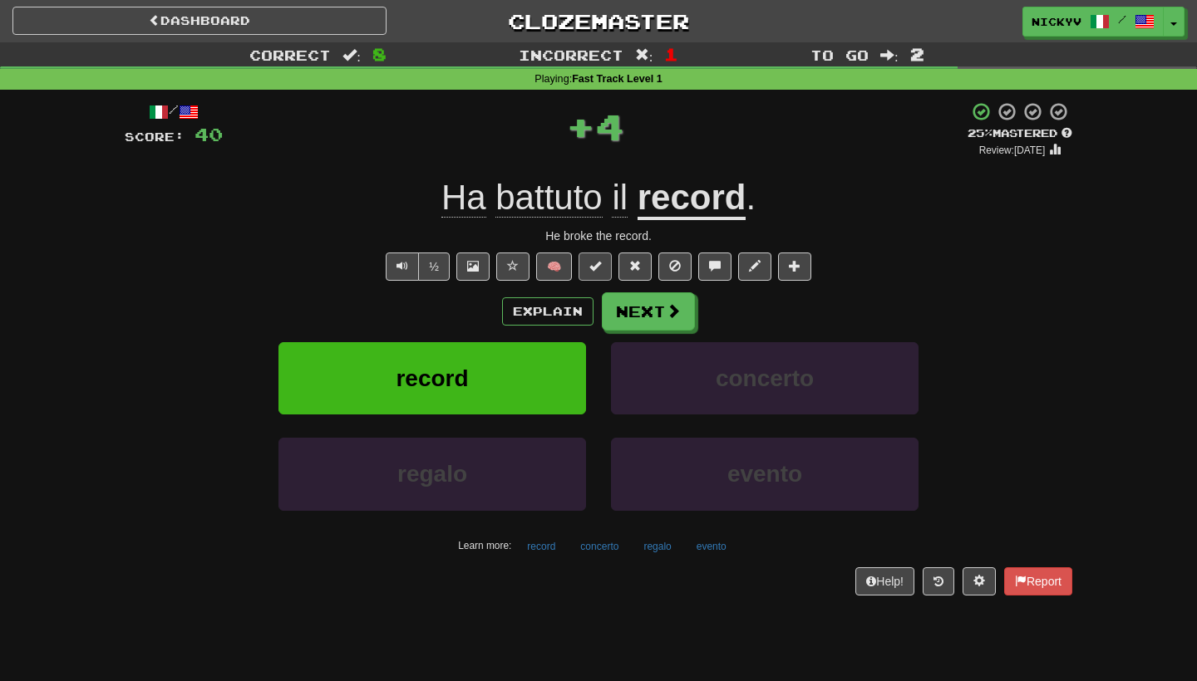
click at [602, 269] on button at bounding box center [594, 267] width 33 height 28
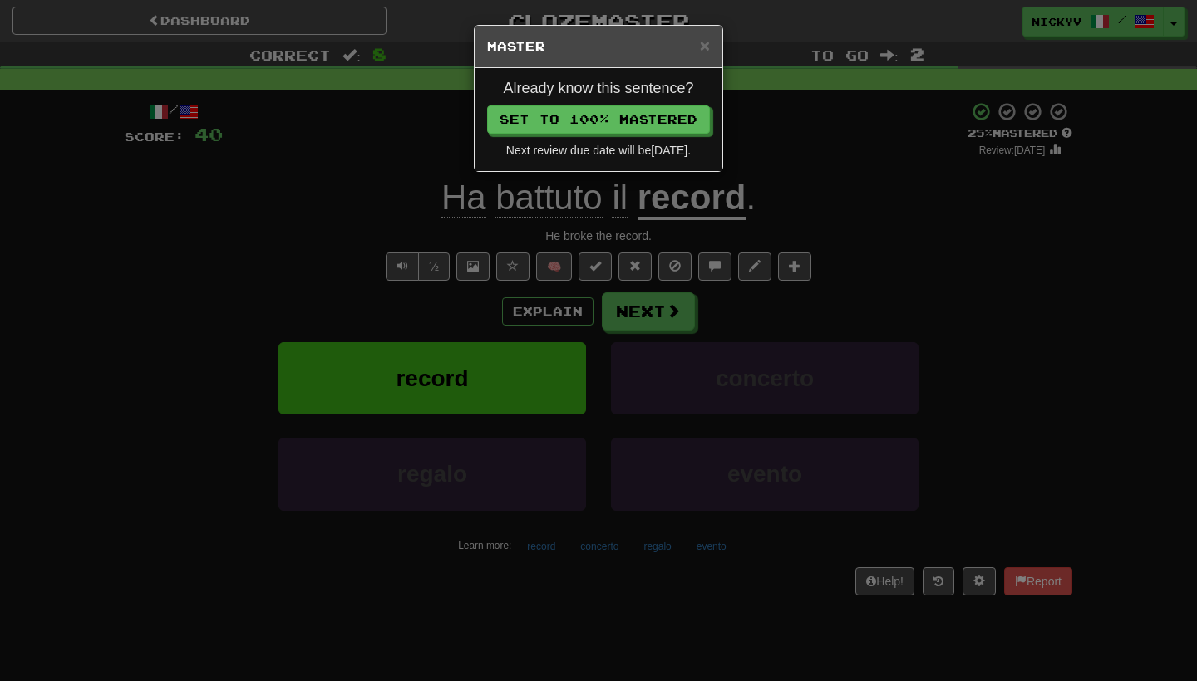
click at [627, 137] on div "Already know this sentence? Set to 100% Mastered Next review due date will be 2…" at bounding box center [599, 119] width 248 height 103
click at [621, 120] on button "Set to 100% Mastered" at bounding box center [599, 120] width 223 height 28
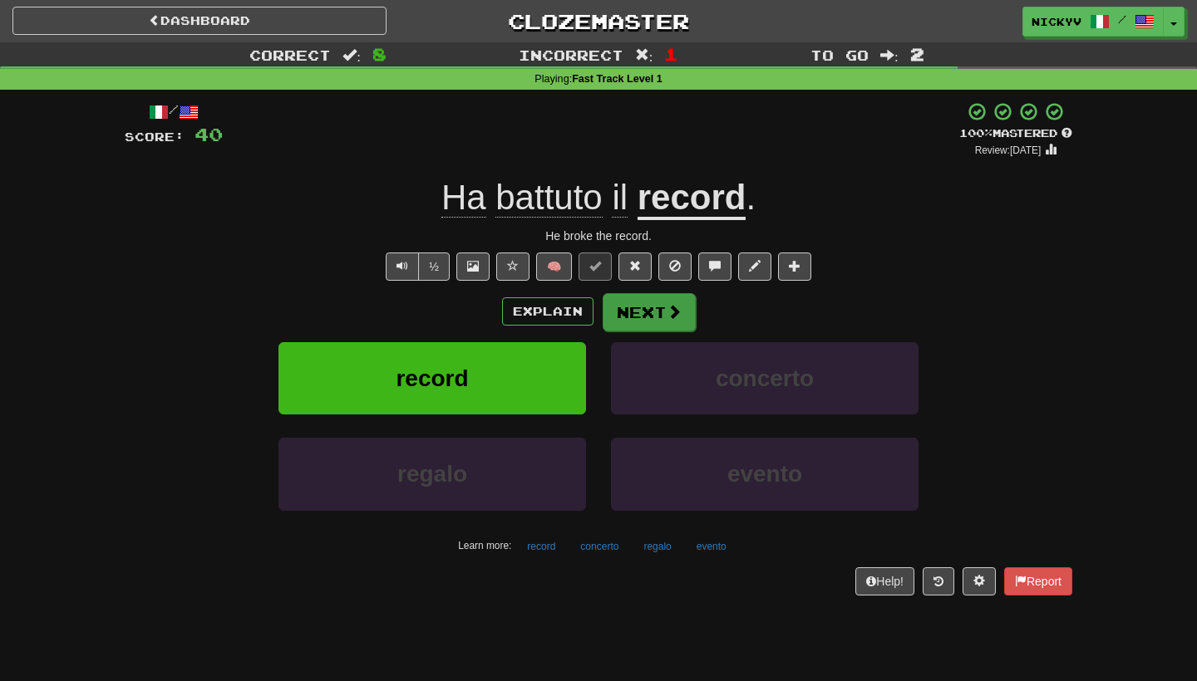
click at [621, 312] on button "Next" at bounding box center [648, 312] width 93 height 38
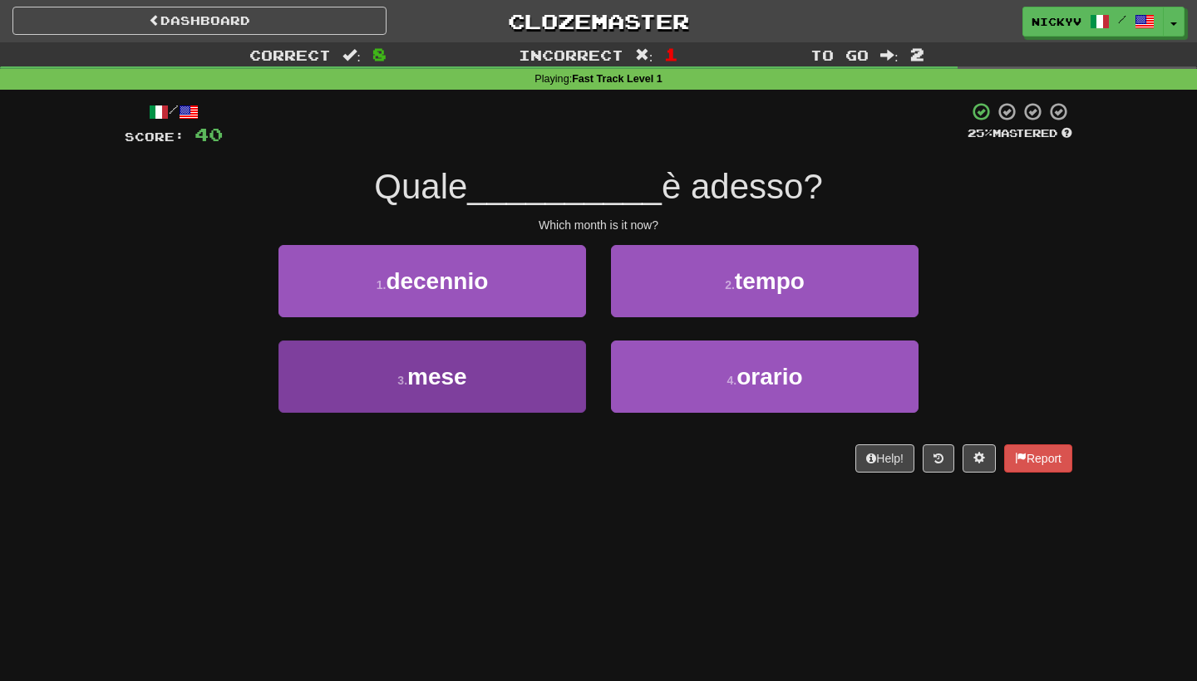
click at [528, 384] on button "3 . mese" at bounding box center [431, 377] width 307 height 72
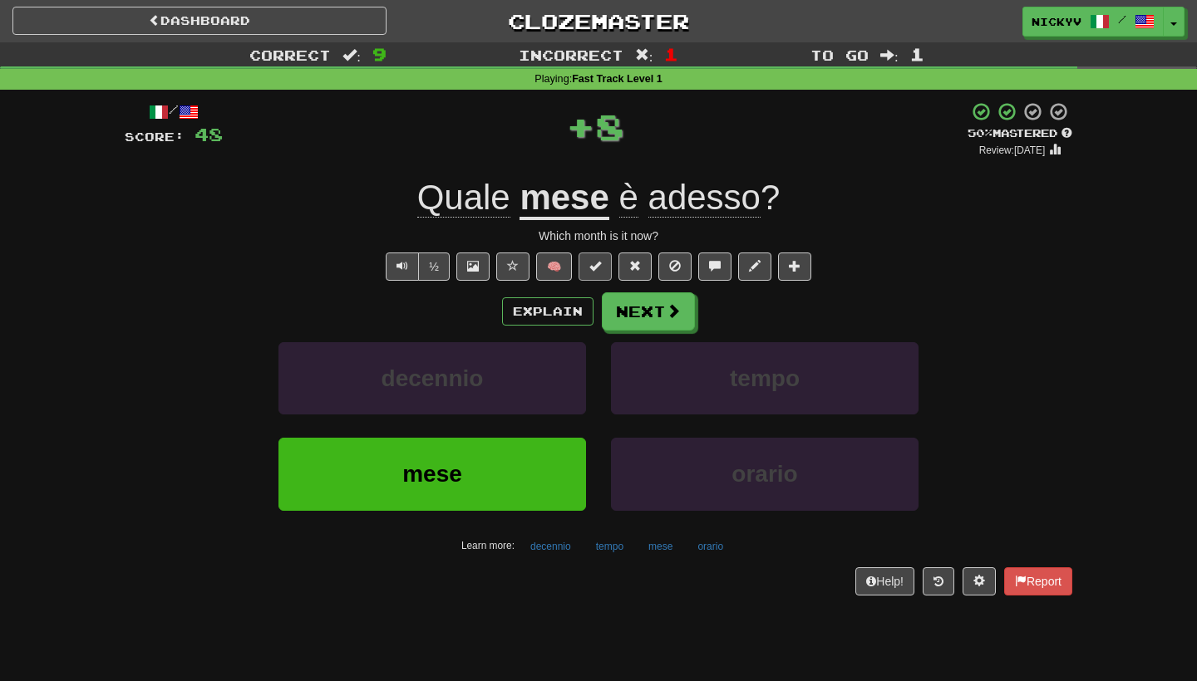
click at [585, 276] on button at bounding box center [594, 267] width 33 height 28
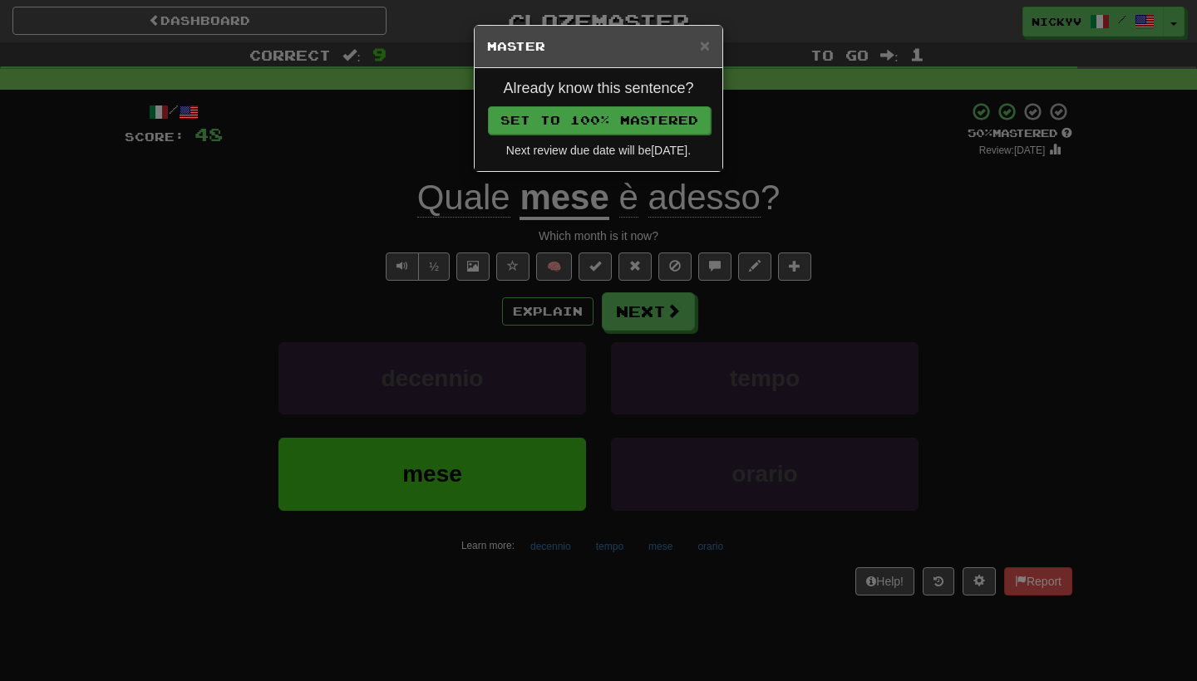
click at [652, 111] on button "Set to 100% Mastered" at bounding box center [599, 120] width 223 height 28
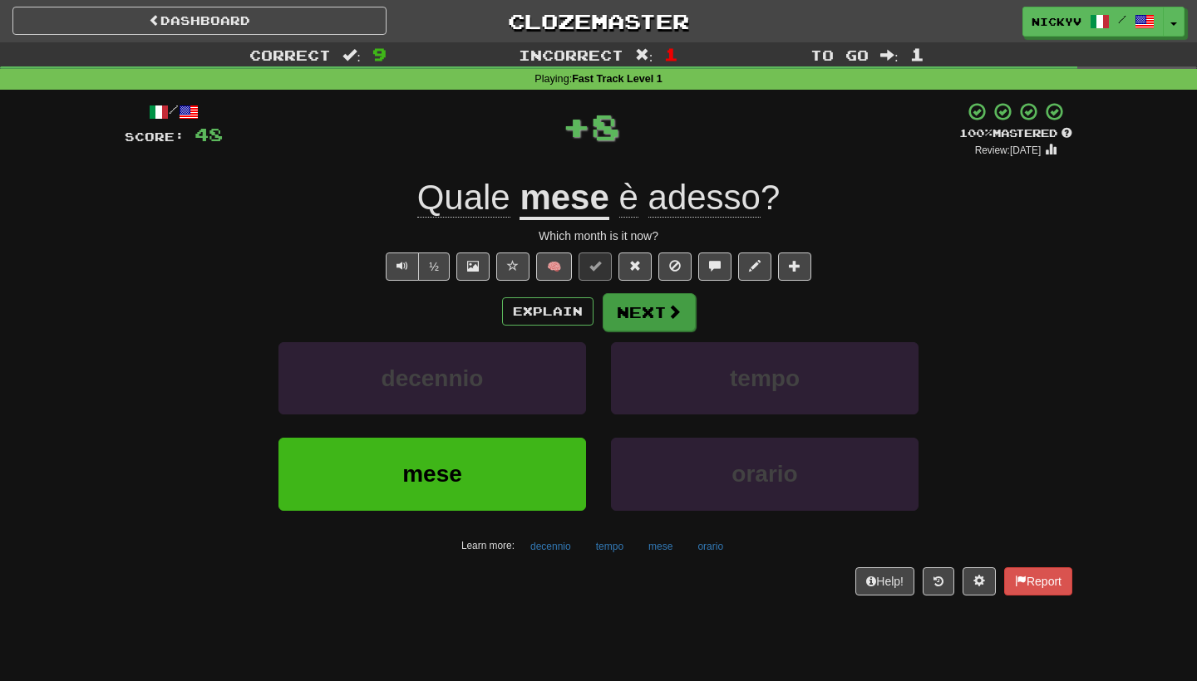
click at [632, 317] on button "Next" at bounding box center [648, 312] width 93 height 38
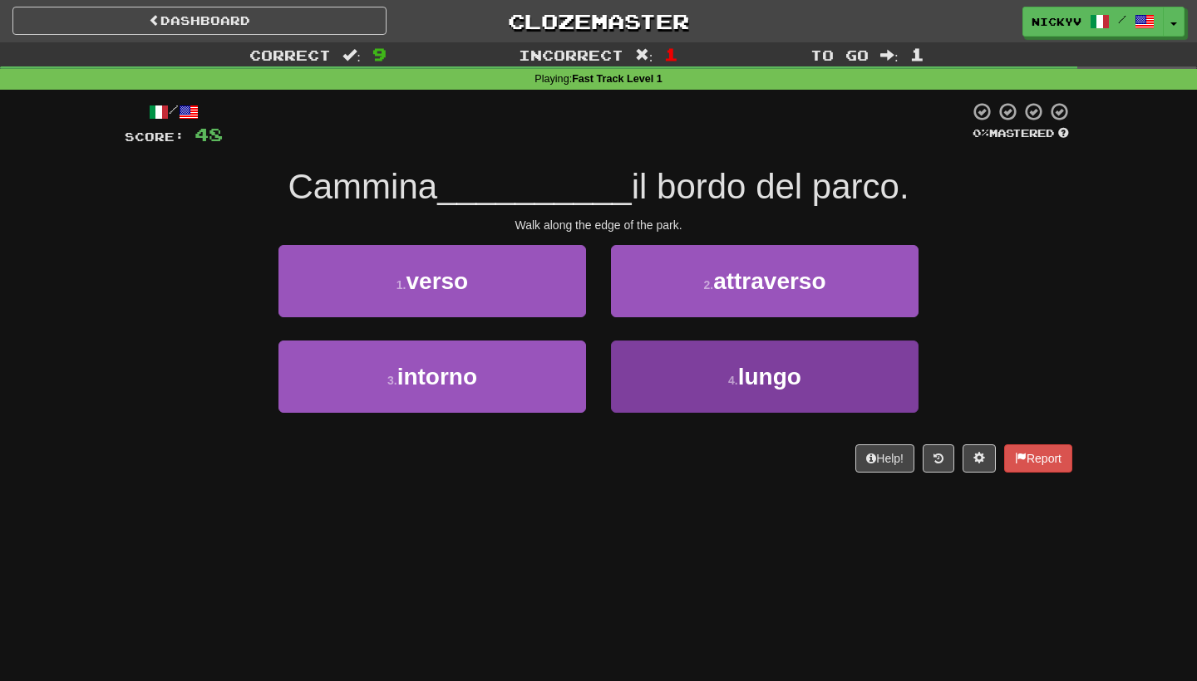
click at [642, 353] on button "4 . lungo" at bounding box center [764, 377] width 307 height 72
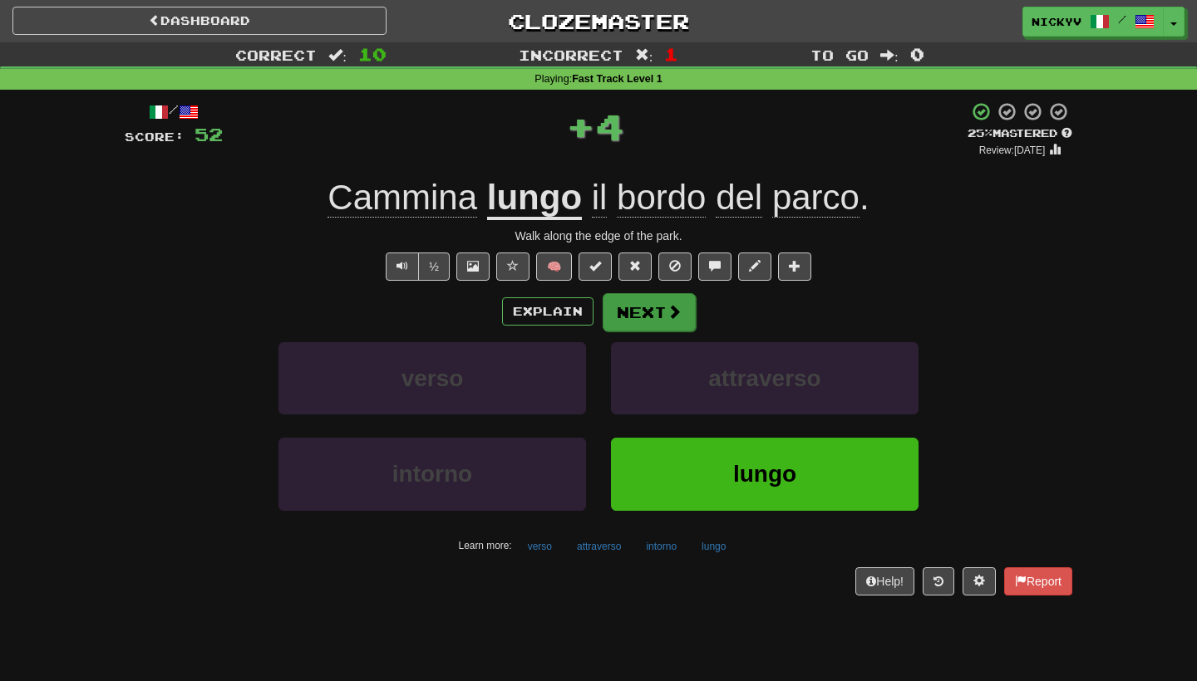
click at [630, 316] on button "Next" at bounding box center [648, 312] width 93 height 38
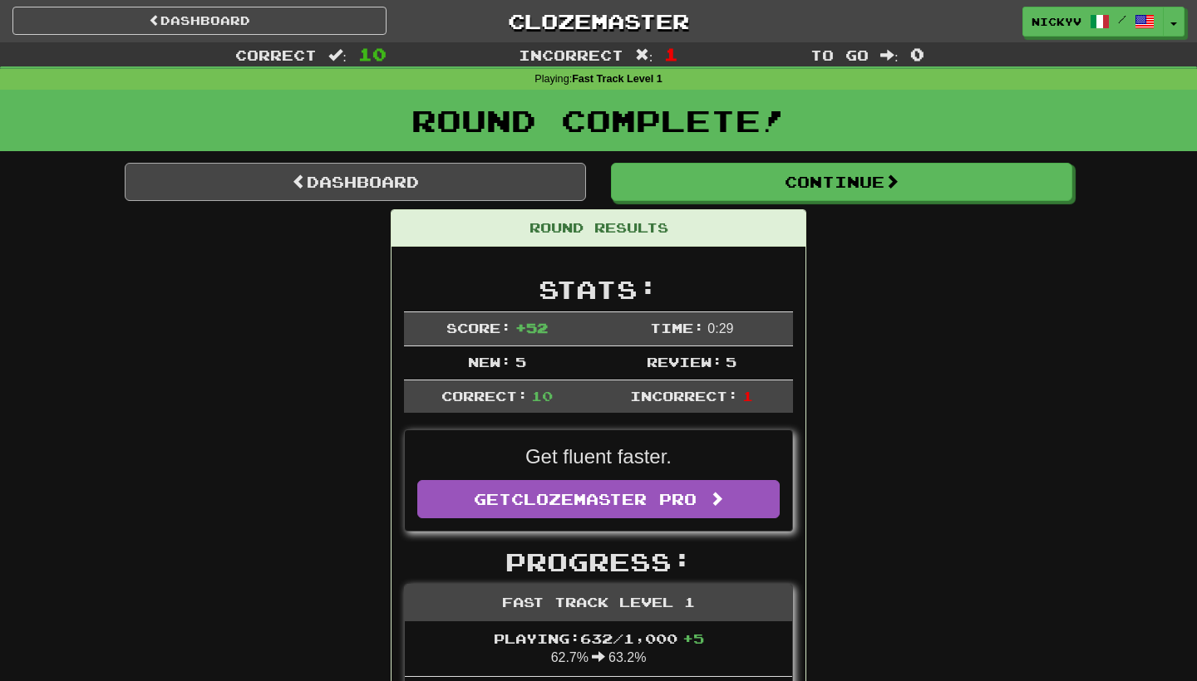
click at [474, 184] on link "Dashboard" at bounding box center [355, 182] width 461 height 38
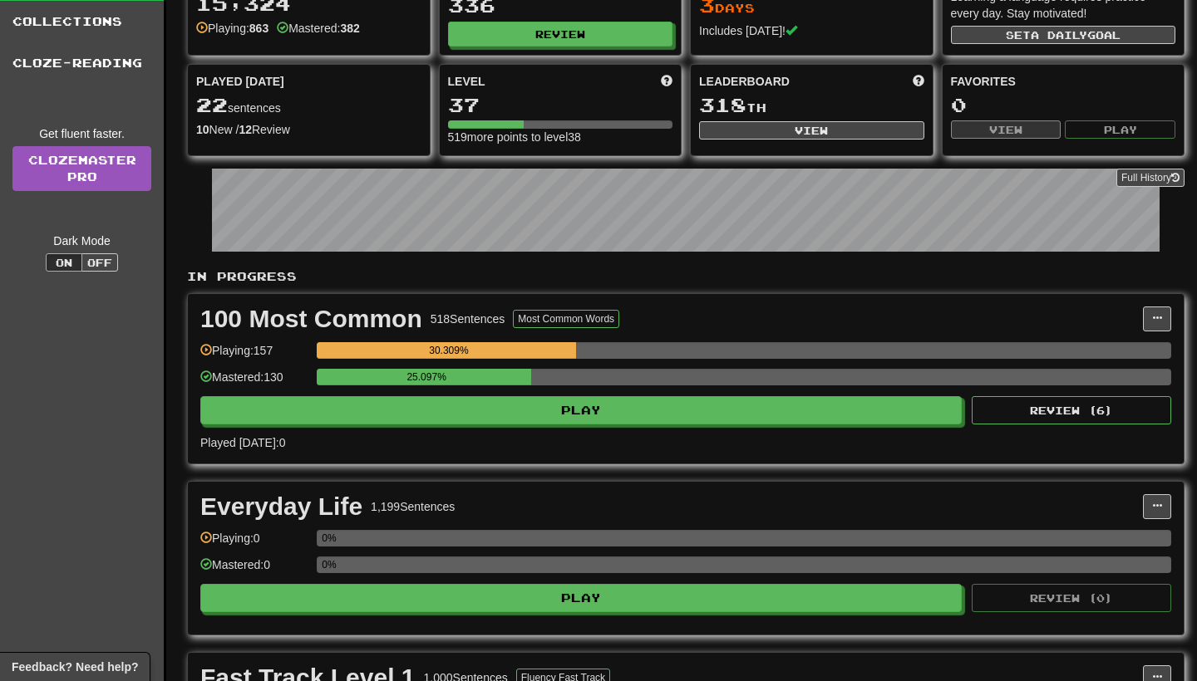
scroll to position [91, 0]
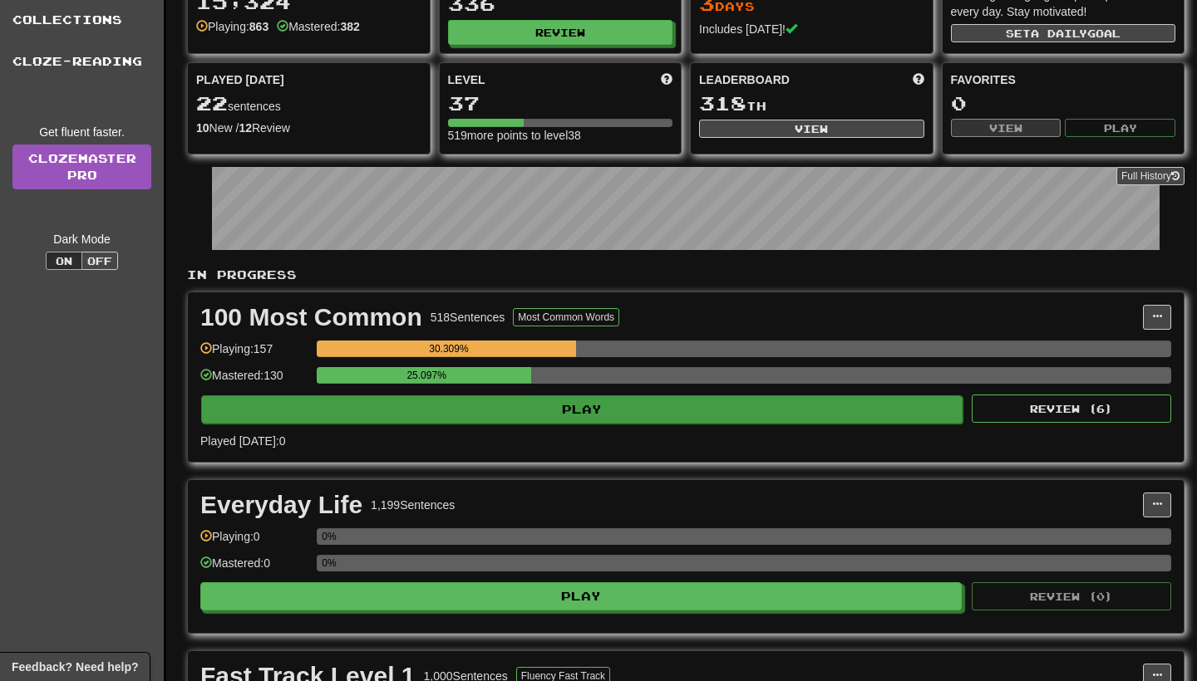
click at [610, 405] on button "Play" at bounding box center [581, 410] width 761 height 28
select select "**"
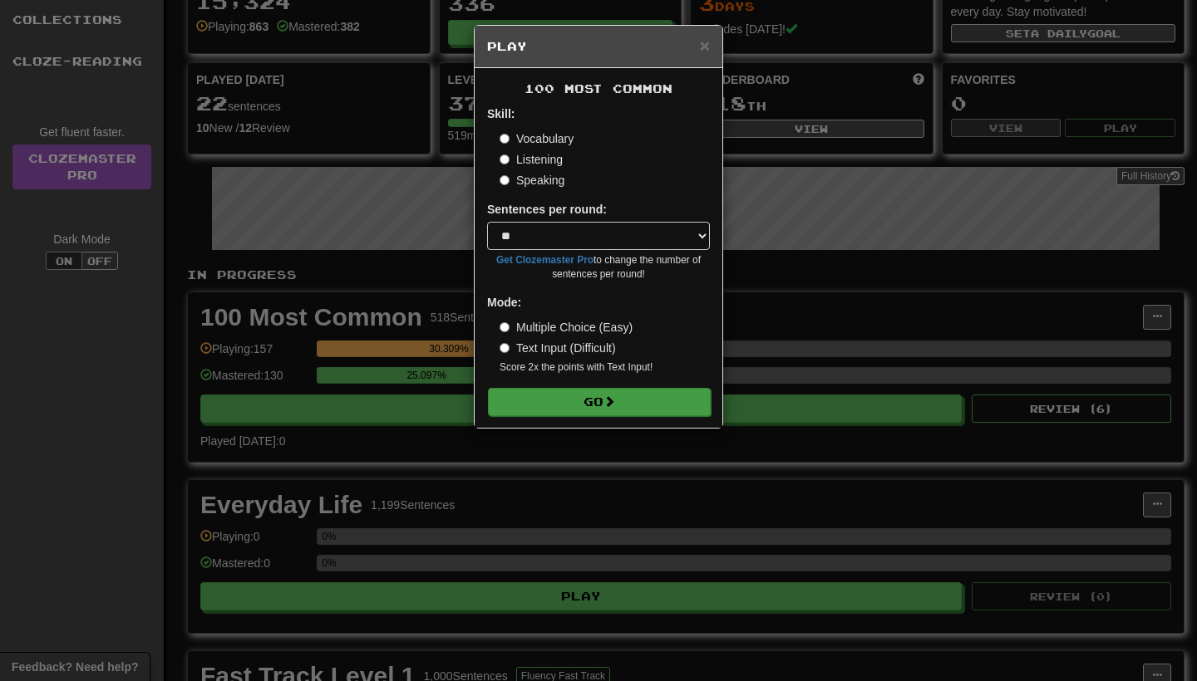
click at [640, 394] on button "Go" at bounding box center [599, 402] width 223 height 28
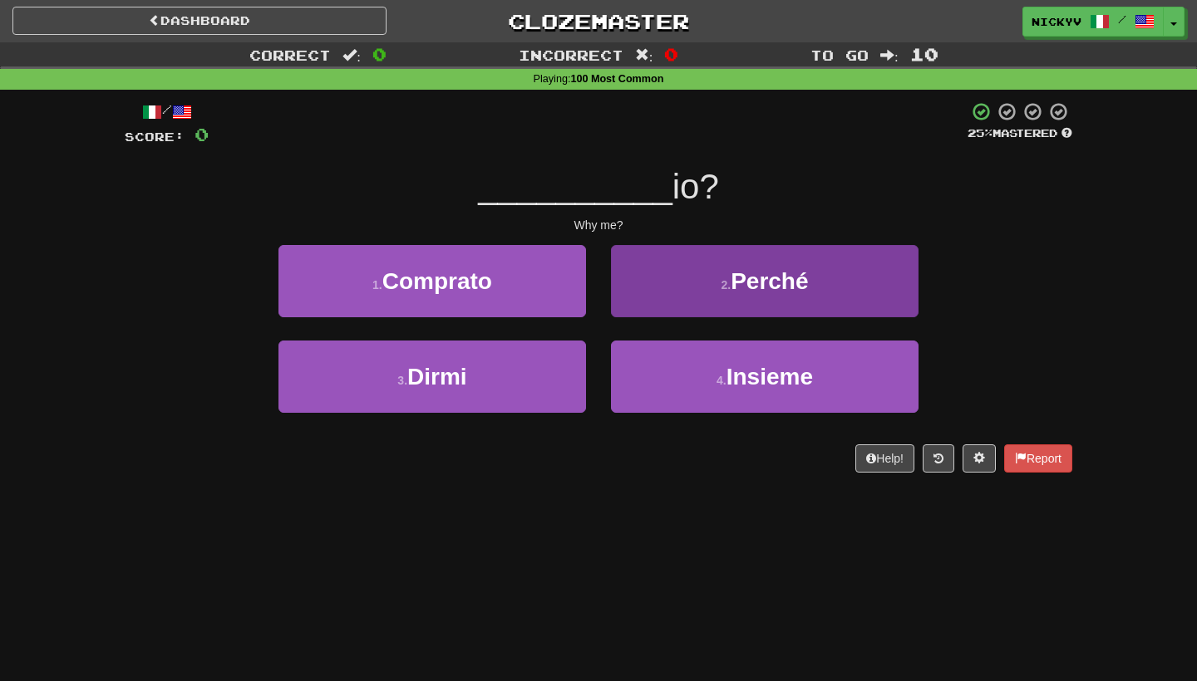
click at [725, 269] on button "2 . Perché" at bounding box center [764, 281] width 307 height 72
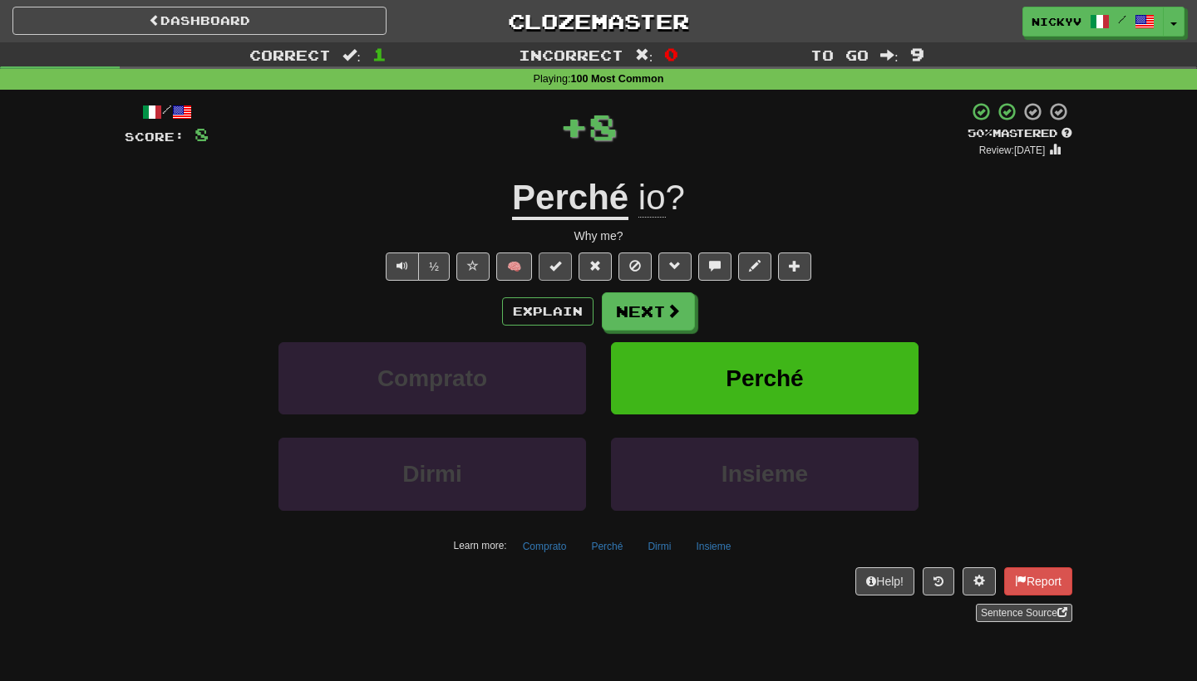
click at [568, 260] on button at bounding box center [555, 267] width 33 height 28
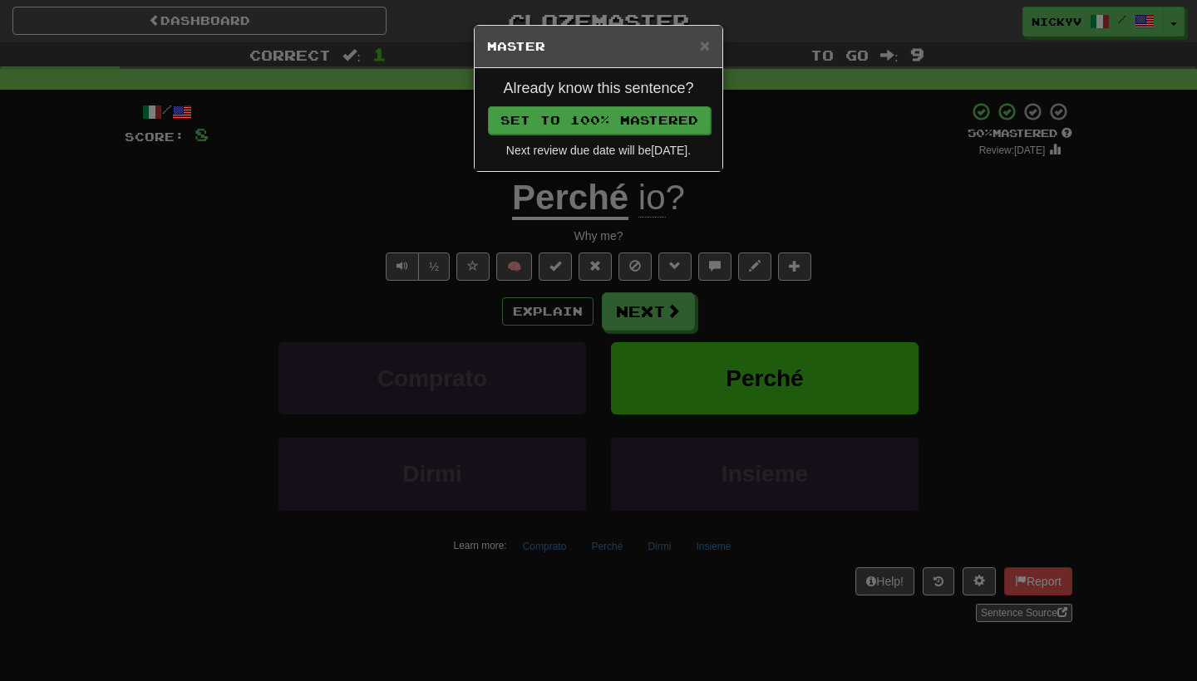
click at [645, 125] on button "Set to 100% Mastered" at bounding box center [599, 120] width 223 height 28
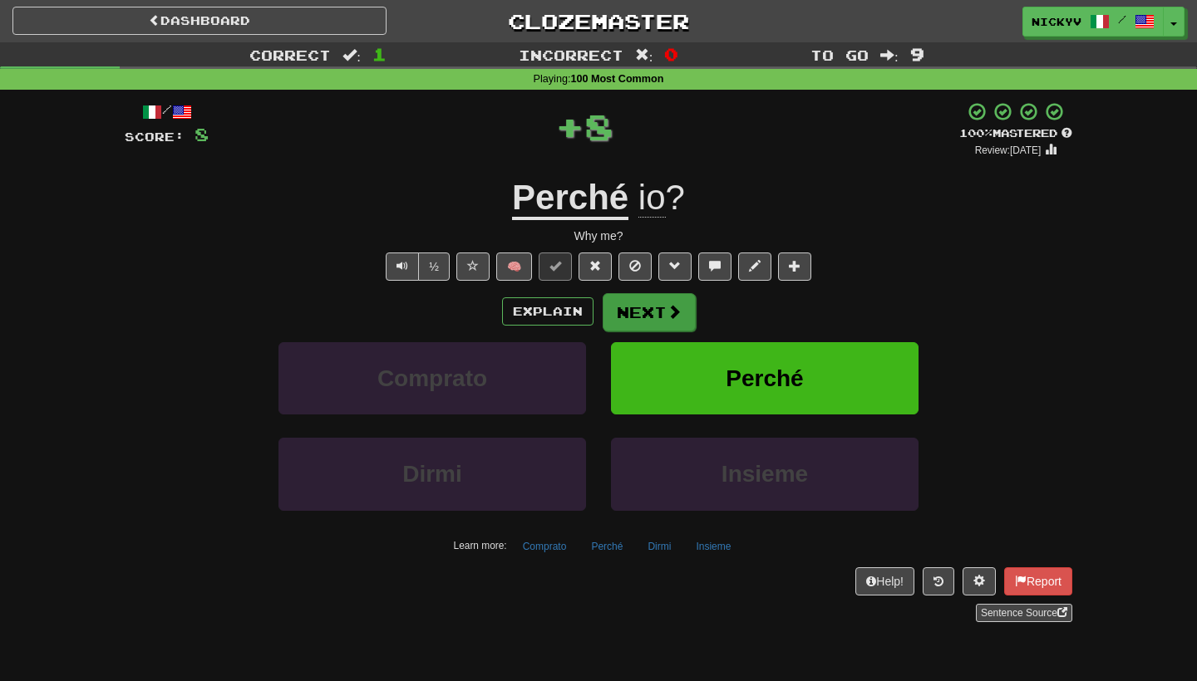
click at [627, 308] on button "Next" at bounding box center [648, 312] width 93 height 38
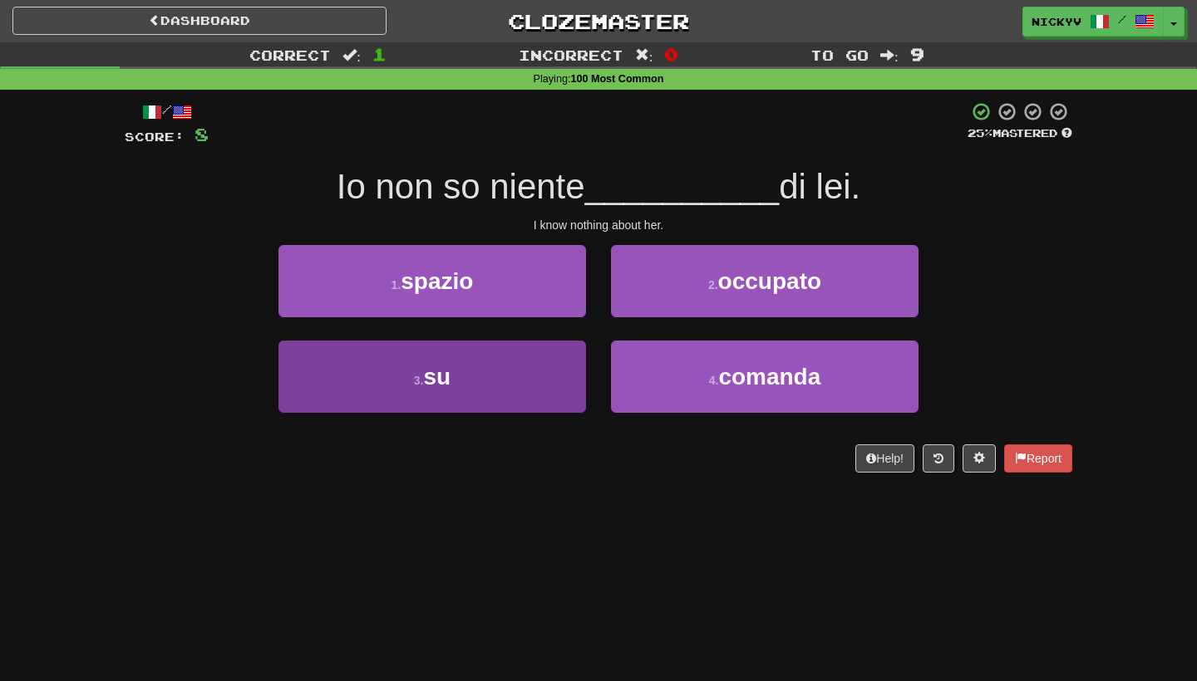
click at [571, 359] on button "3 . su" at bounding box center [431, 377] width 307 height 72
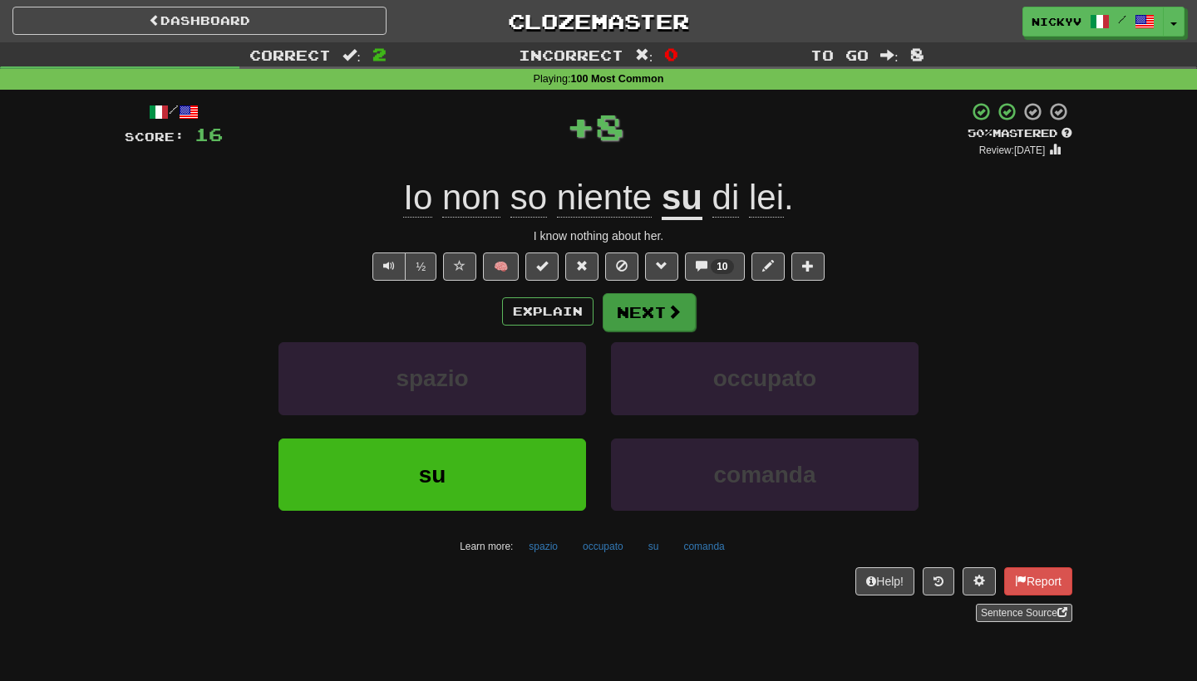
click at [647, 301] on button "Next" at bounding box center [648, 312] width 93 height 38
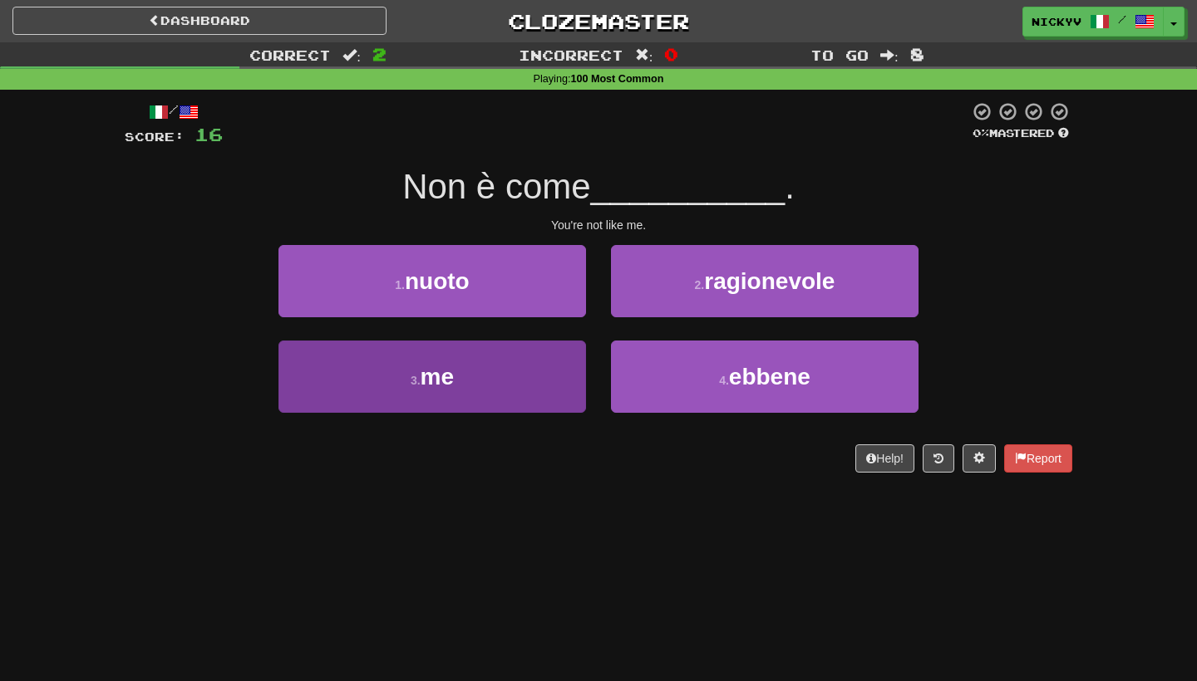
click at [573, 355] on button "3 . me" at bounding box center [431, 377] width 307 height 72
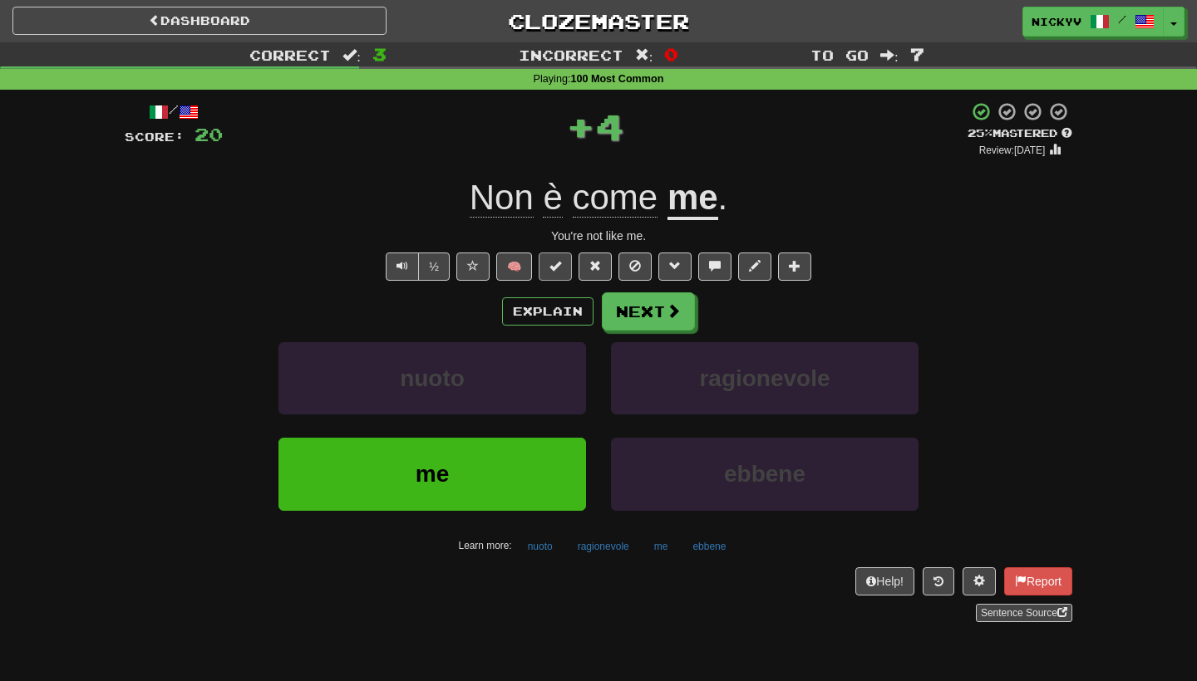
click at [570, 264] on button at bounding box center [555, 267] width 33 height 28
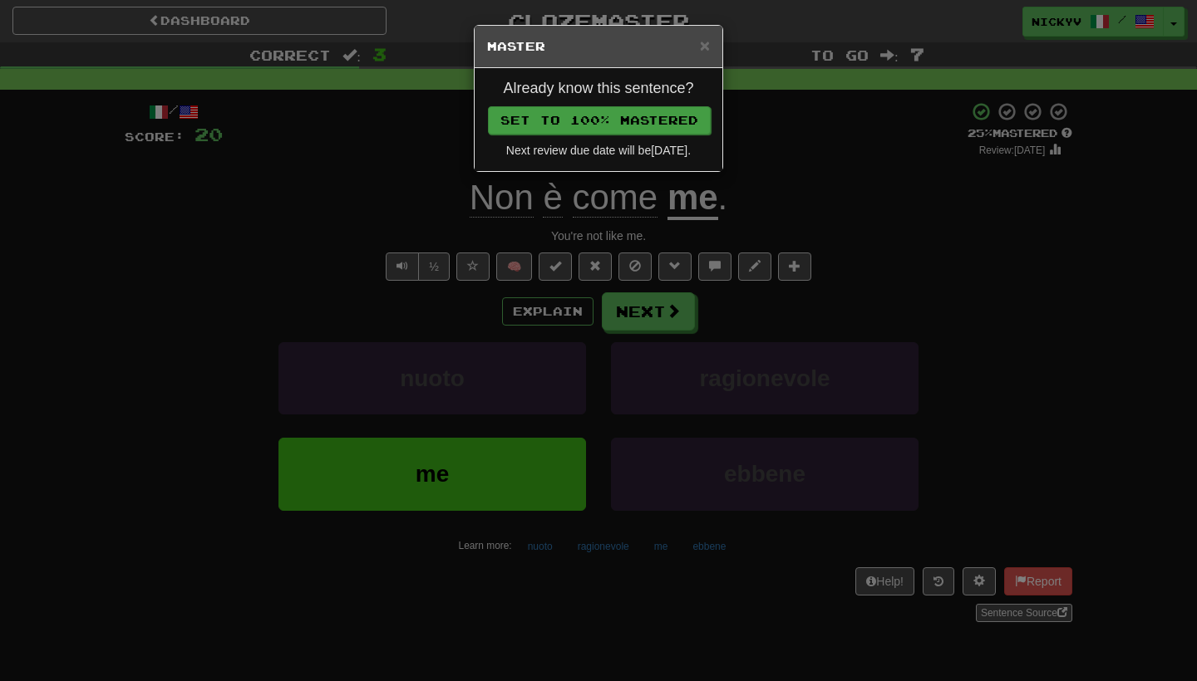
click at [675, 111] on button "Set to 100% Mastered" at bounding box center [599, 120] width 223 height 28
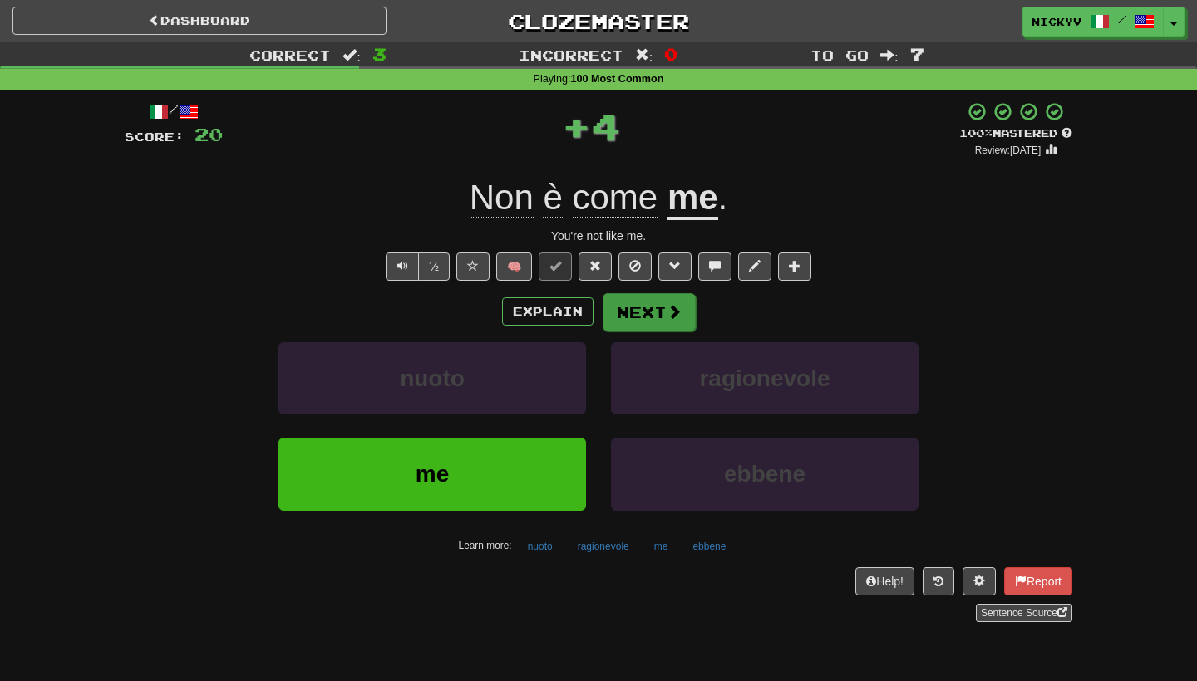
click at [658, 304] on button "Next" at bounding box center [648, 312] width 93 height 38
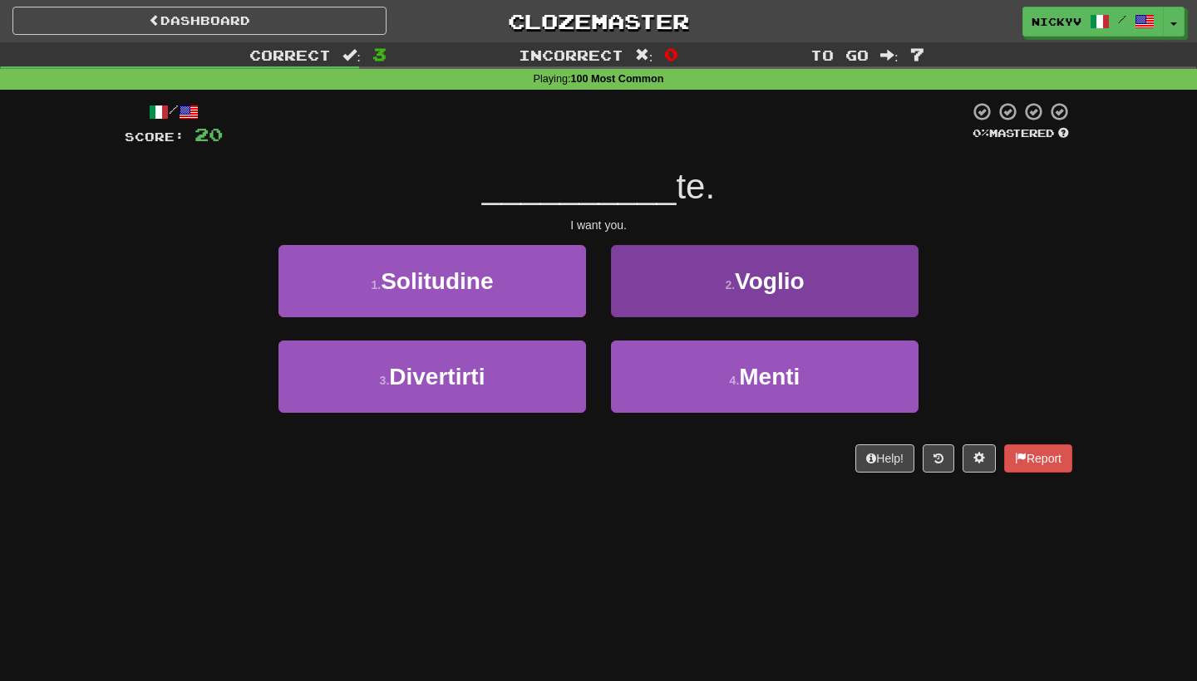
click at [657, 302] on button "2 . [GEOGRAPHIC_DATA]" at bounding box center [764, 281] width 307 height 72
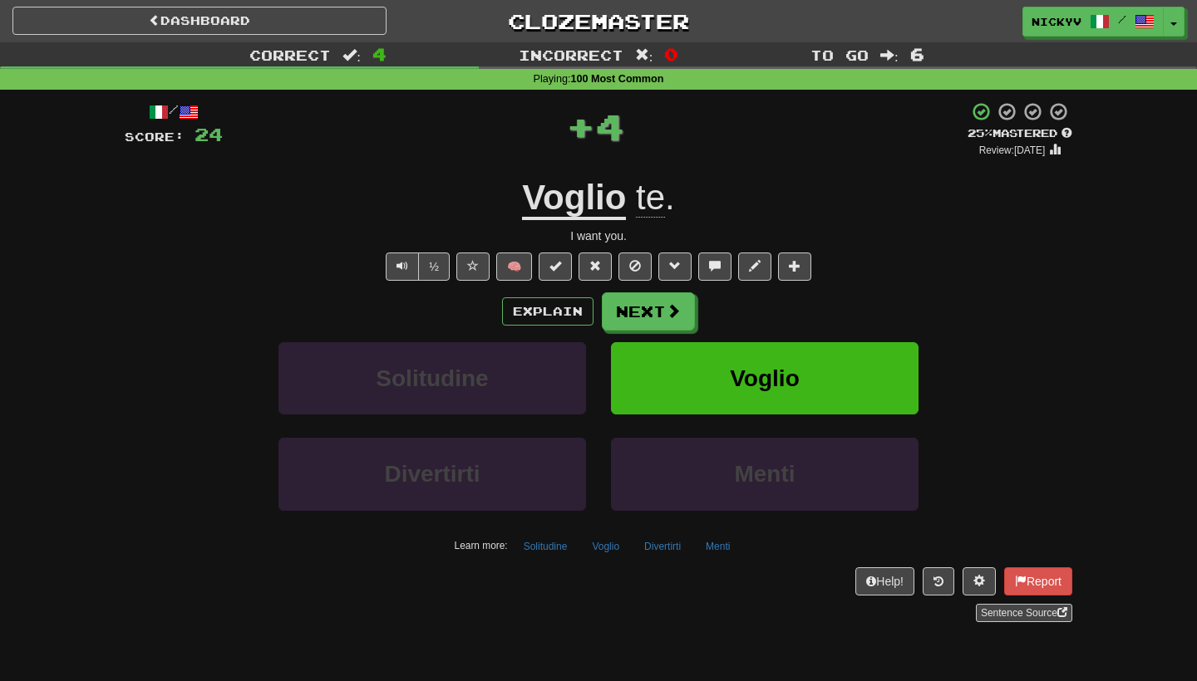
click at [573, 263] on span "🧠" at bounding box center [633, 265] width 361 height 13
click at [555, 262] on span at bounding box center [555, 266] width 12 height 12
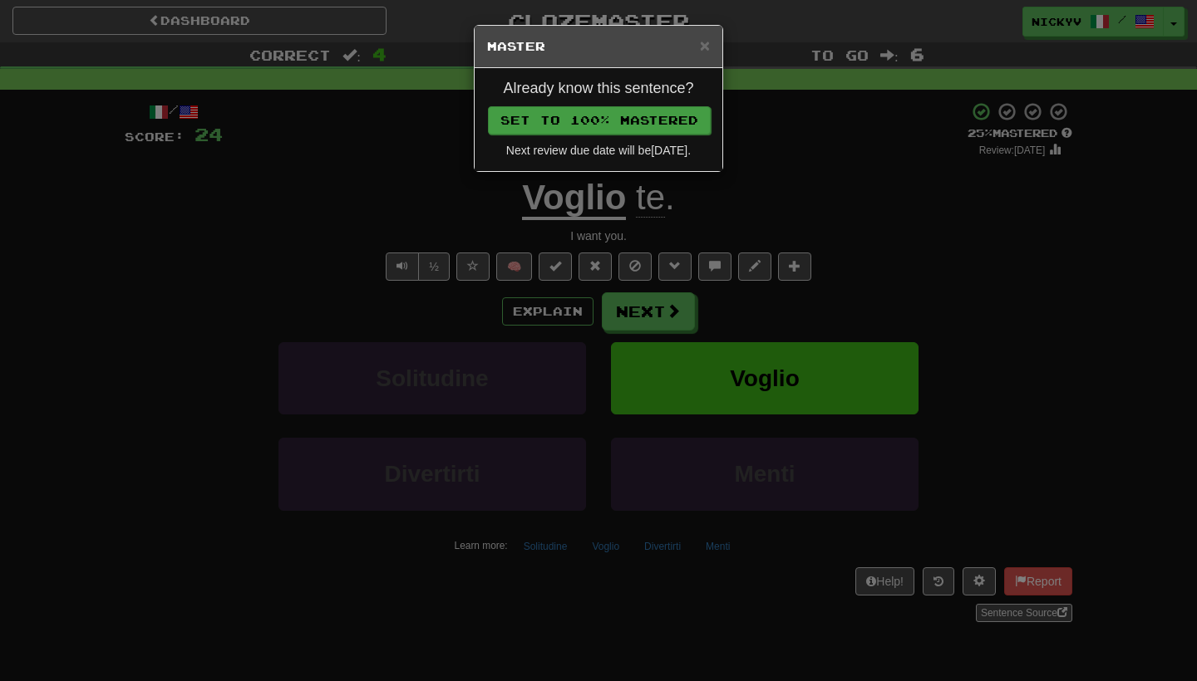
click at [659, 125] on button "Set to 100% Mastered" at bounding box center [599, 120] width 223 height 28
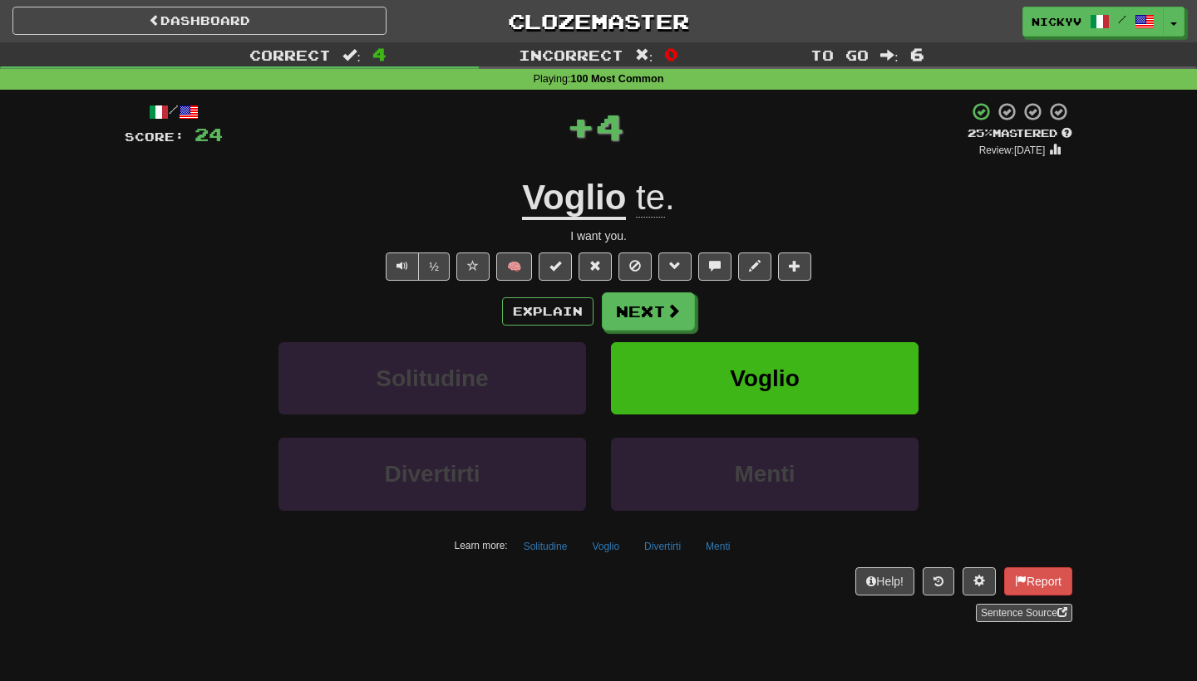
click at [657, 332] on div "Explain Next Solitudine Voglio Divertirti Menti Learn more: Solitudine Voglio D…" at bounding box center [598, 426] width 947 height 267
click at [647, 299] on button "Next" at bounding box center [648, 312] width 93 height 38
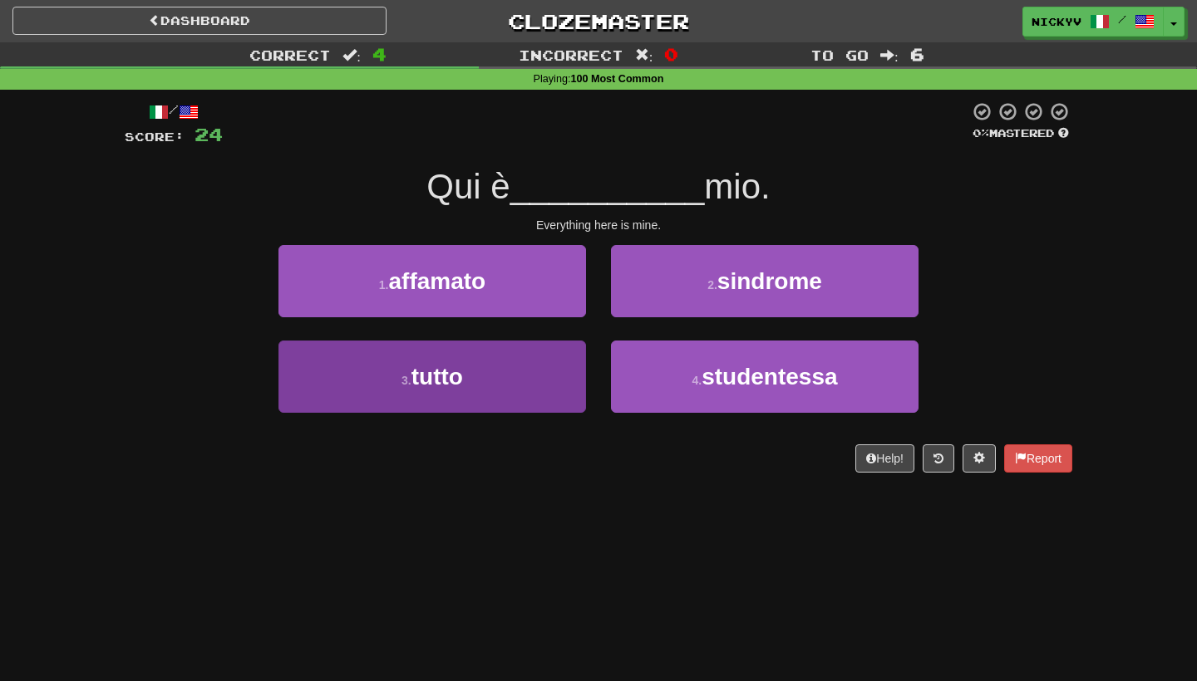
click at [514, 387] on button "3 . tutto" at bounding box center [431, 377] width 307 height 72
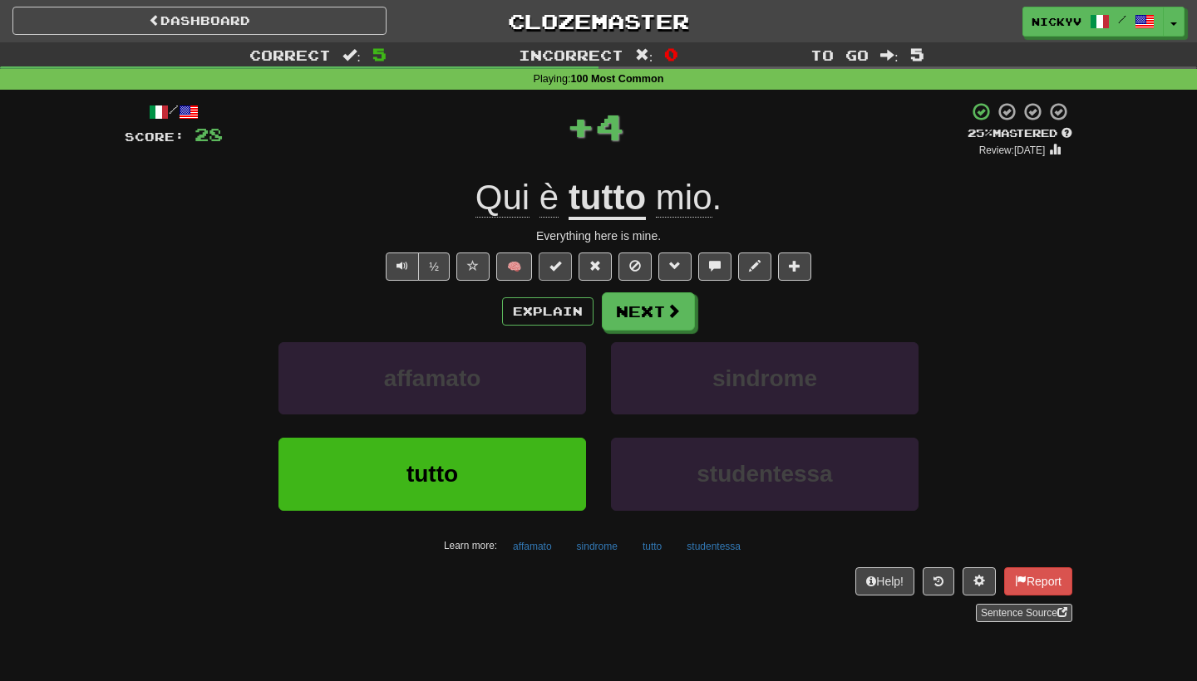
click at [563, 262] on button at bounding box center [555, 267] width 33 height 28
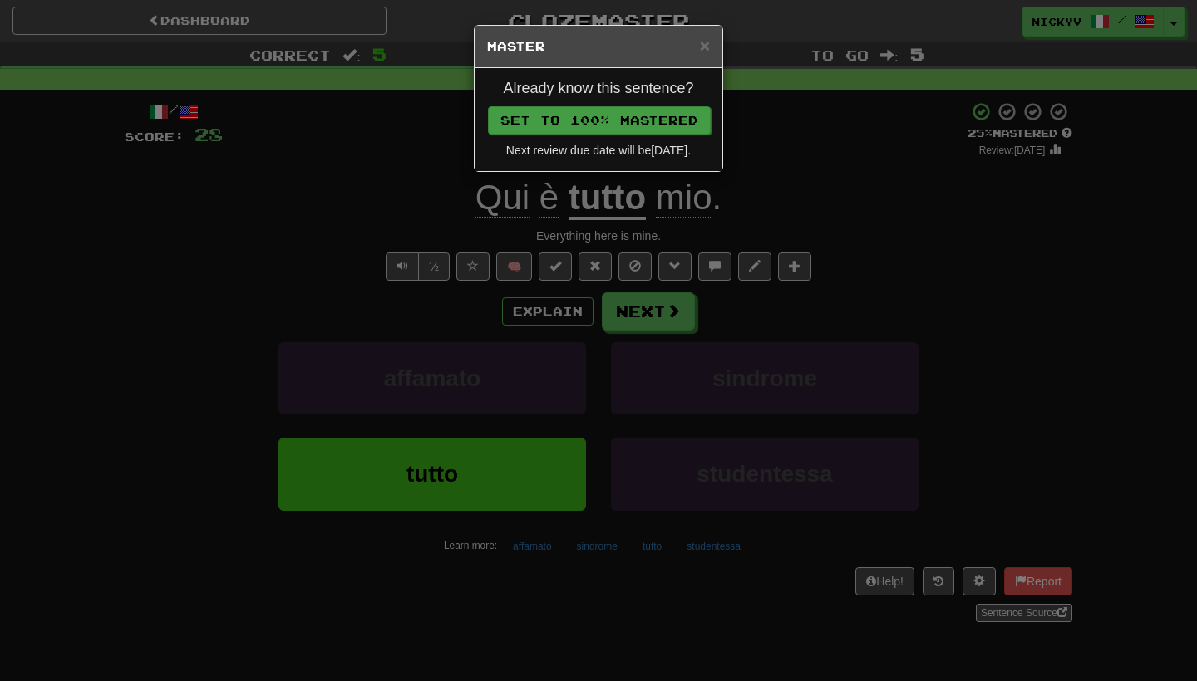
click at [664, 116] on button "Set to 100% Mastered" at bounding box center [599, 120] width 223 height 28
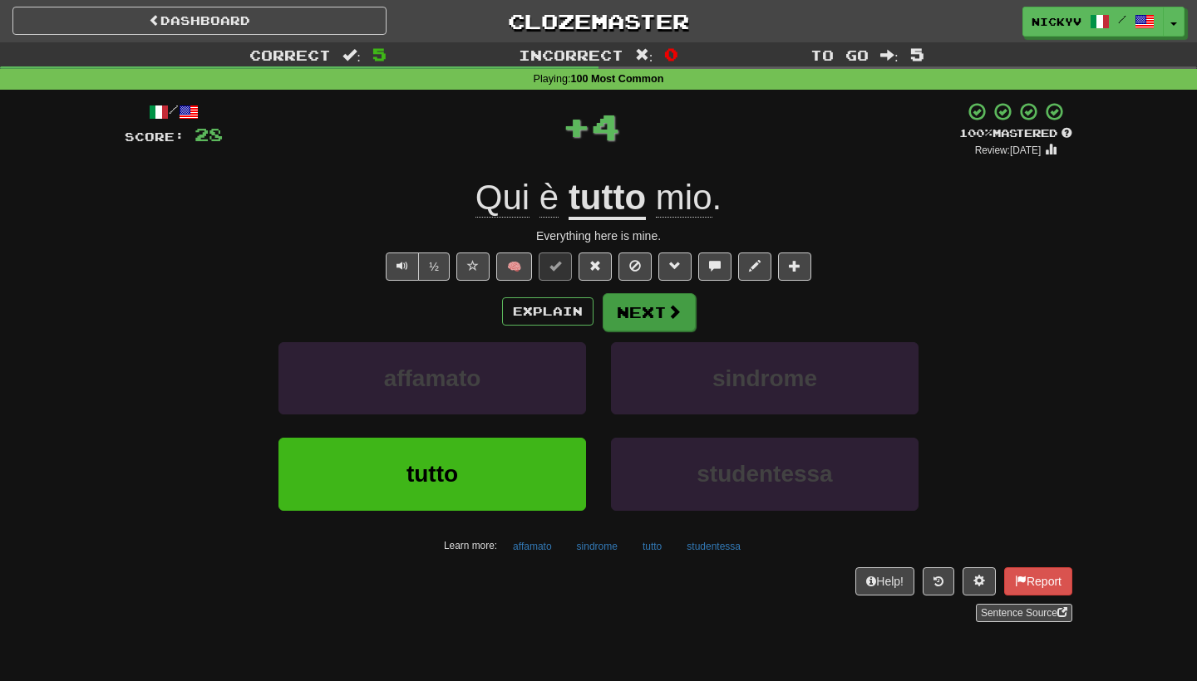
click at [666, 294] on button "Next" at bounding box center [648, 312] width 93 height 38
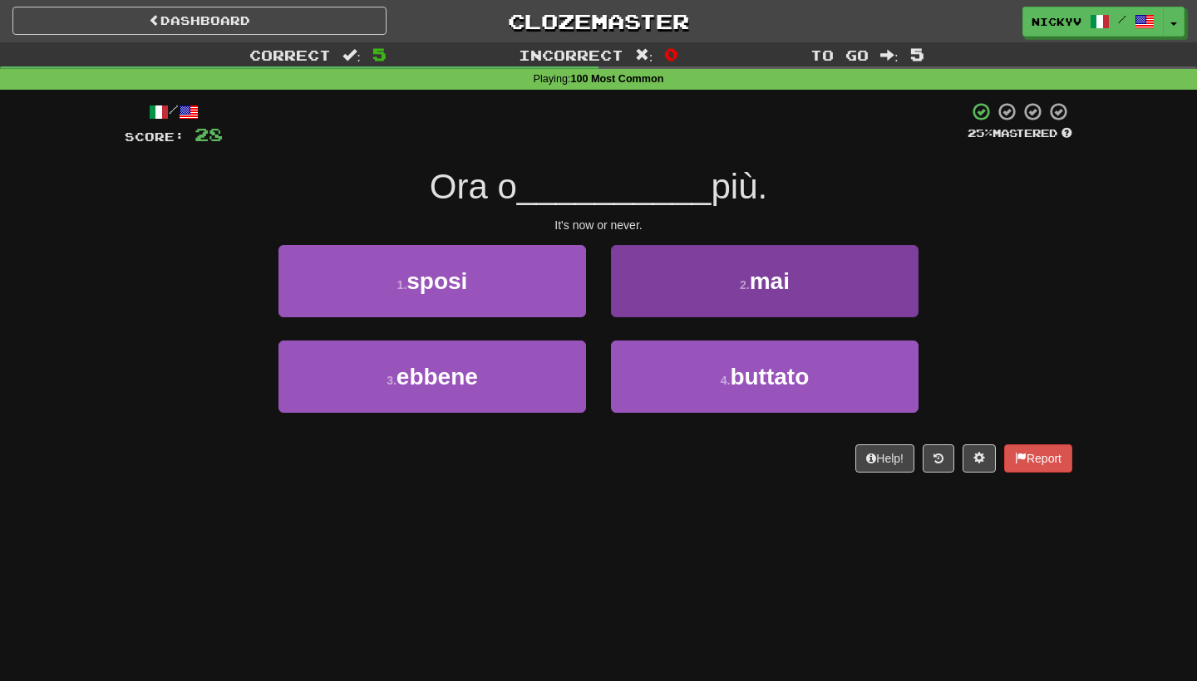
click at [671, 289] on button "2 . mai" at bounding box center [764, 281] width 307 height 72
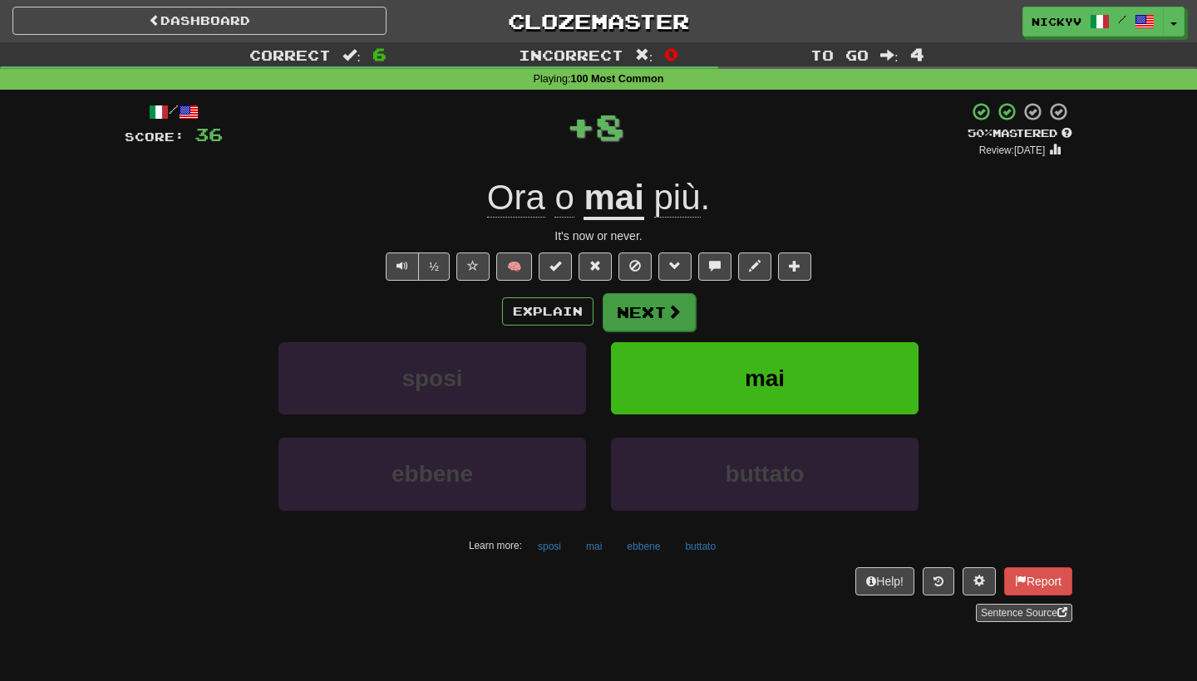
click at [631, 304] on button "Next" at bounding box center [648, 312] width 93 height 38
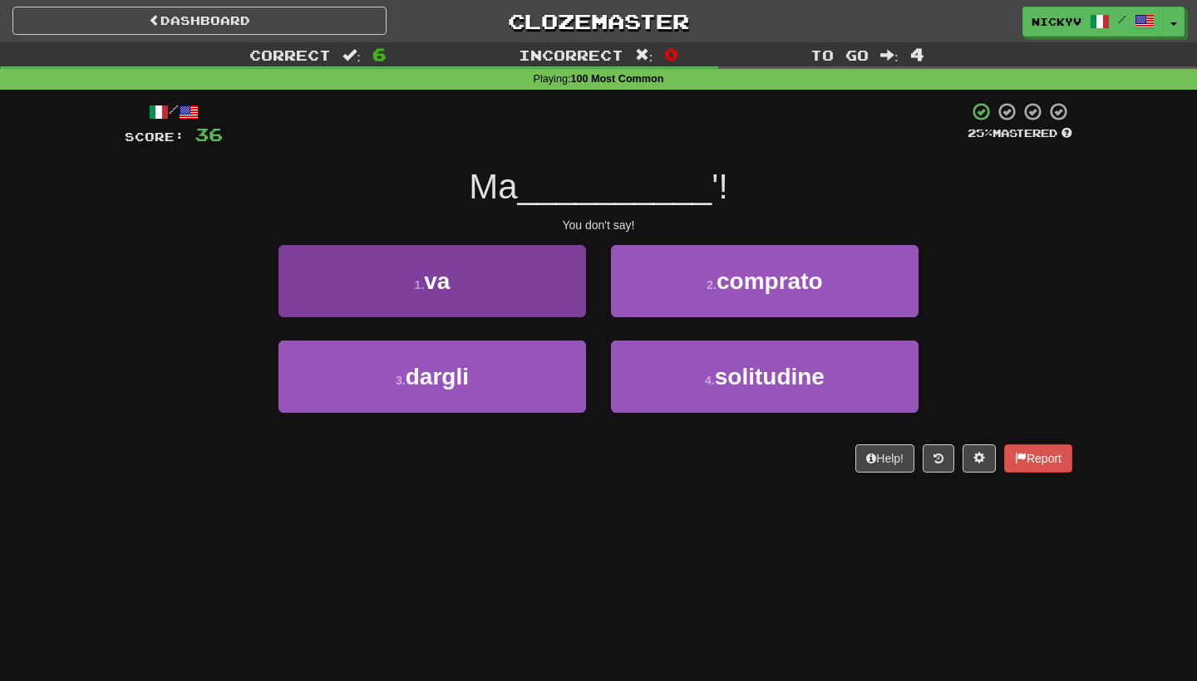
click at [561, 288] on button "1 . va" at bounding box center [431, 281] width 307 height 72
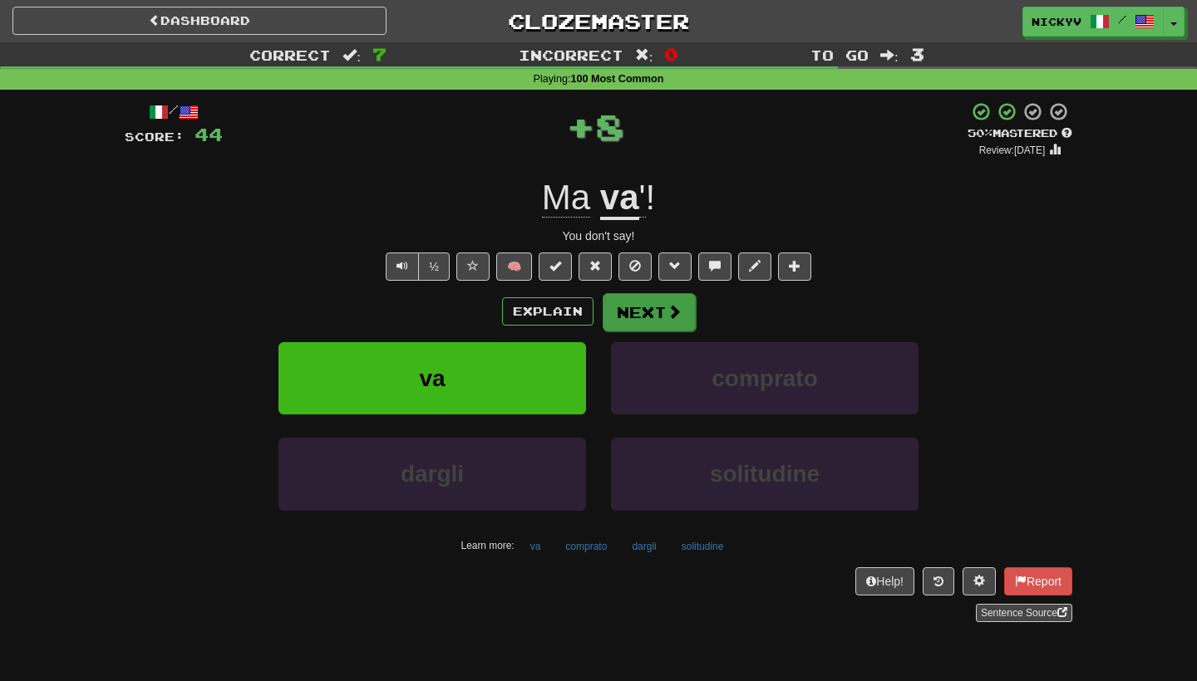
click at [632, 310] on button "Next" at bounding box center [648, 312] width 93 height 38
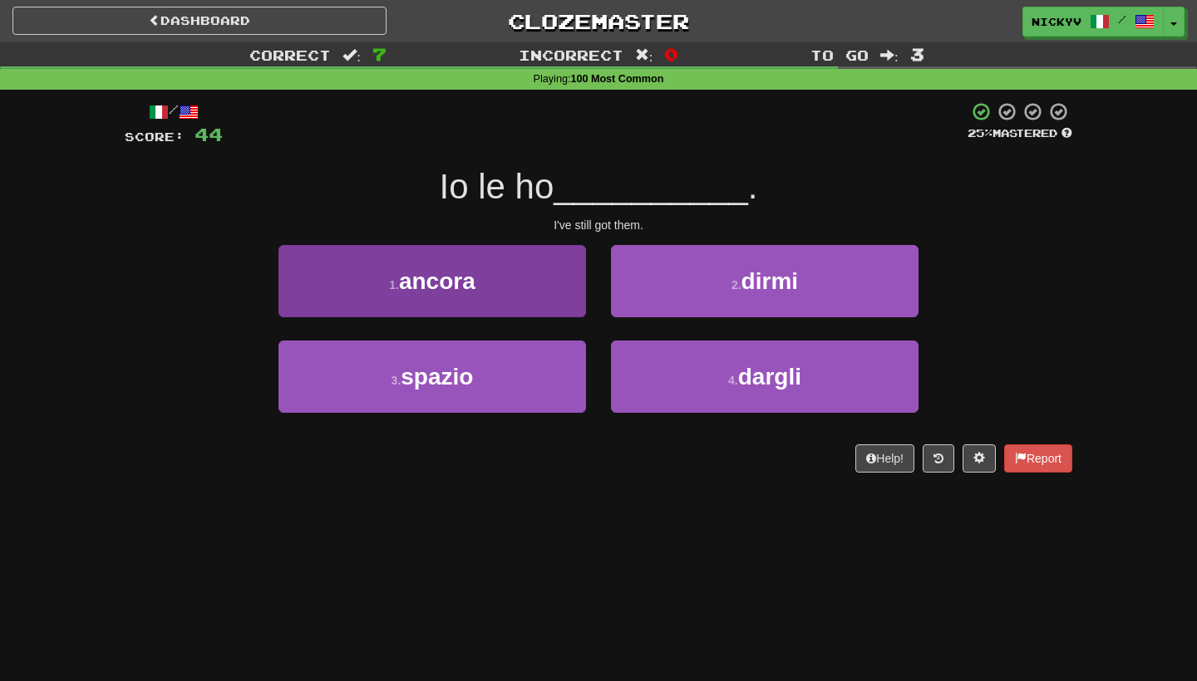
click at [541, 285] on button "1 . ancora" at bounding box center [431, 281] width 307 height 72
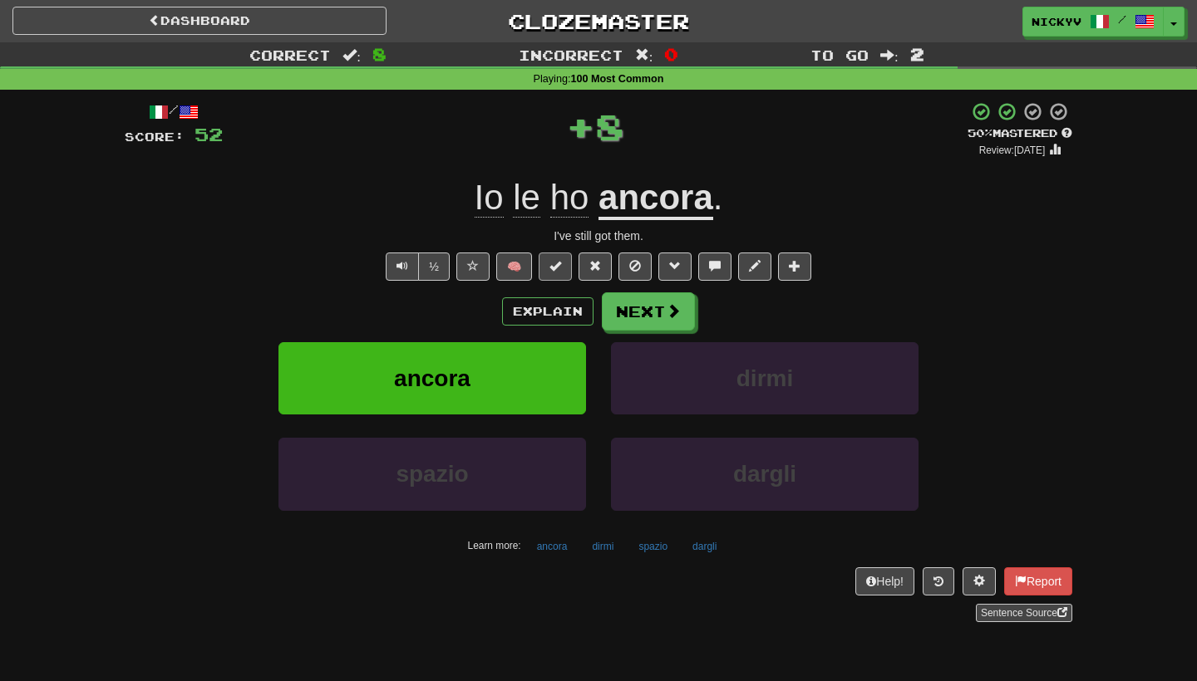
click at [559, 260] on span at bounding box center [555, 266] width 12 height 12
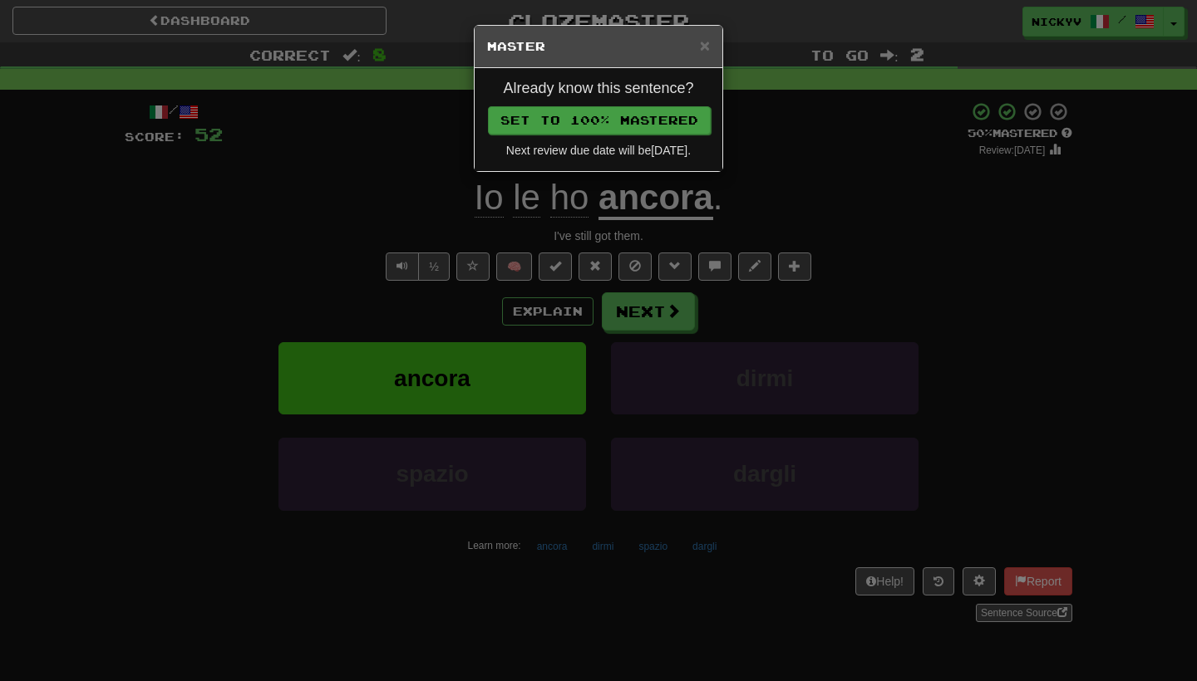
click at [637, 119] on button "Set to 100% Mastered" at bounding box center [599, 120] width 223 height 28
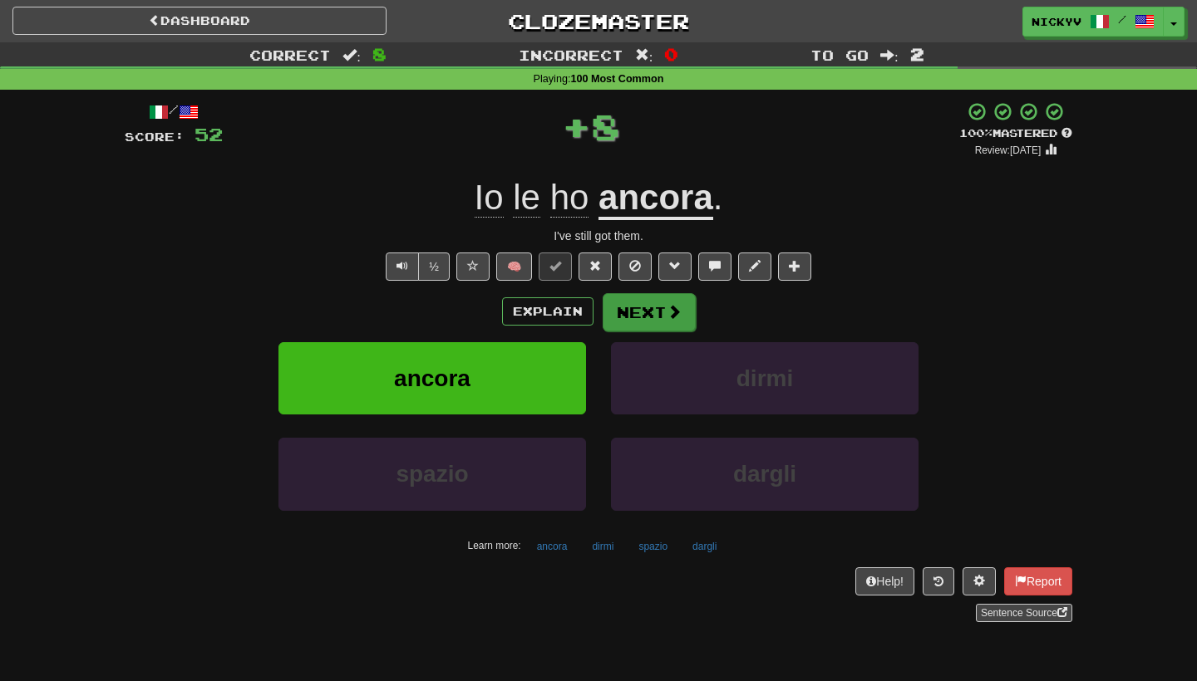
click at [637, 310] on button "Next" at bounding box center [648, 312] width 93 height 38
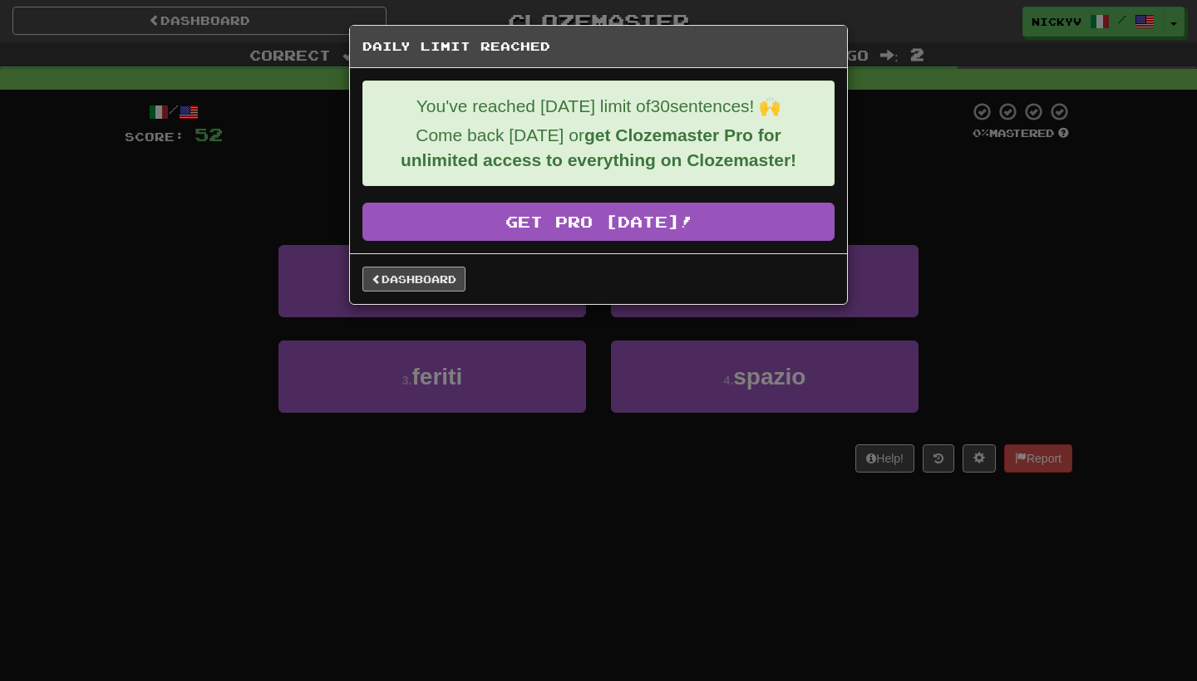
click at [425, 284] on link "Dashboard" at bounding box center [413, 279] width 103 height 25
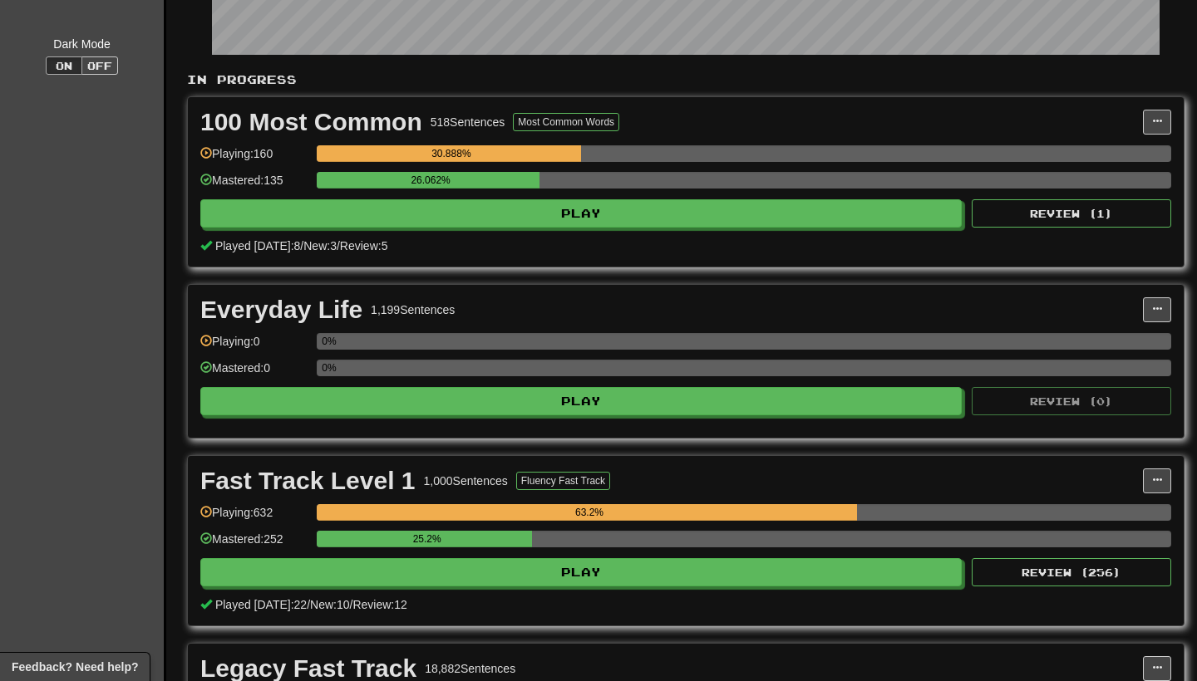
scroll to position [288, 0]
